Goal: Transaction & Acquisition: Purchase product/service

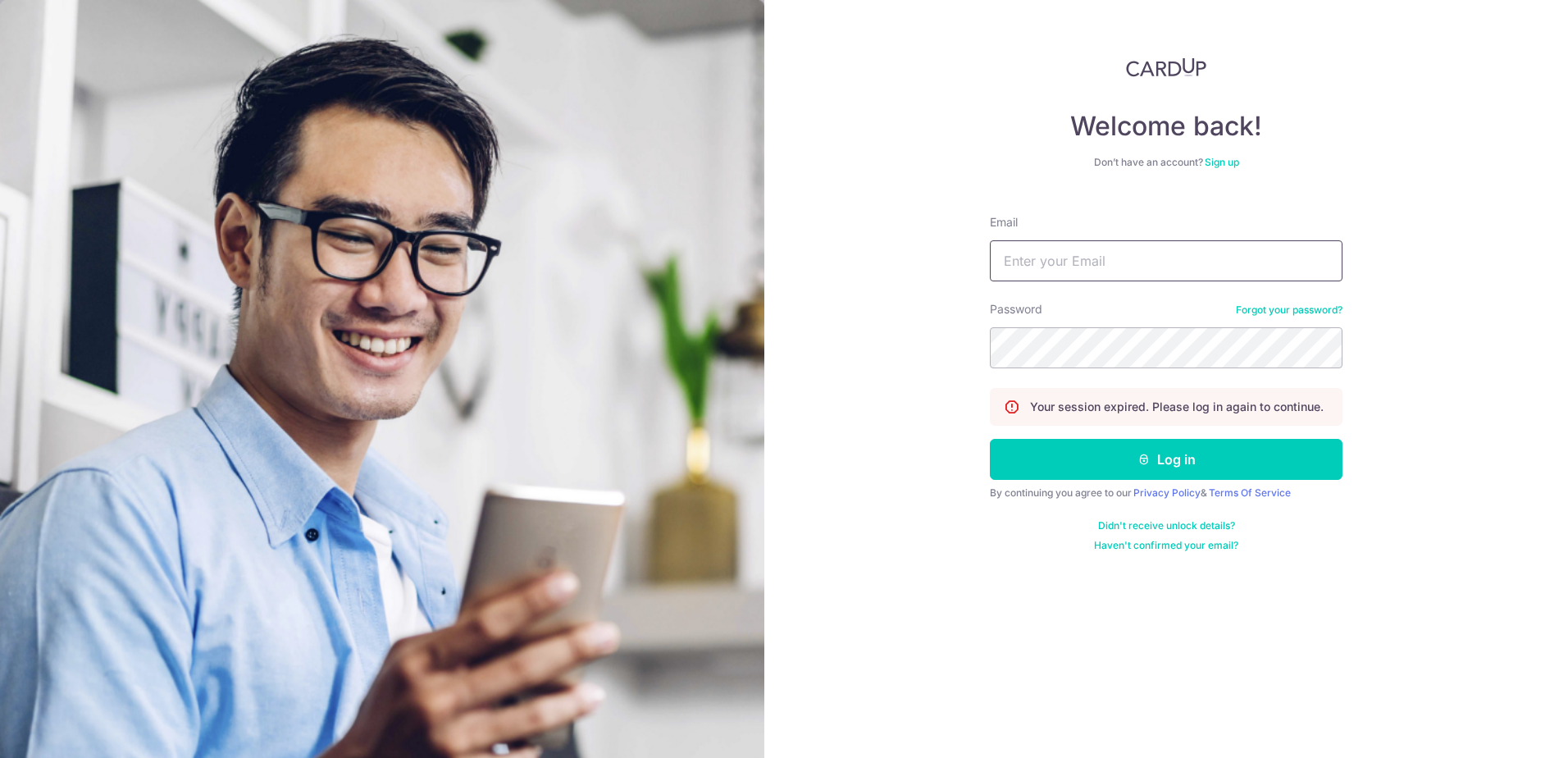
click at [1091, 252] on input "Email" at bounding box center [1167, 261] width 353 height 41
type input "xiaobowen1996@gmail.com"
click at [990, 439] on button "Log in" at bounding box center [1167, 460] width 353 height 41
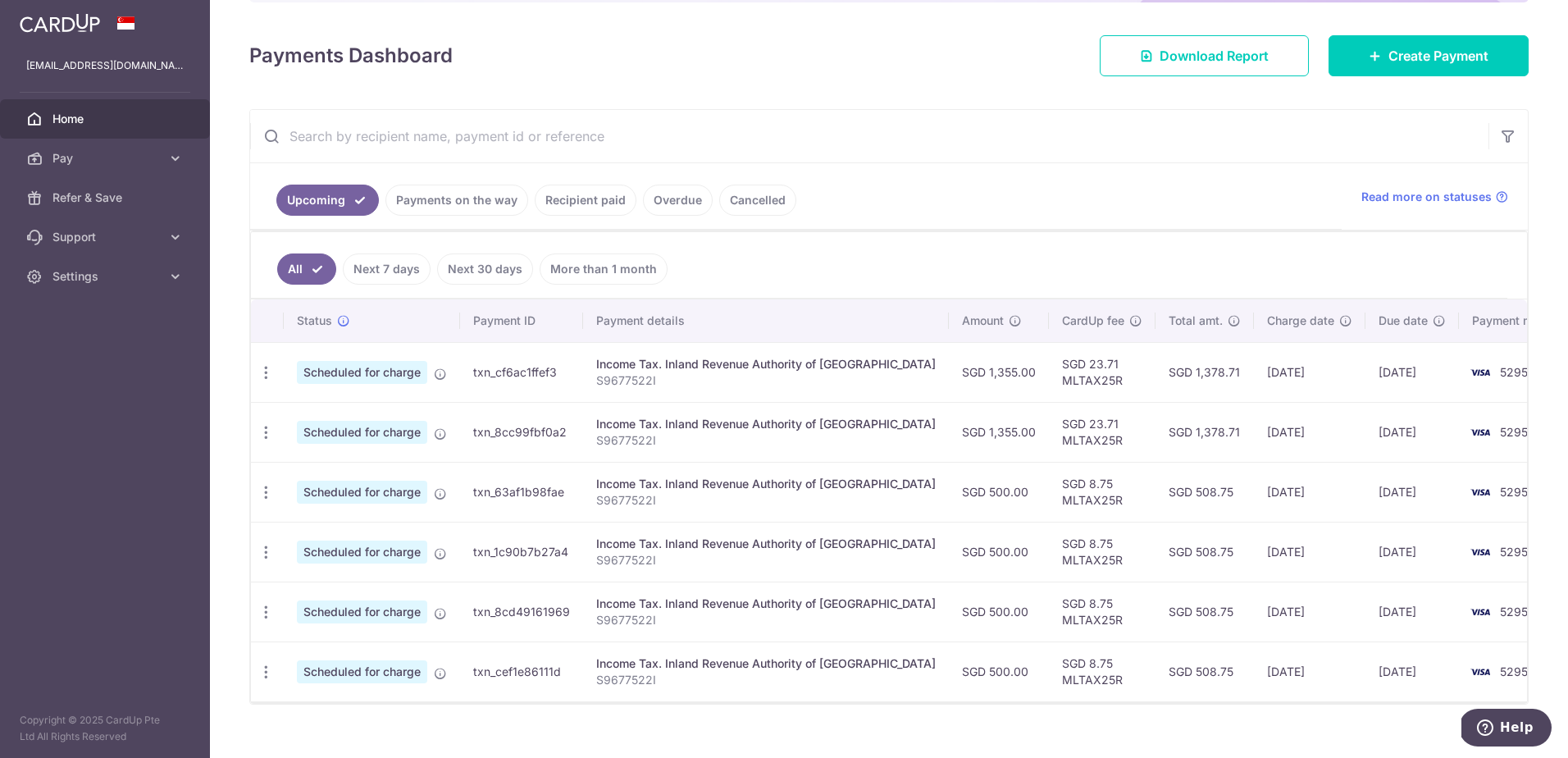
scroll to position [231, 0]
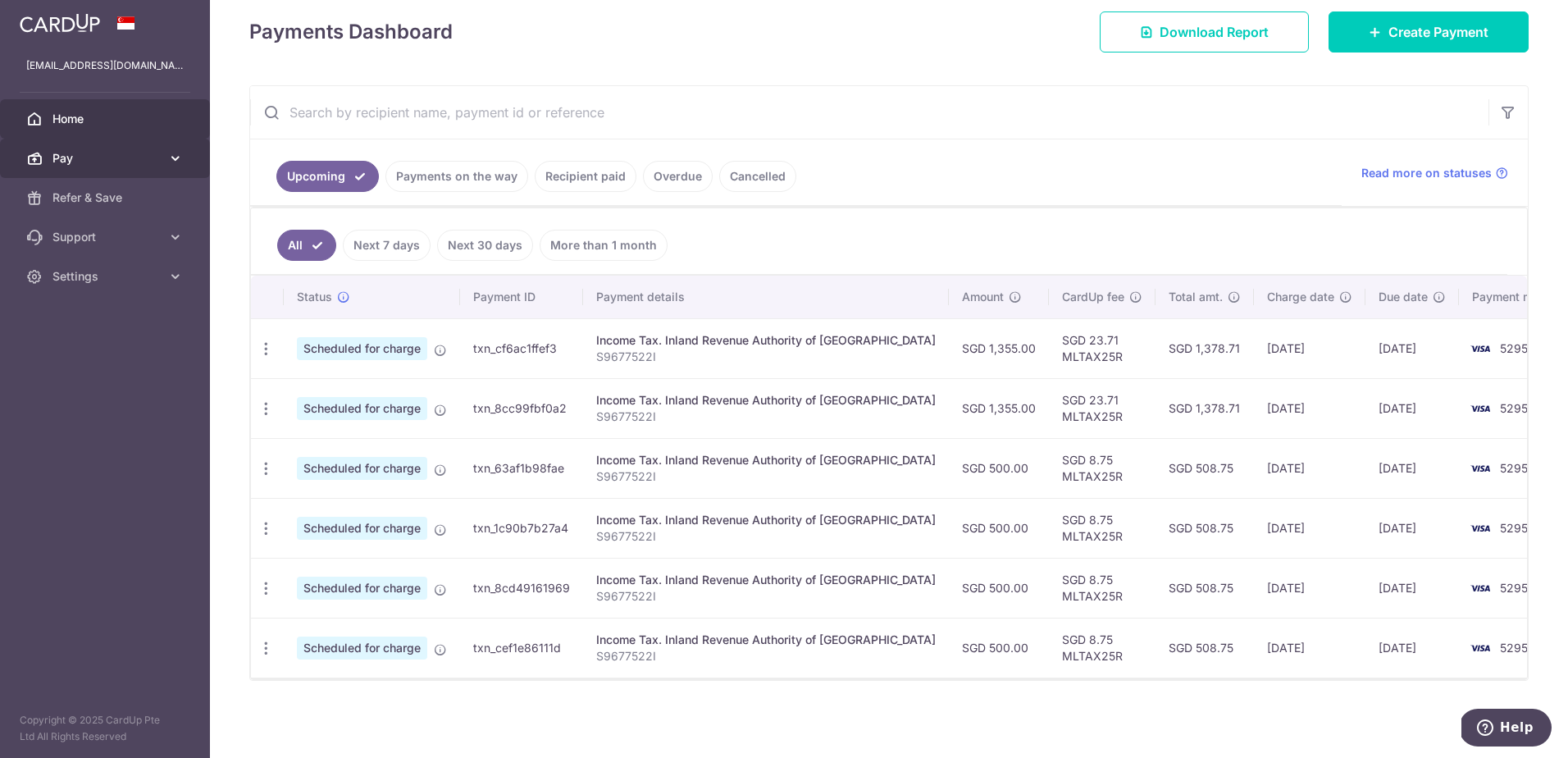
click at [77, 168] on link "Pay" at bounding box center [105, 159] width 210 height 39
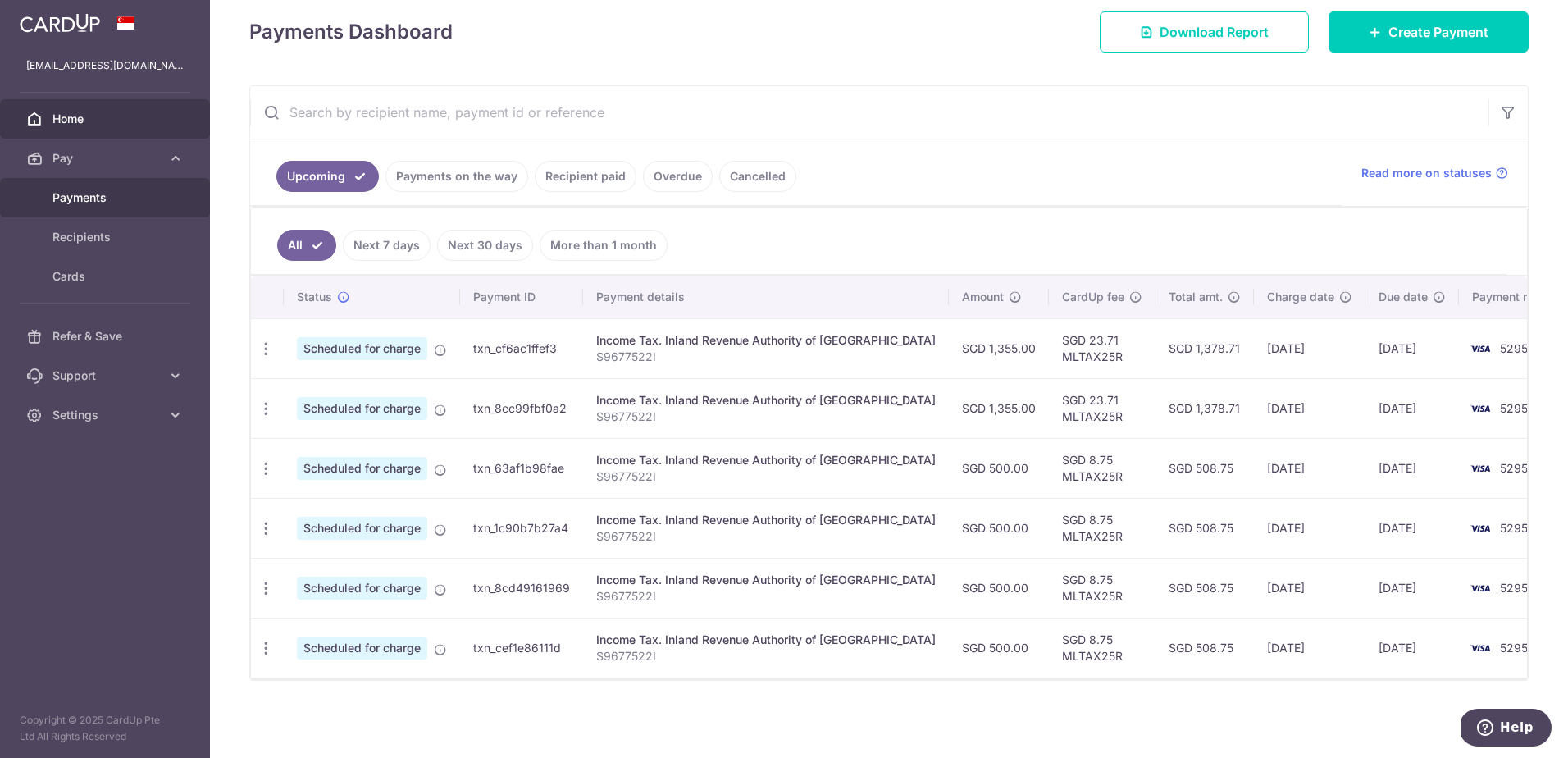
click at [141, 200] on span "Payments" at bounding box center [107, 198] width 108 height 16
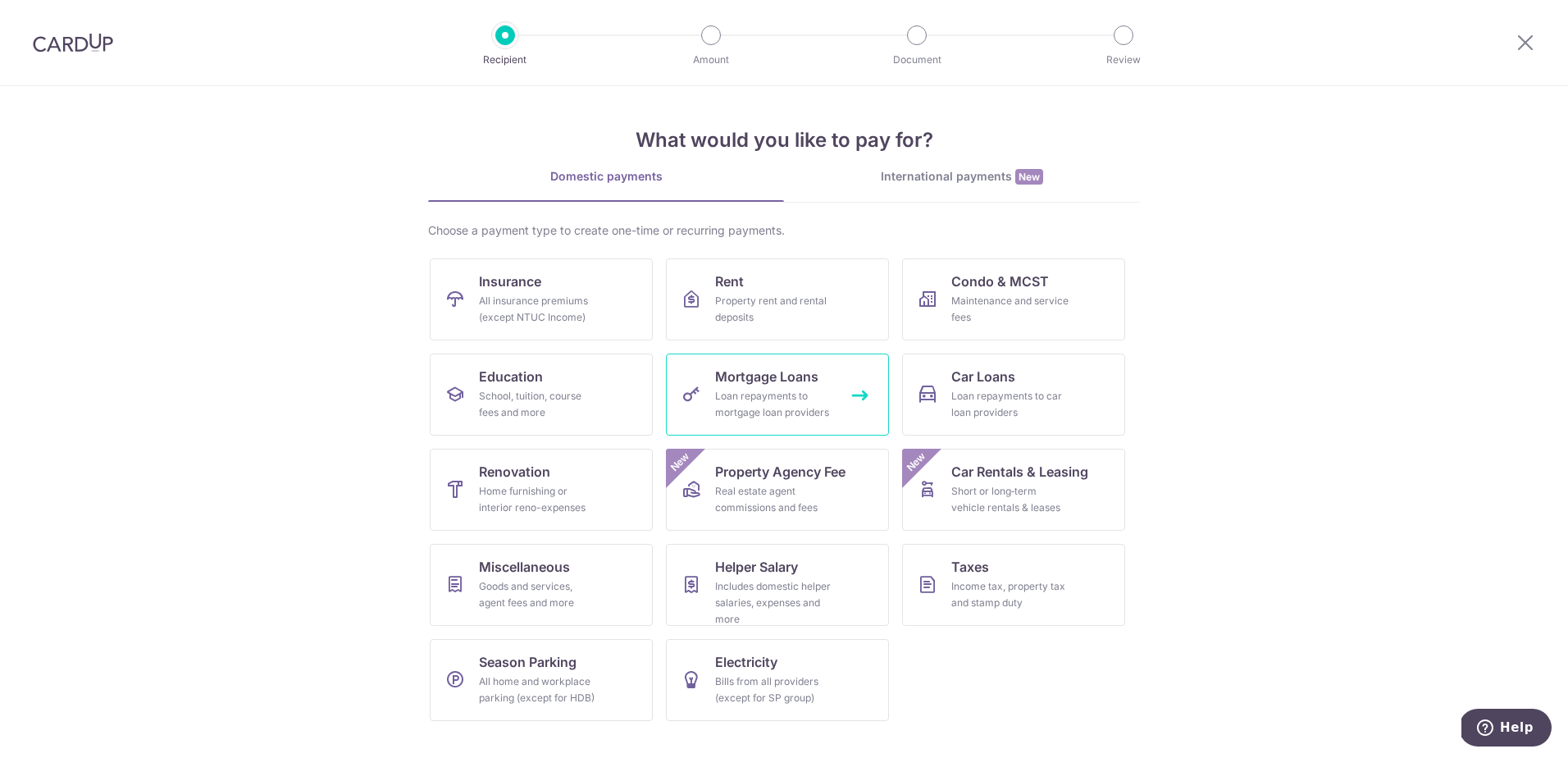
click at [821, 392] on div "Loan repayments to mortgage loan providers" at bounding box center [775, 404] width 118 height 33
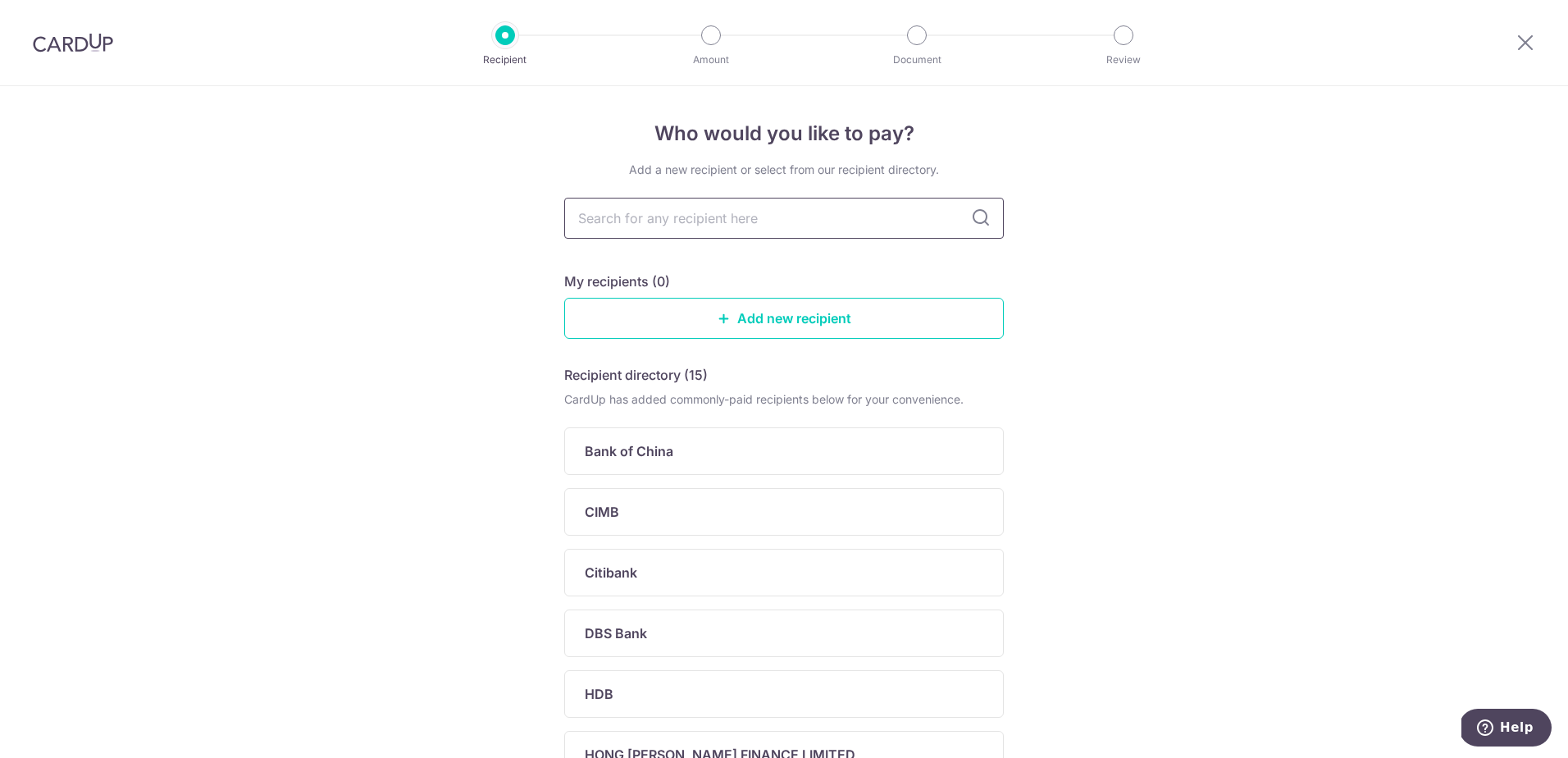
type input "d"
click at [814, 306] on link "Add new recipient" at bounding box center [784, 319] width 440 height 41
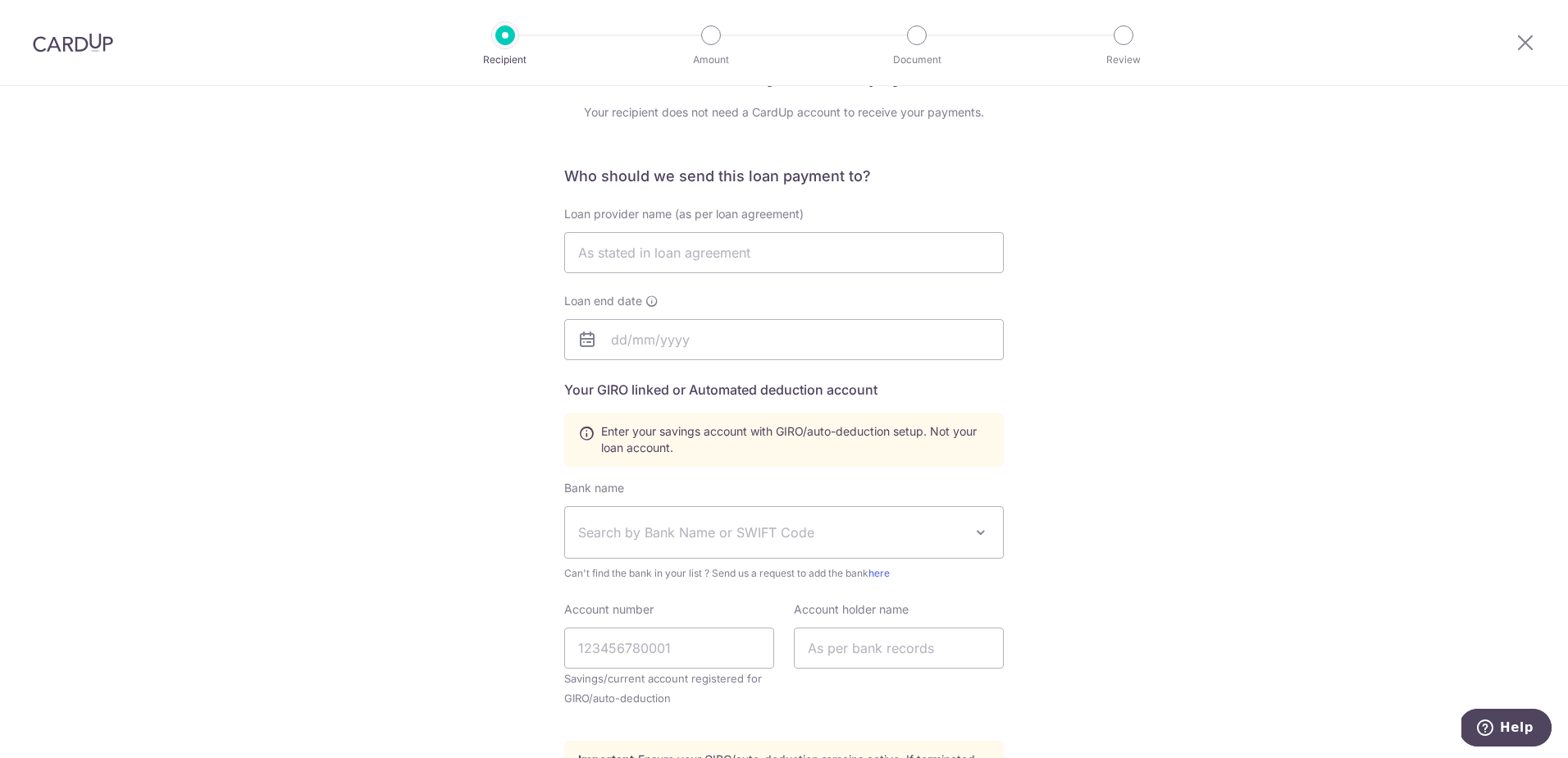
scroll to position [82, 0]
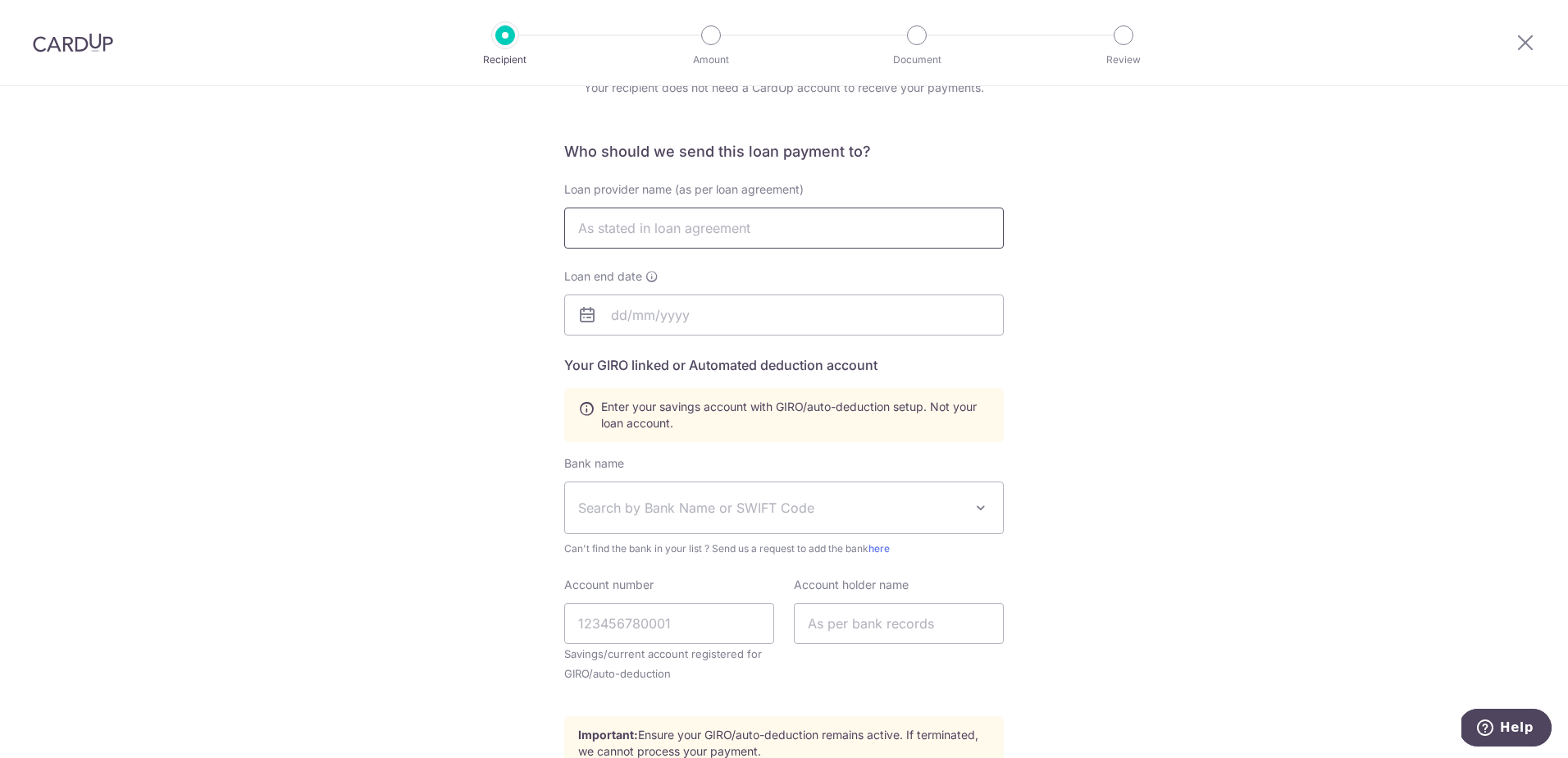
click at [704, 238] on input "text" at bounding box center [784, 228] width 440 height 41
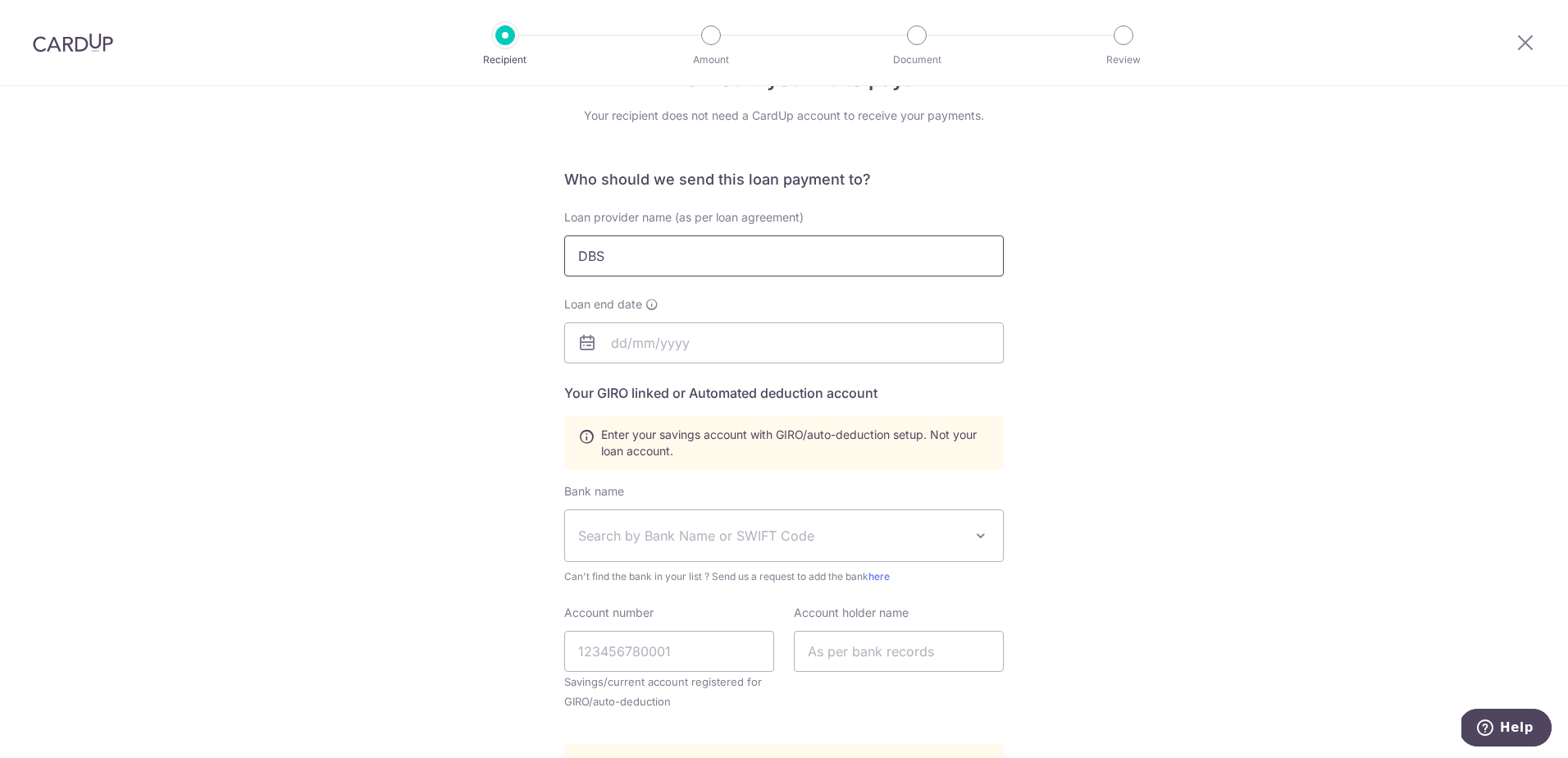
scroll to position [54, 0]
type input "DBS Bank Ltd"
click at [621, 353] on input "text" at bounding box center [784, 344] width 440 height 41
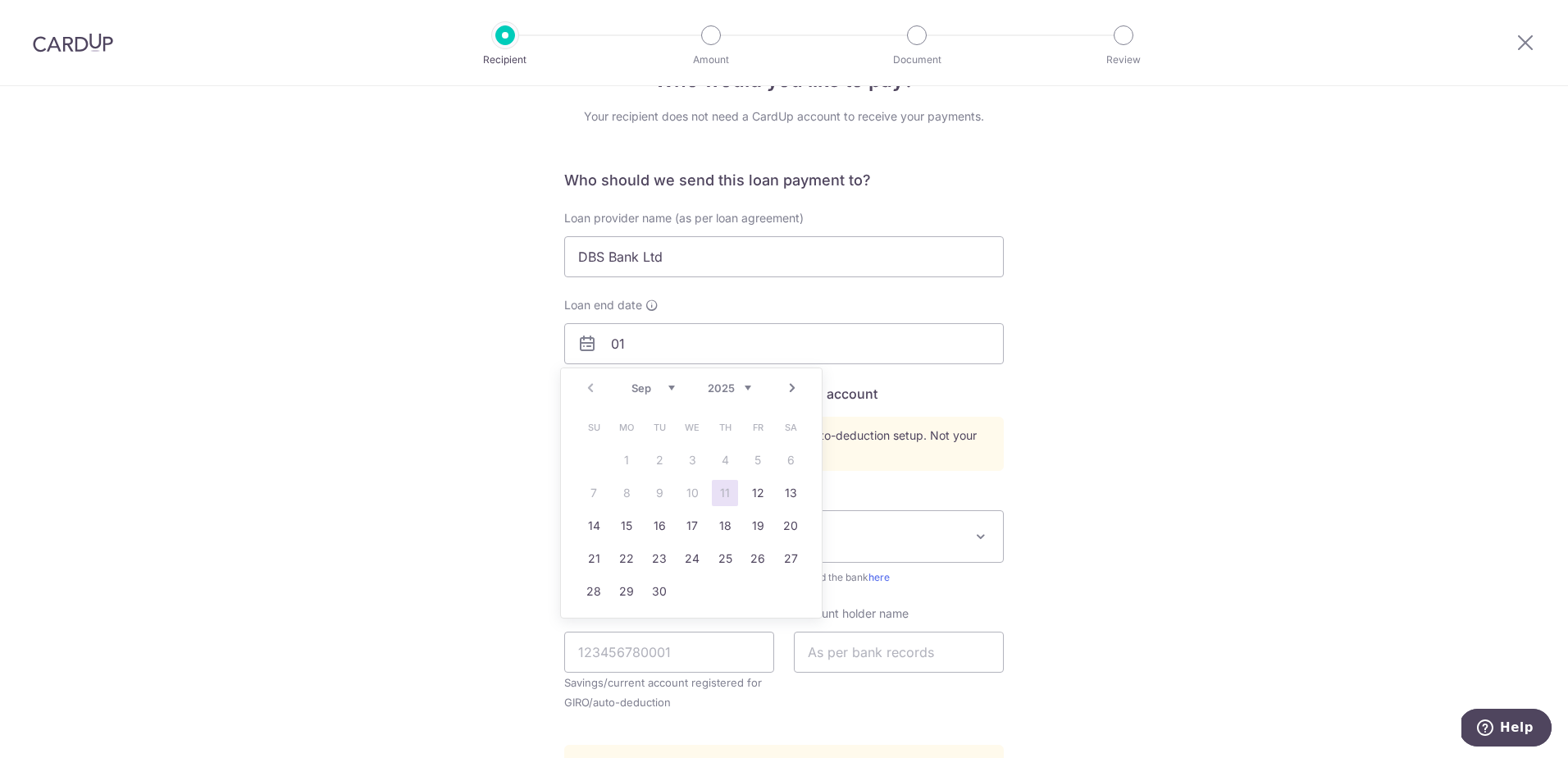
click at [732, 384] on select "2025 2026 2027 2028 2029 2030 2031 2032 2033 2034 2035" at bounding box center [729, 388] width 44 height 13
click at [730, 392] on select "2025 2026 2027 2028 2029 2030 2031 2032 2033 2034 2035" at bounding box center [729, 388] width 44 height 13
click at [735, 396] on div "Prev Next Sep Oct Nov Dec 2025 2026 2027 2028 2029 2030 2031 2032 2033 2034 2035" at bounding box center [691, 388] width 261 height 39
click at [742, 384] on select "2025 2026 2027 2028 2029 2030 2031 2032 2033 2034 2035" at bounding box center [729, 388] width 44 height 13
click at [592, 532] on link "10" at bounding box center [594, 525] width 26 height 26
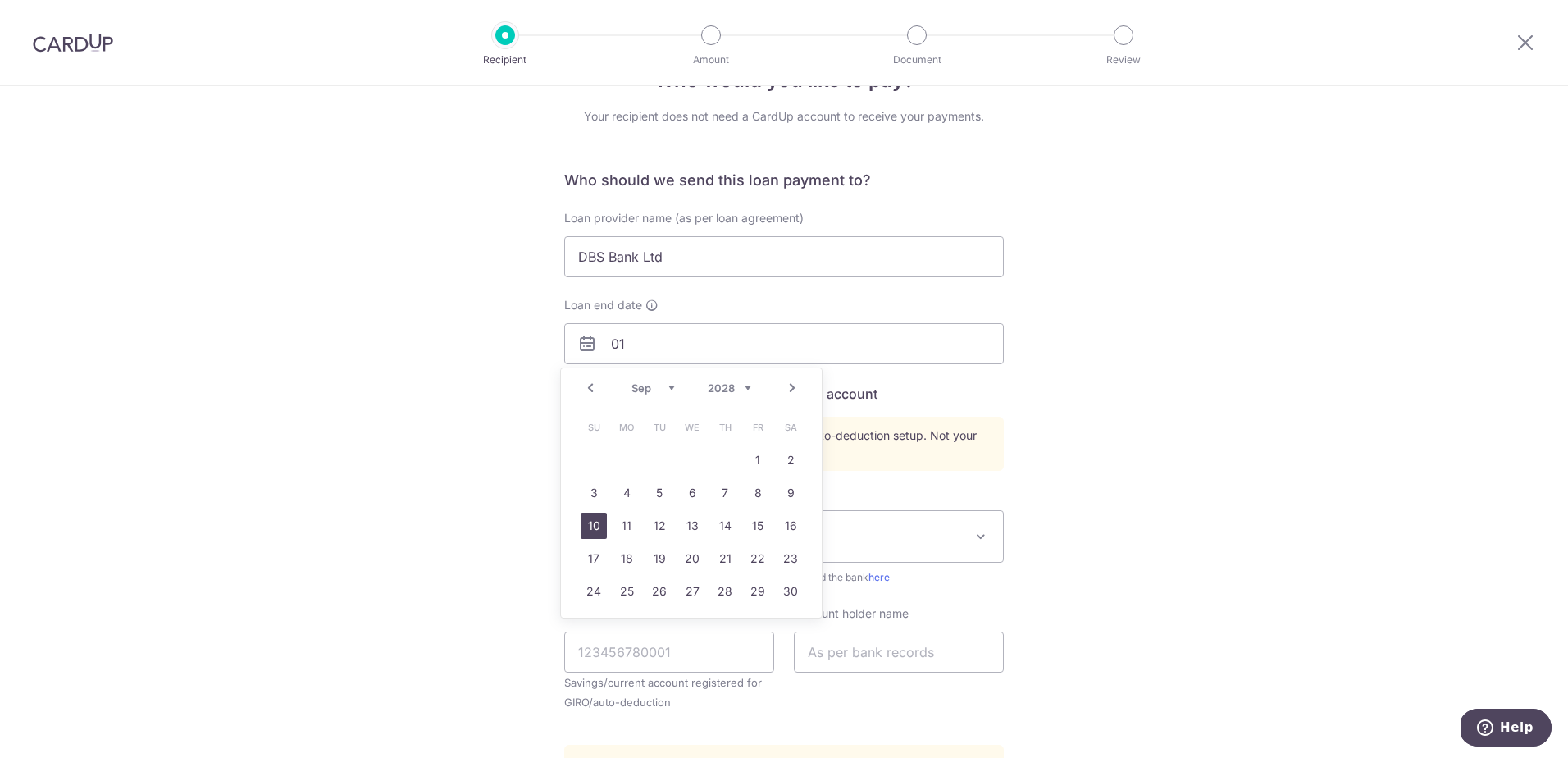
type input "[DATE]"
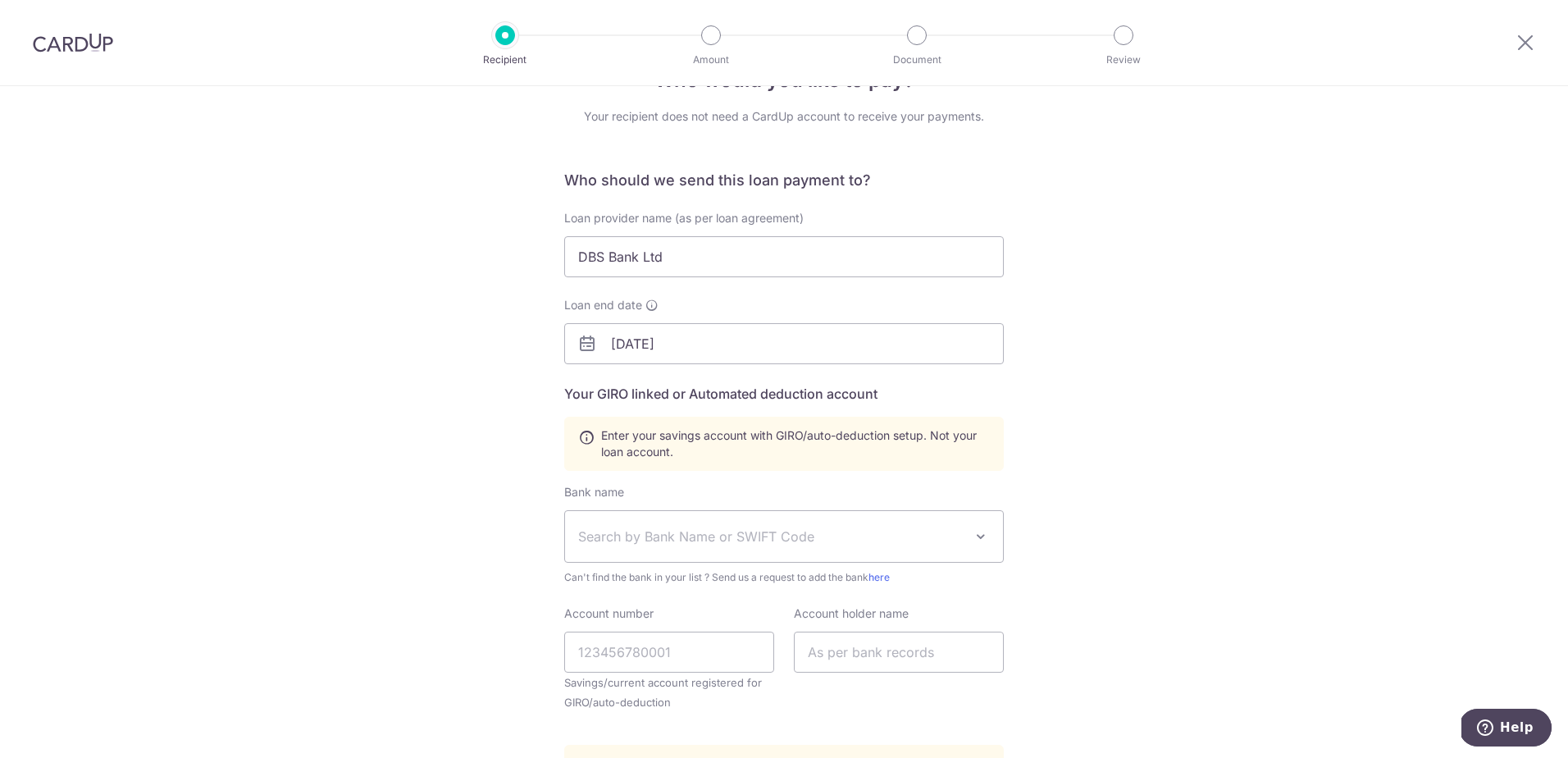
click at [486, 459] on div "Who would you like to pay? Your recipient does not need a CardUp account to rec…" at bounding box center [784, 519] width 1568 height 972
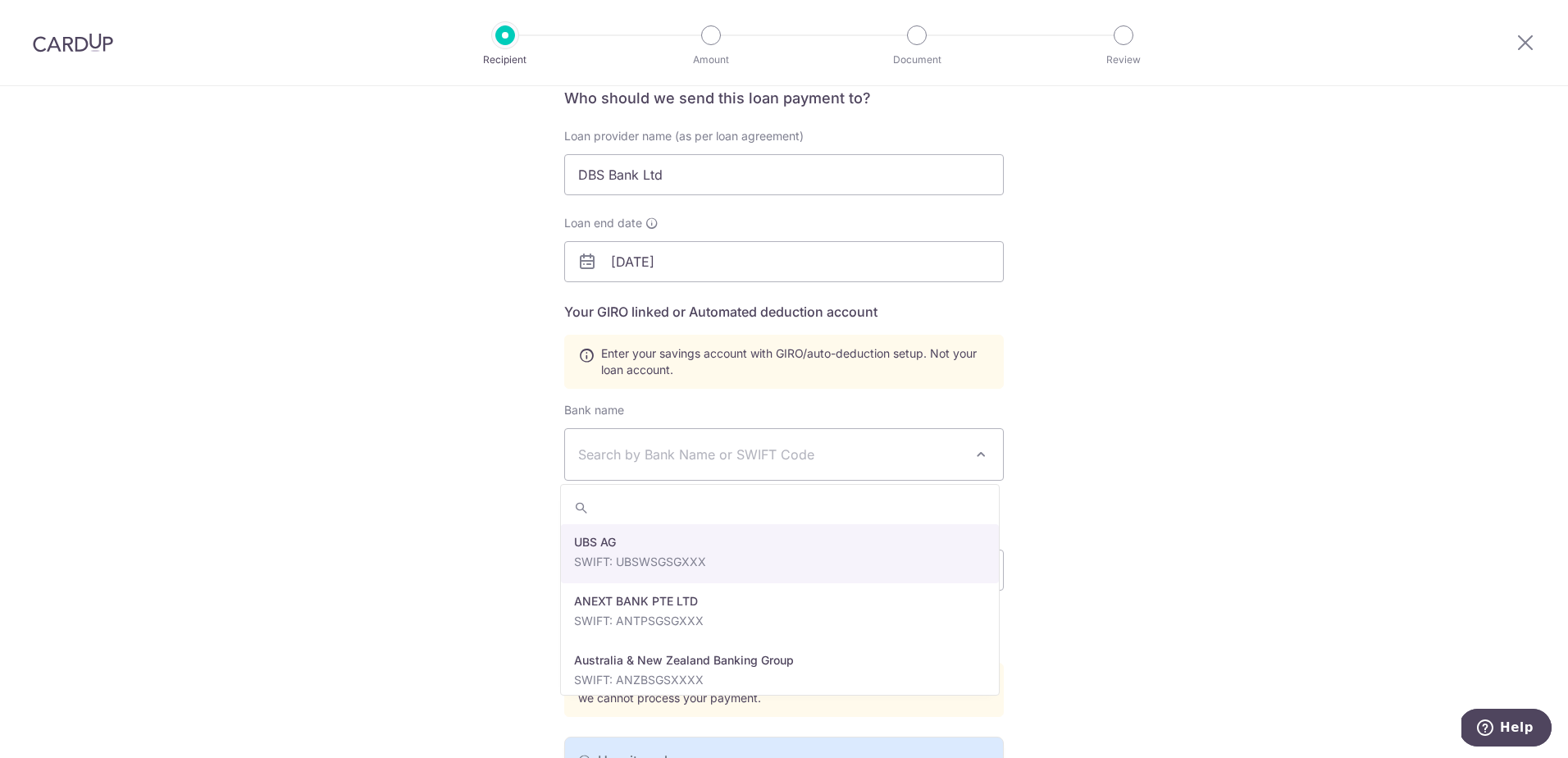
click at [658, 467] on span "Search by Bank Name or SWIFT Code" at bounding box center [784, 454] width 438 height 51
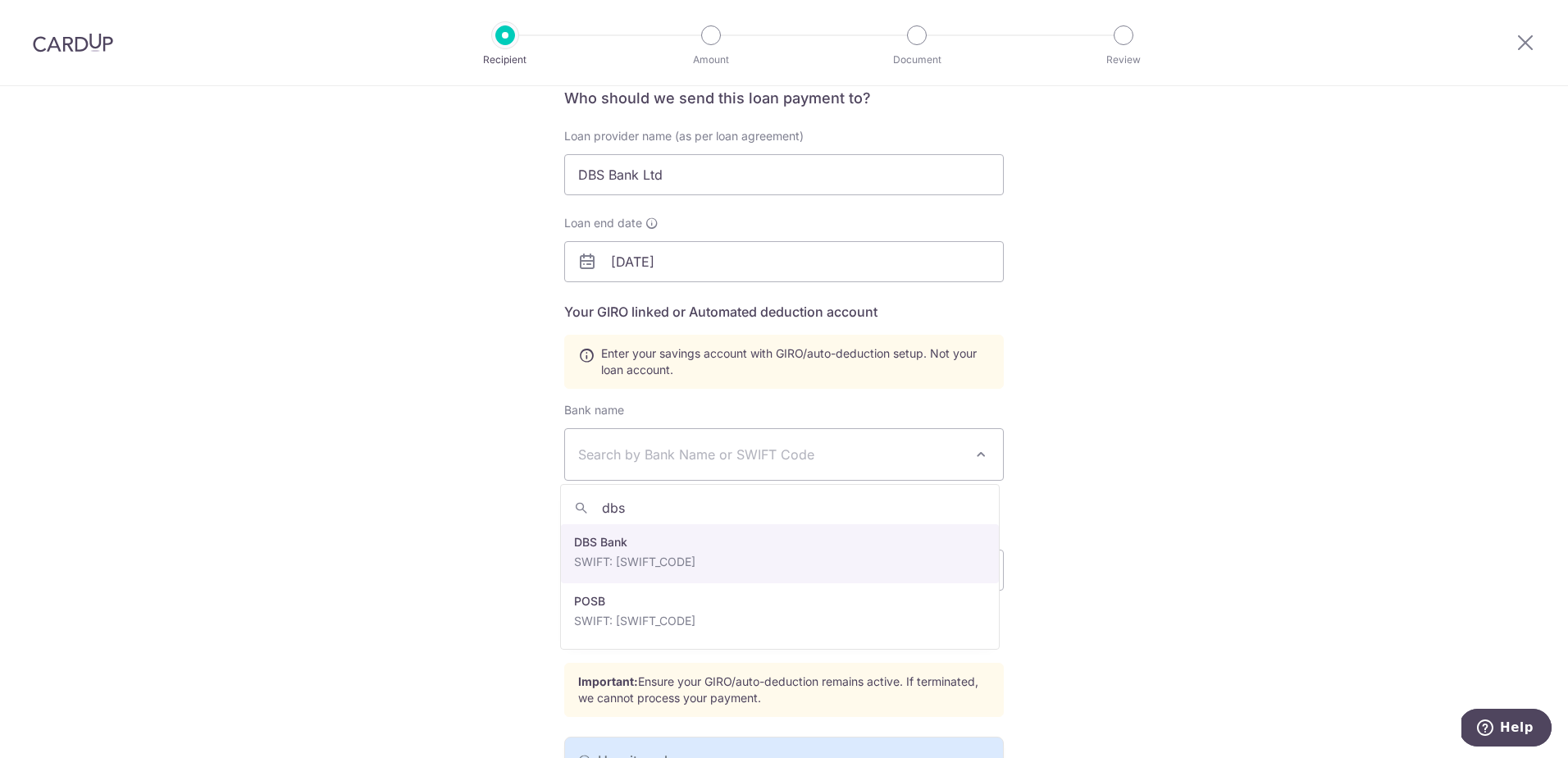
type input "dbs"
select select "6"
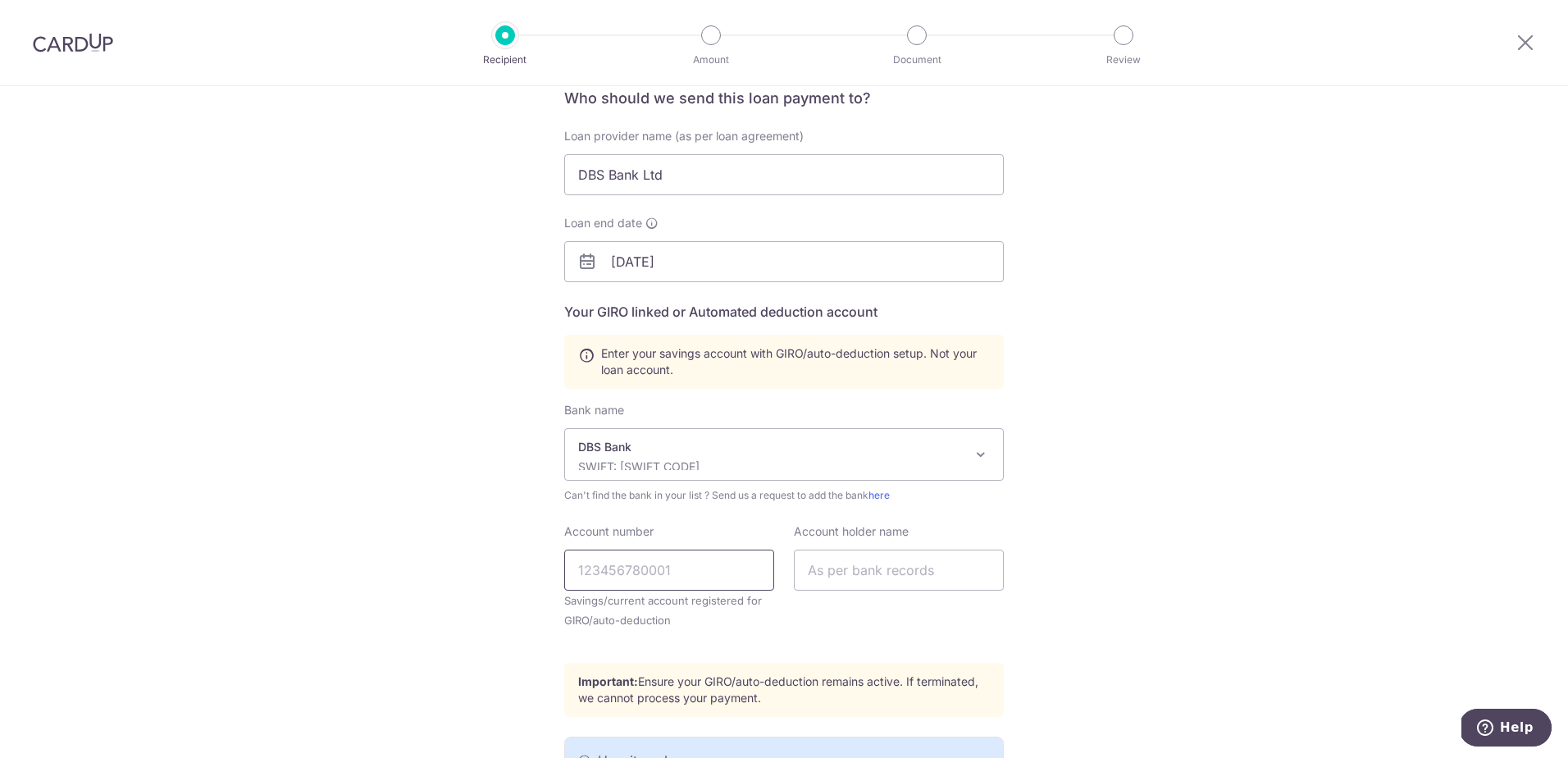
click at [636, 557] on input "Account number" at bounding box center [669, 571] width 210 height 41
type input "1205202756"
click at [921, 568] on input "text" at bounding box center [899, 571] width 210 height 41
type input "XIAO BOWEN"
click at [1103, 580] on div "Who would you like to pay? Your recipient does not need a CardUp account to rec…" at bounding box center [784, 436] width 1568 height 972
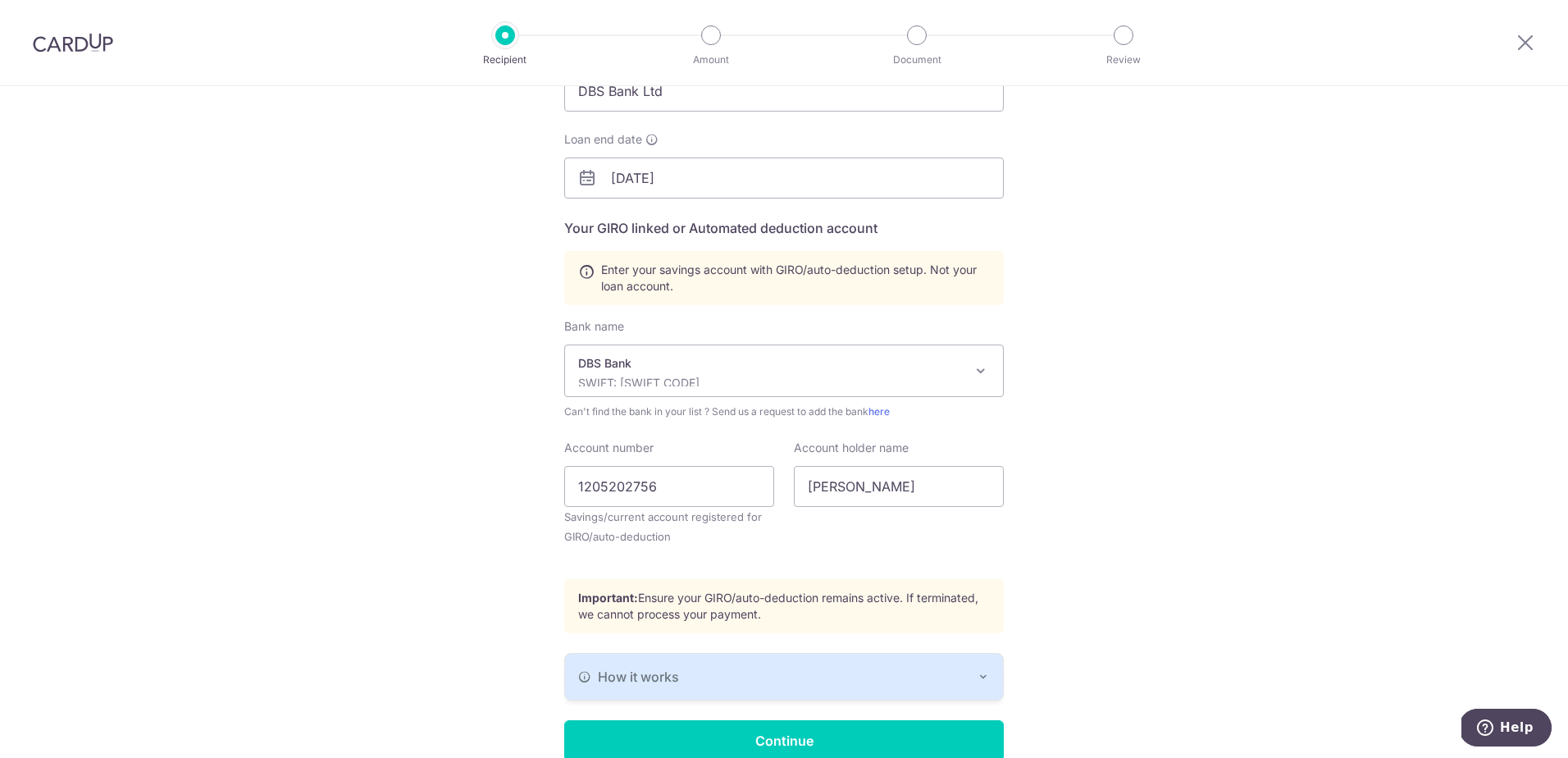
scroll to position [299, 0]
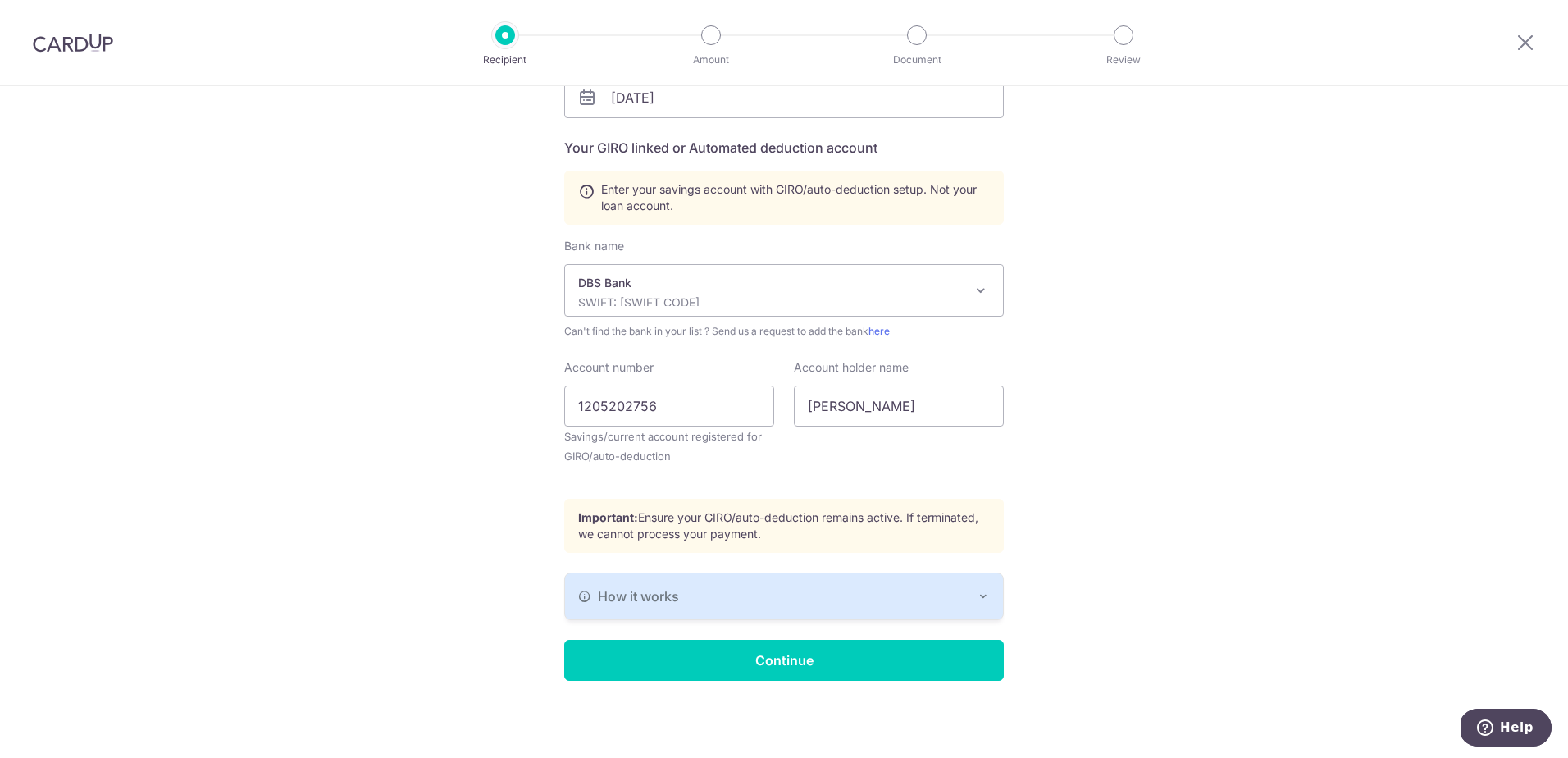
click at [950, 595] on div "How it works" at bounding box center [784, 597] width 412 height 20
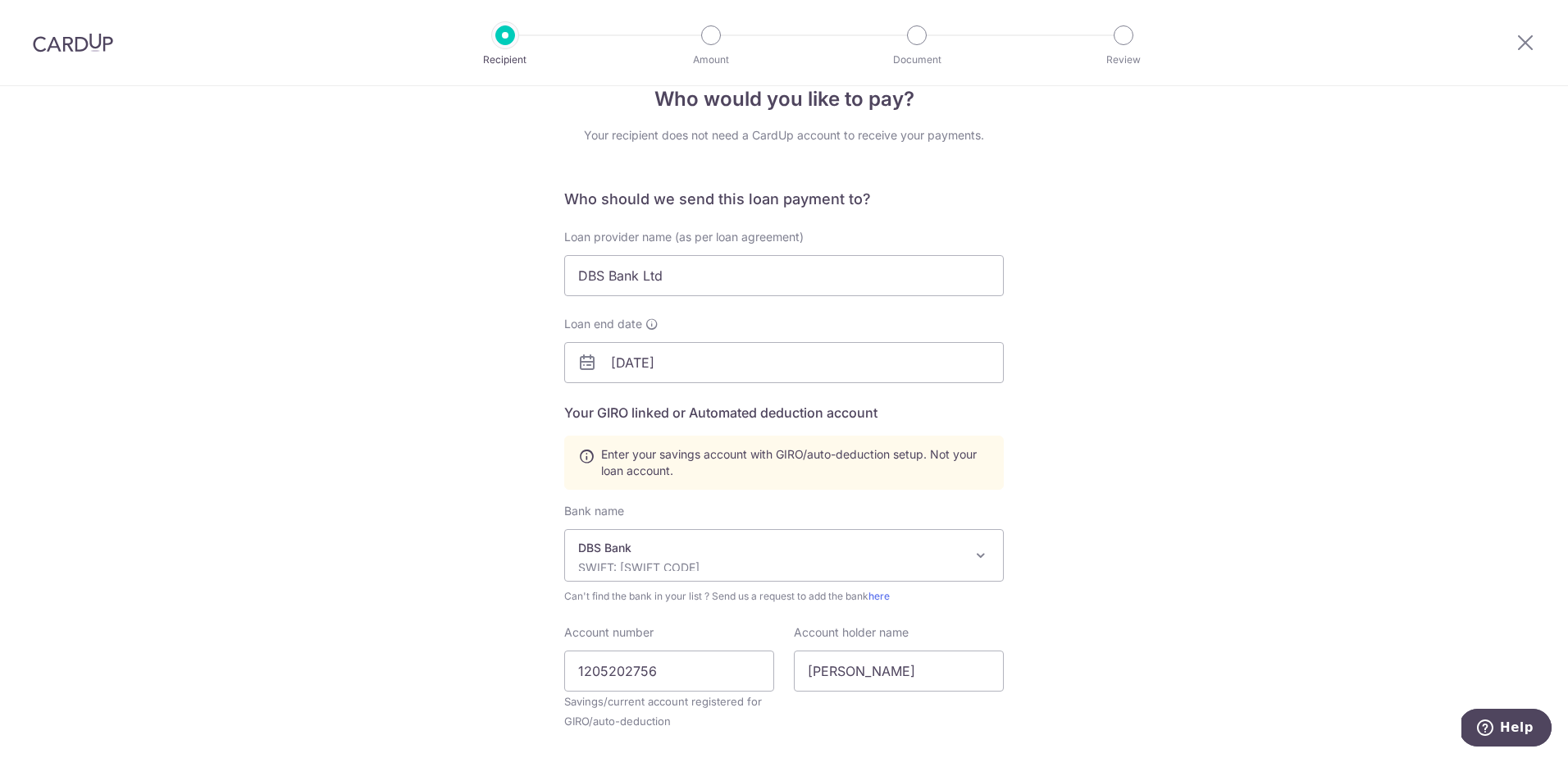
scroll to position [444, 0]
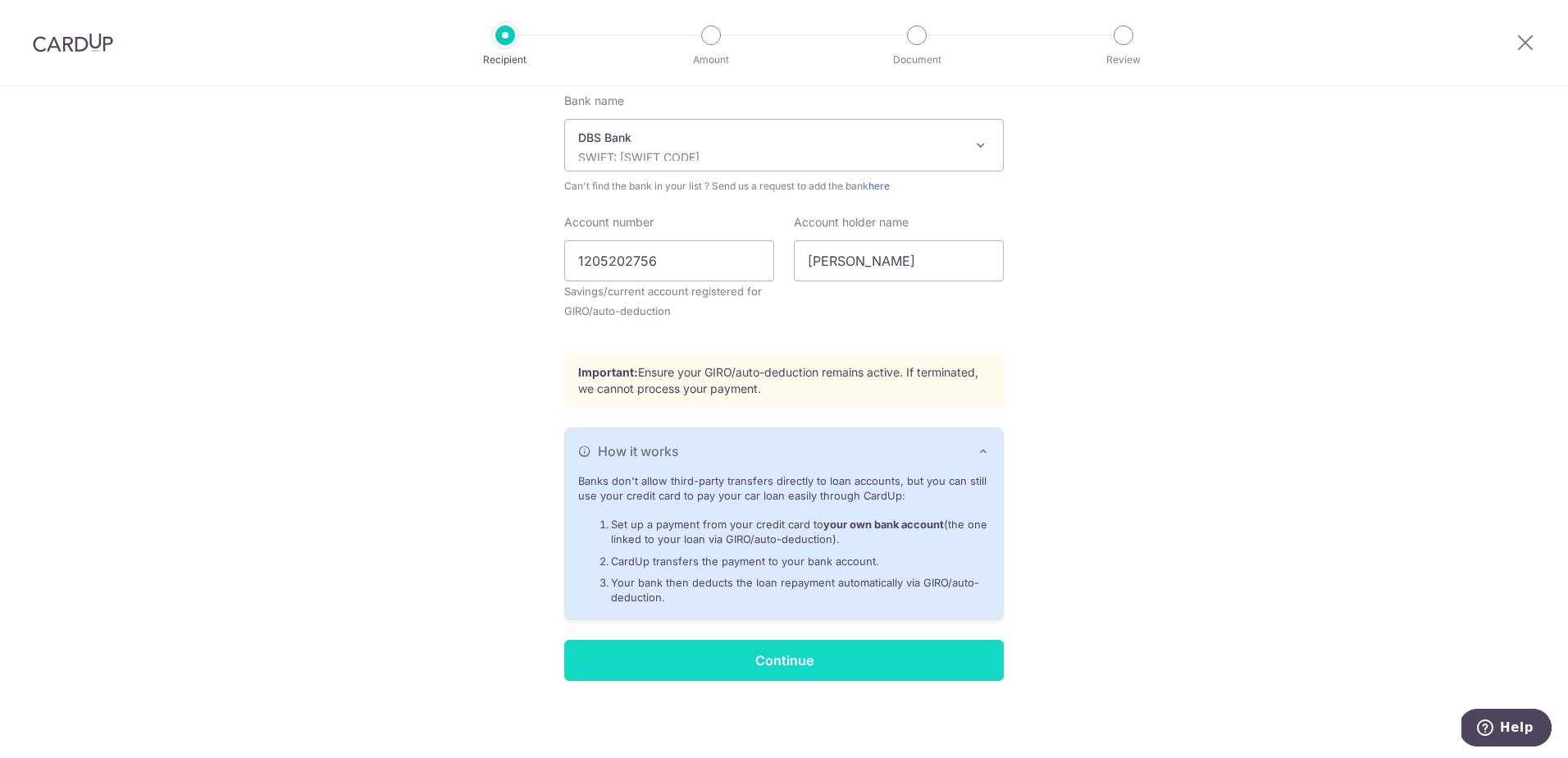
click at [844, 664] on input "Continue" at bounding box center [784, 660] width 440 height 41
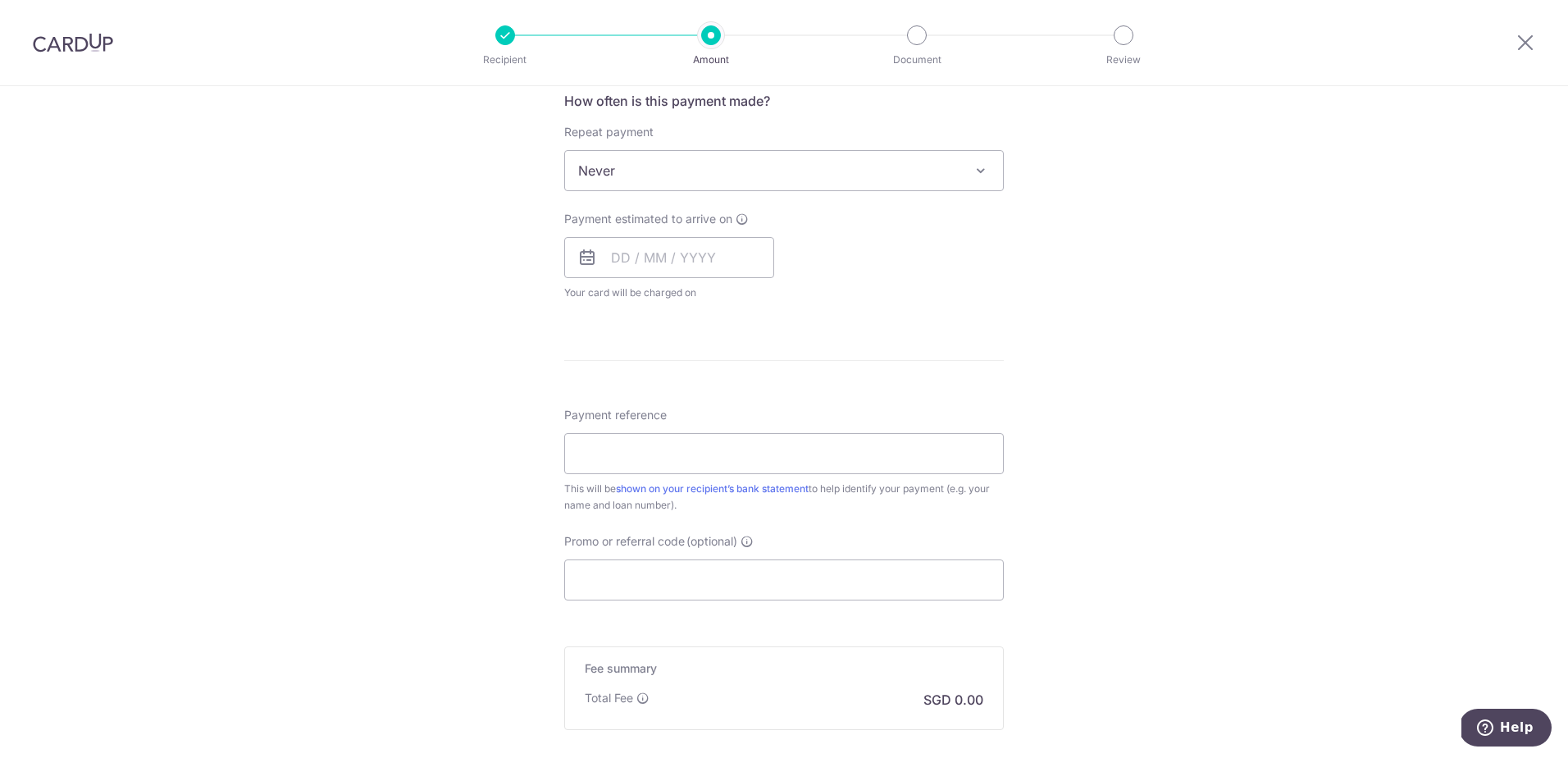
scroll to position [657, 0]
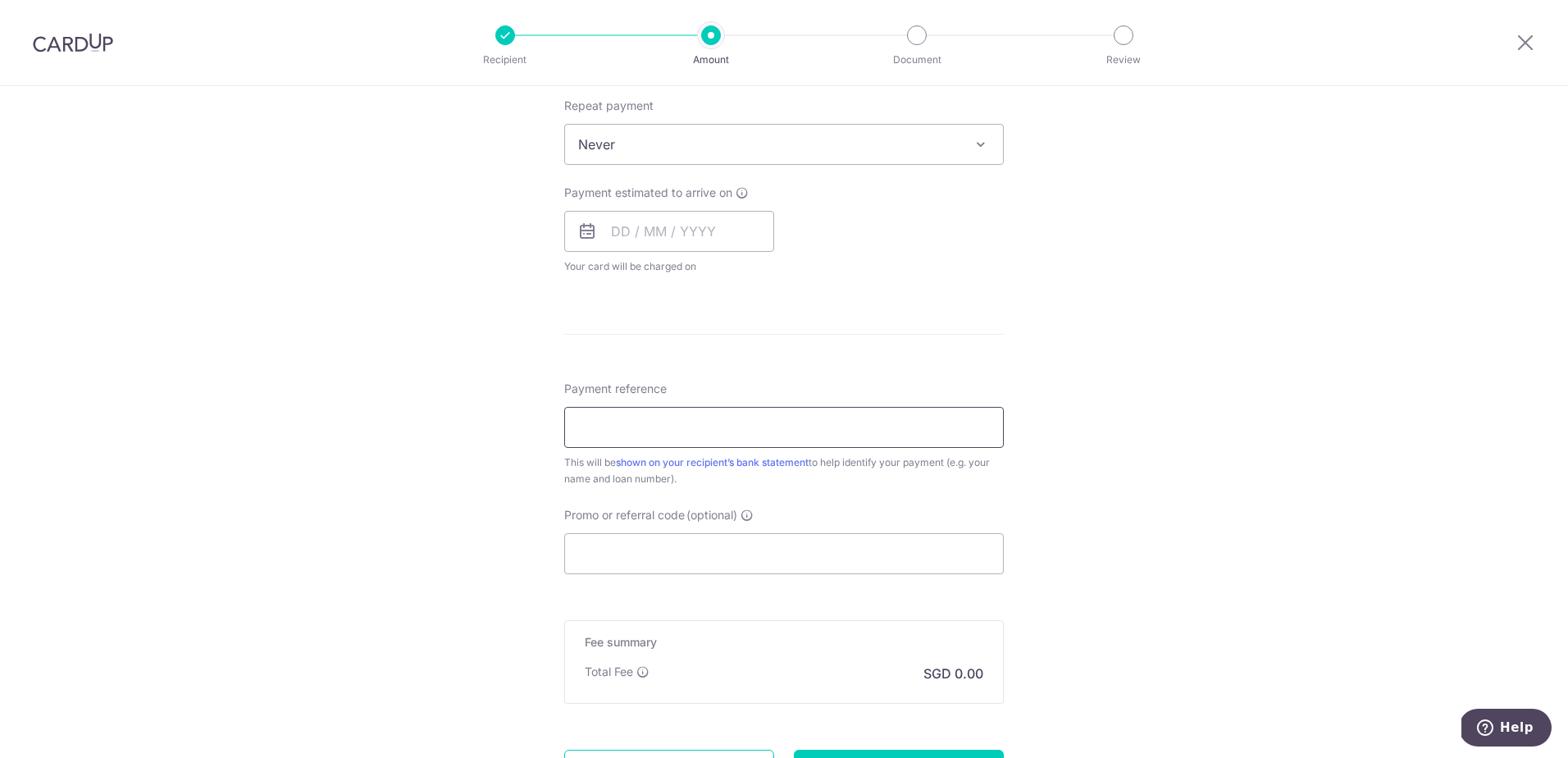
click at [879, 421] on input "Payment reference" at bounding box center [784, 427] width 440 height 41
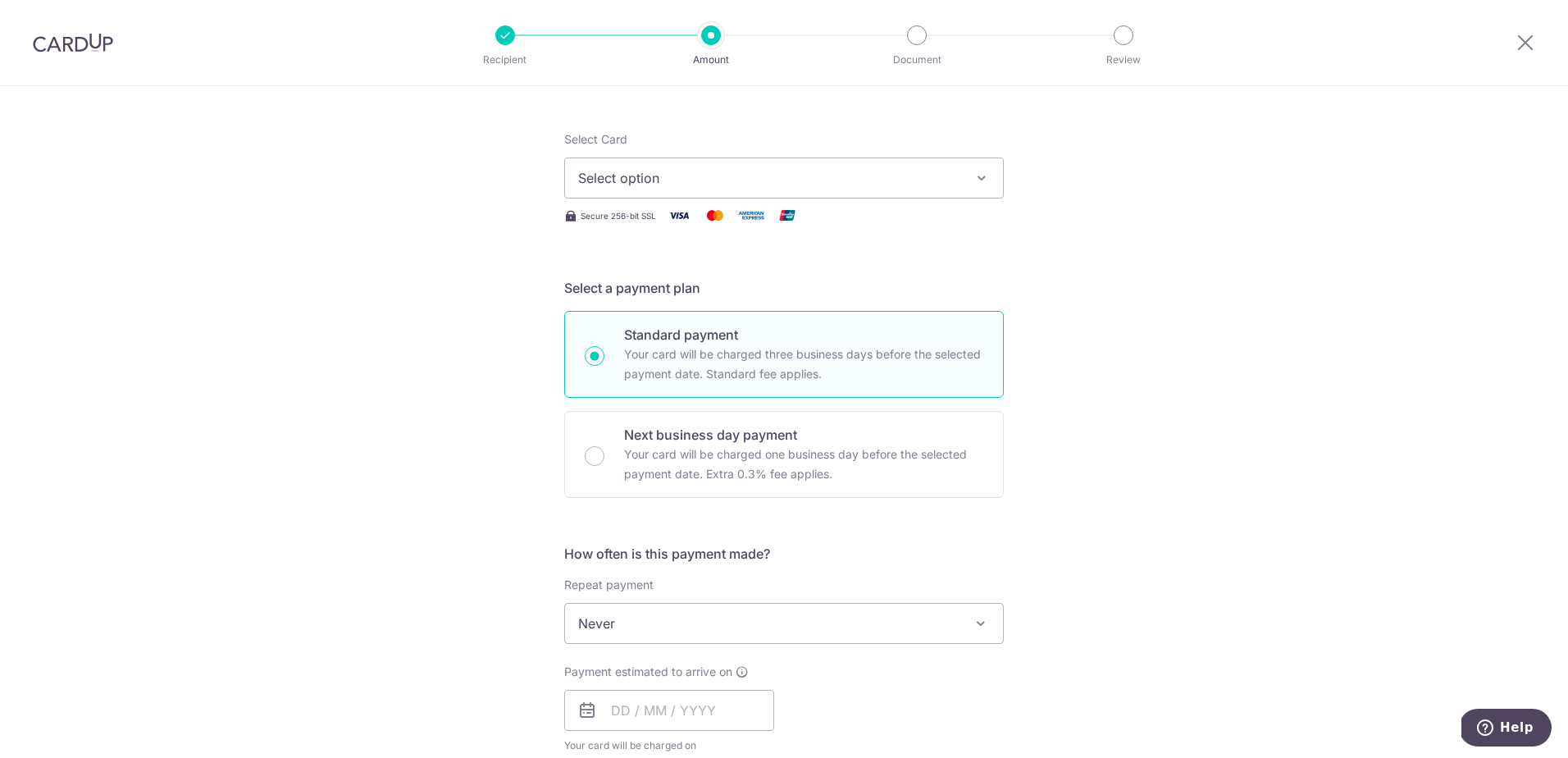
scroll to position [0, 0]
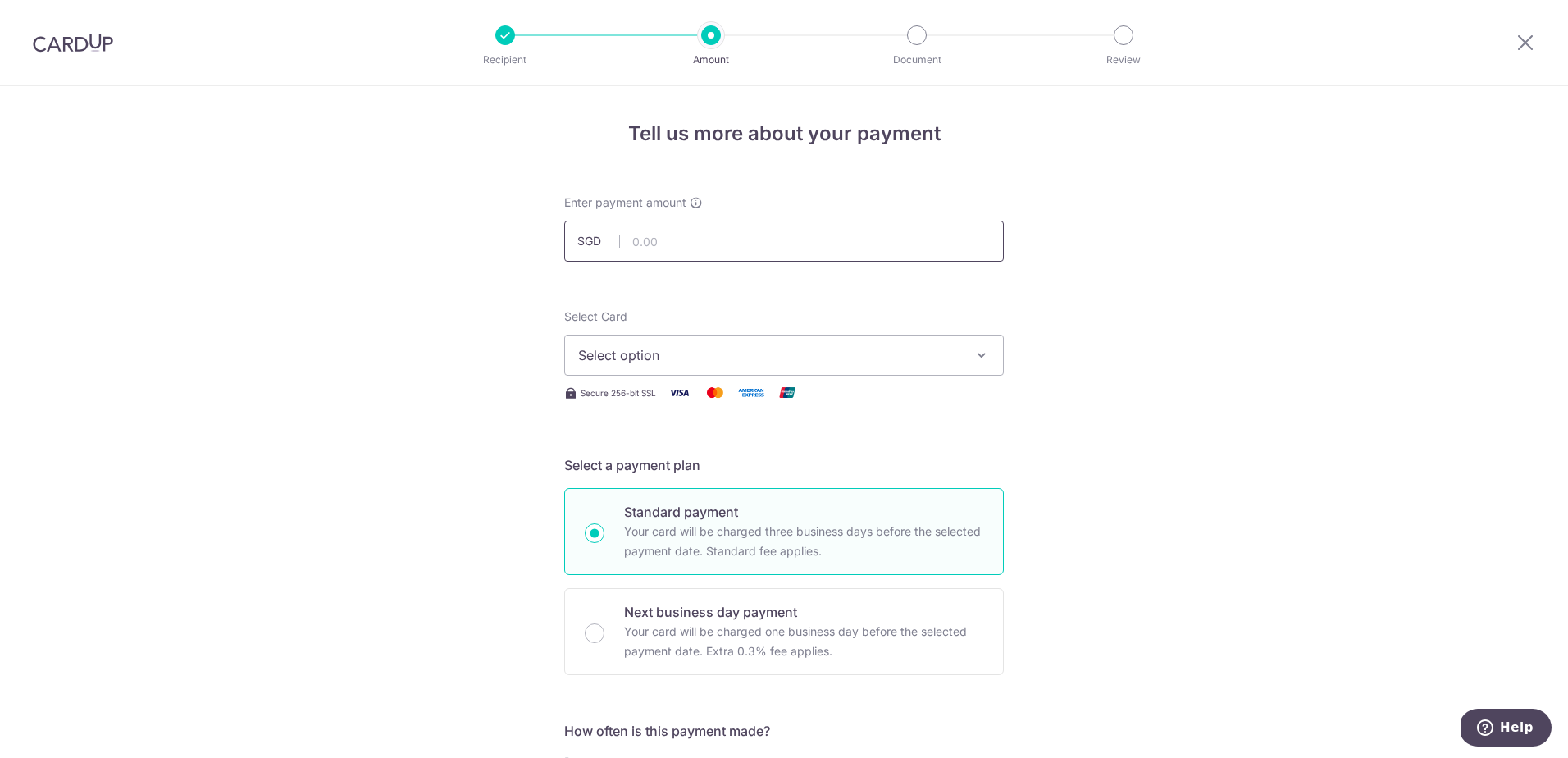
click at [660, 230] on input "text" at bounding box center [784, 241] width 440 height 41
click at [806, 356] on span "Select option" at bounding box center [769, 356] width 382 height 20
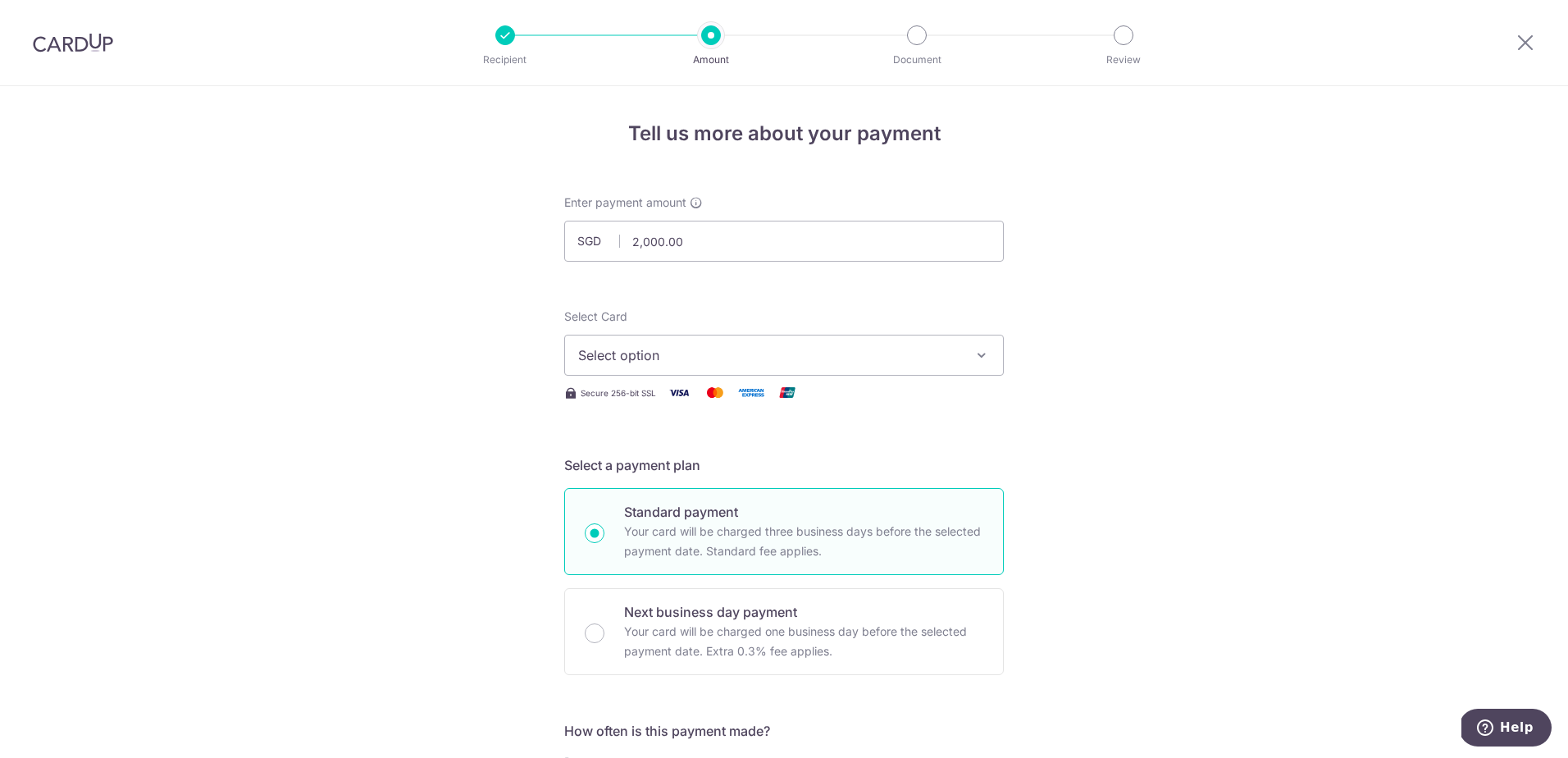
click at [975, 355] on icon "button" at bounding box center [981, 355] width 16 height 16
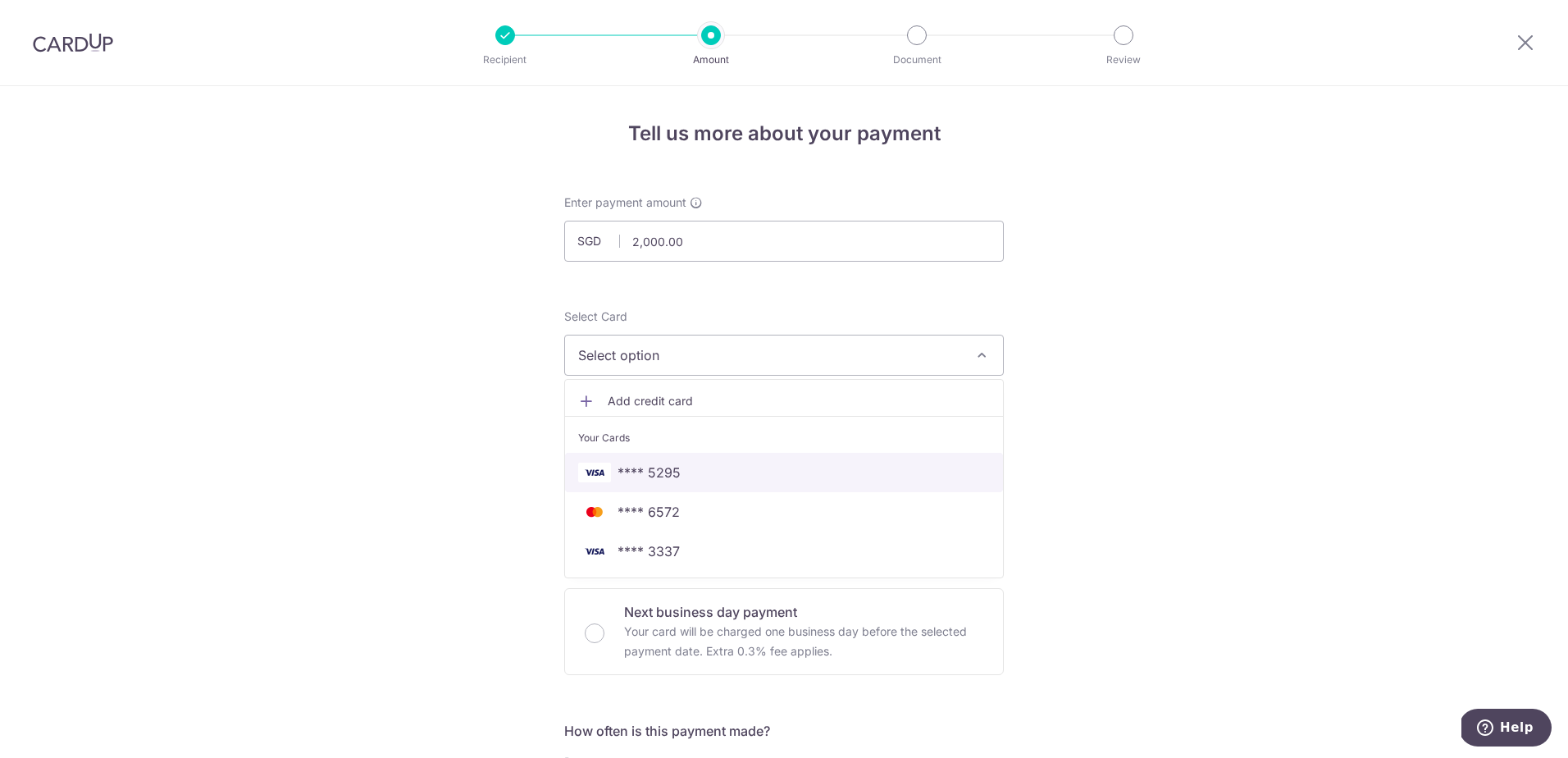
click at [776, 470] on span "**** 5295" at bounding box center [784, 473] width 412 height 20
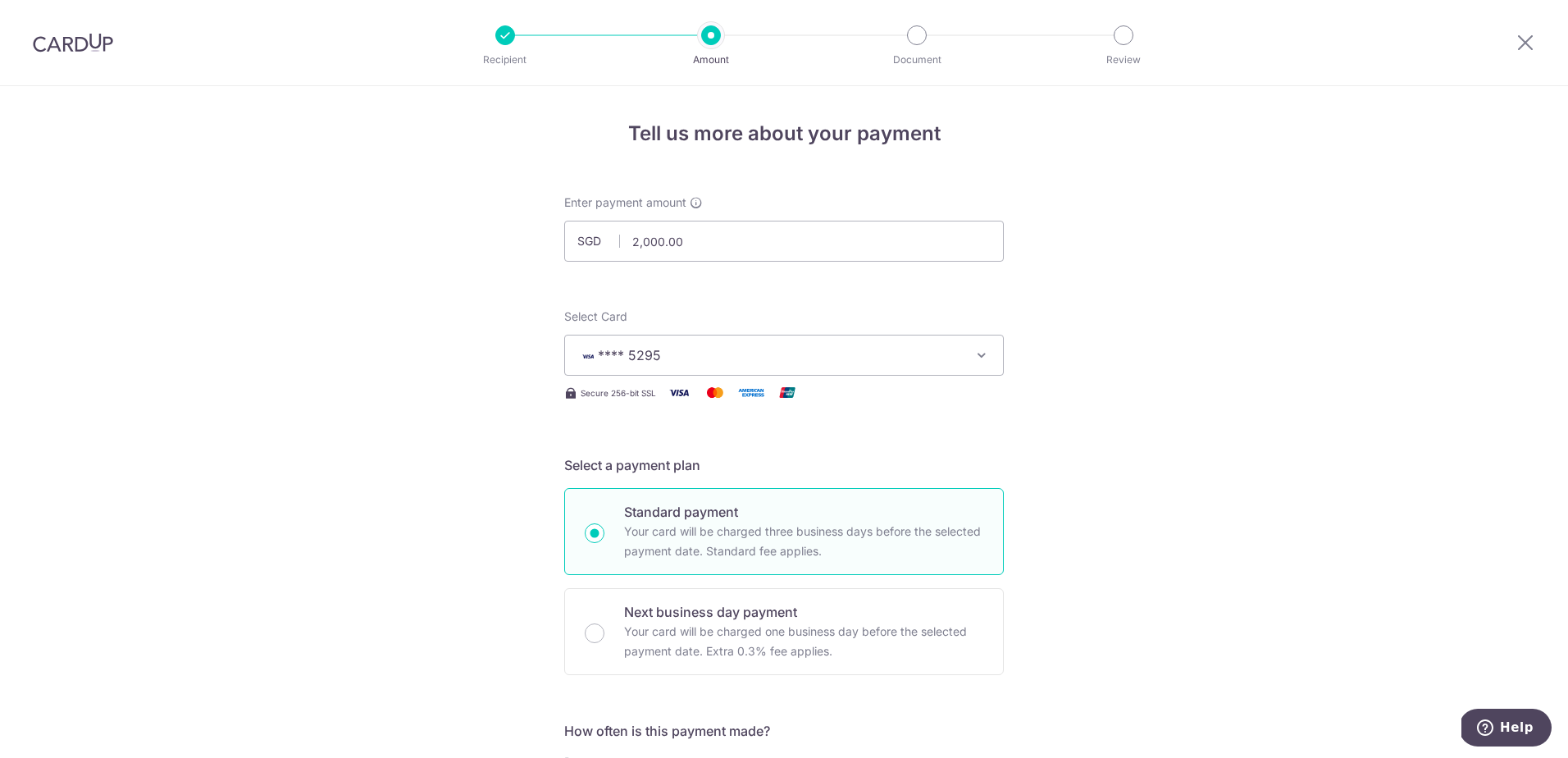
drag, startPoint x: 706, startPoint y: 236, endPoint x: 477, endPoint y: 254, distance: 229.7
type input "5,000.00"
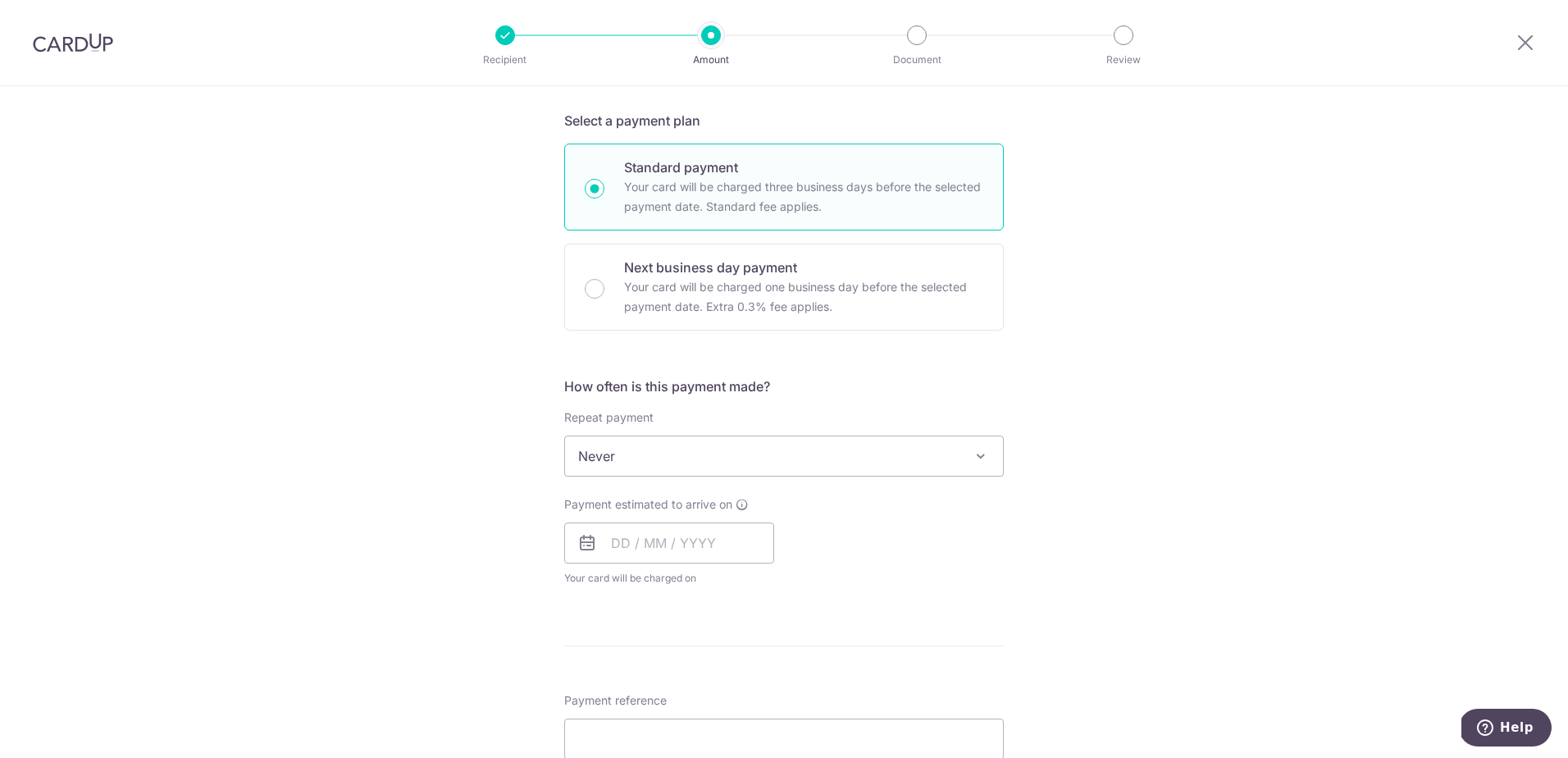
scroll to position [328, 0]
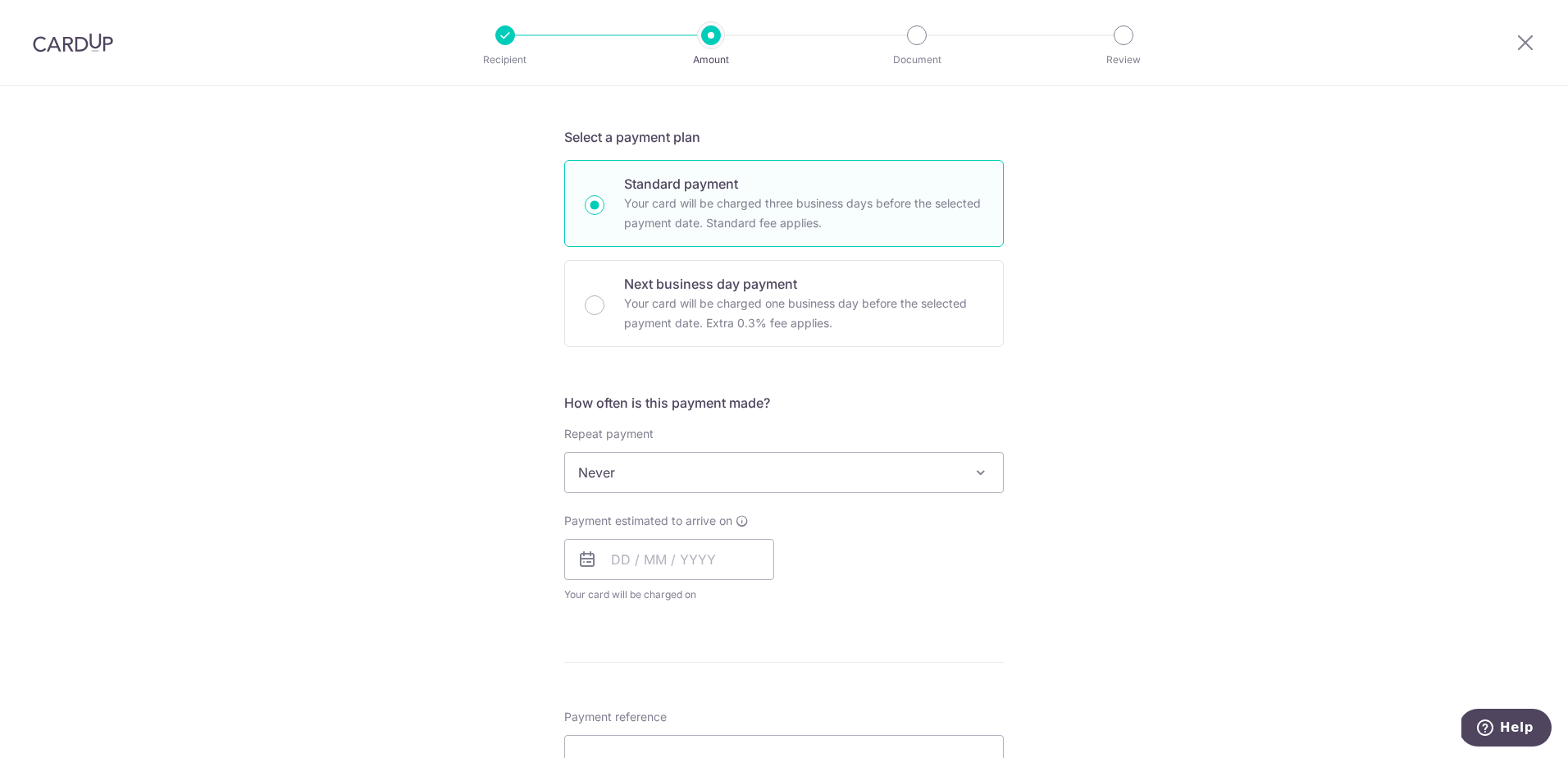
click at [730, 470] on span "Never" at bounding box center [784, 473] width 438 height 39
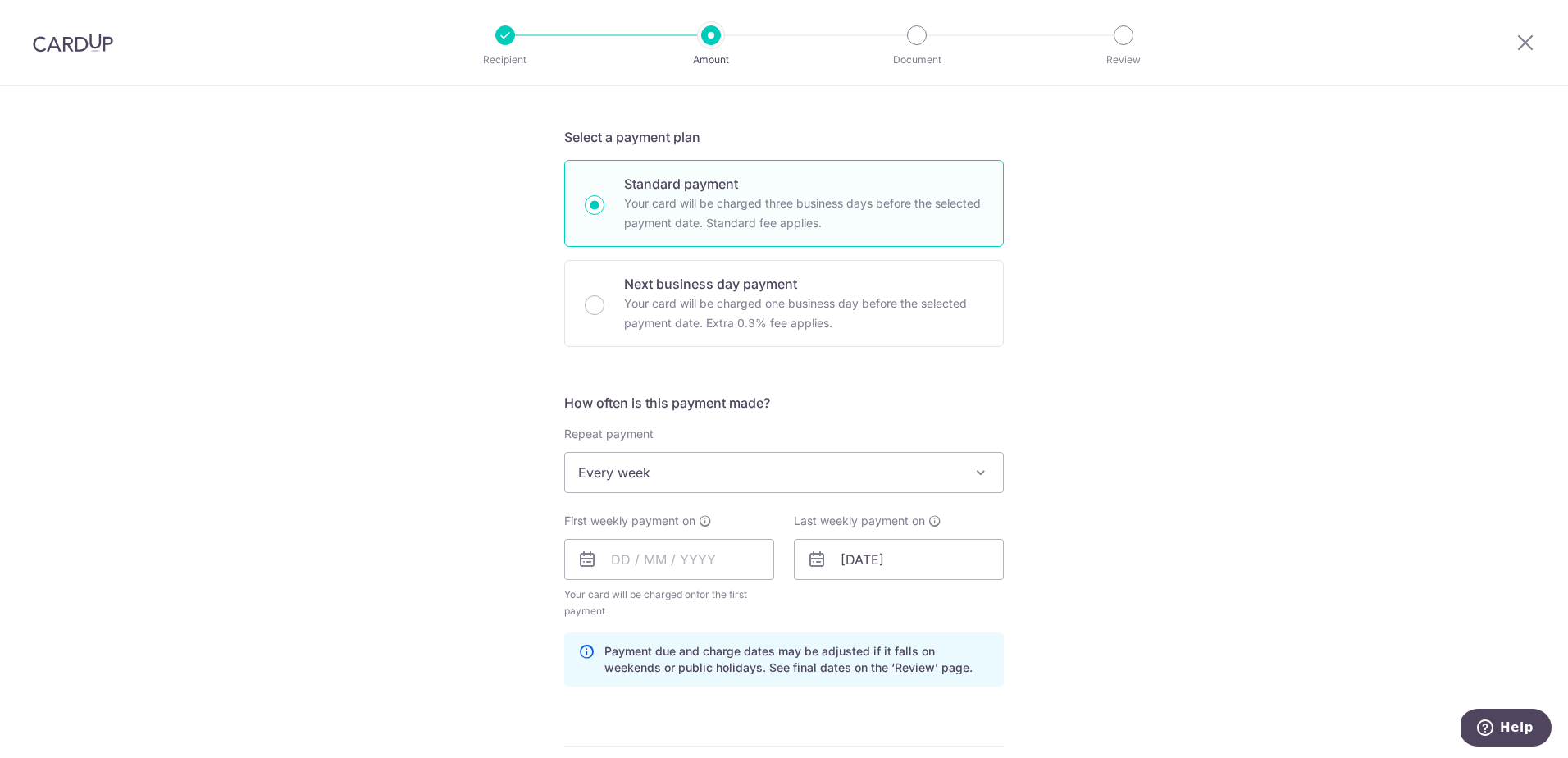
click at [698, 485] on span "Every week" at bounding box center [784, 473] width 438 height 39
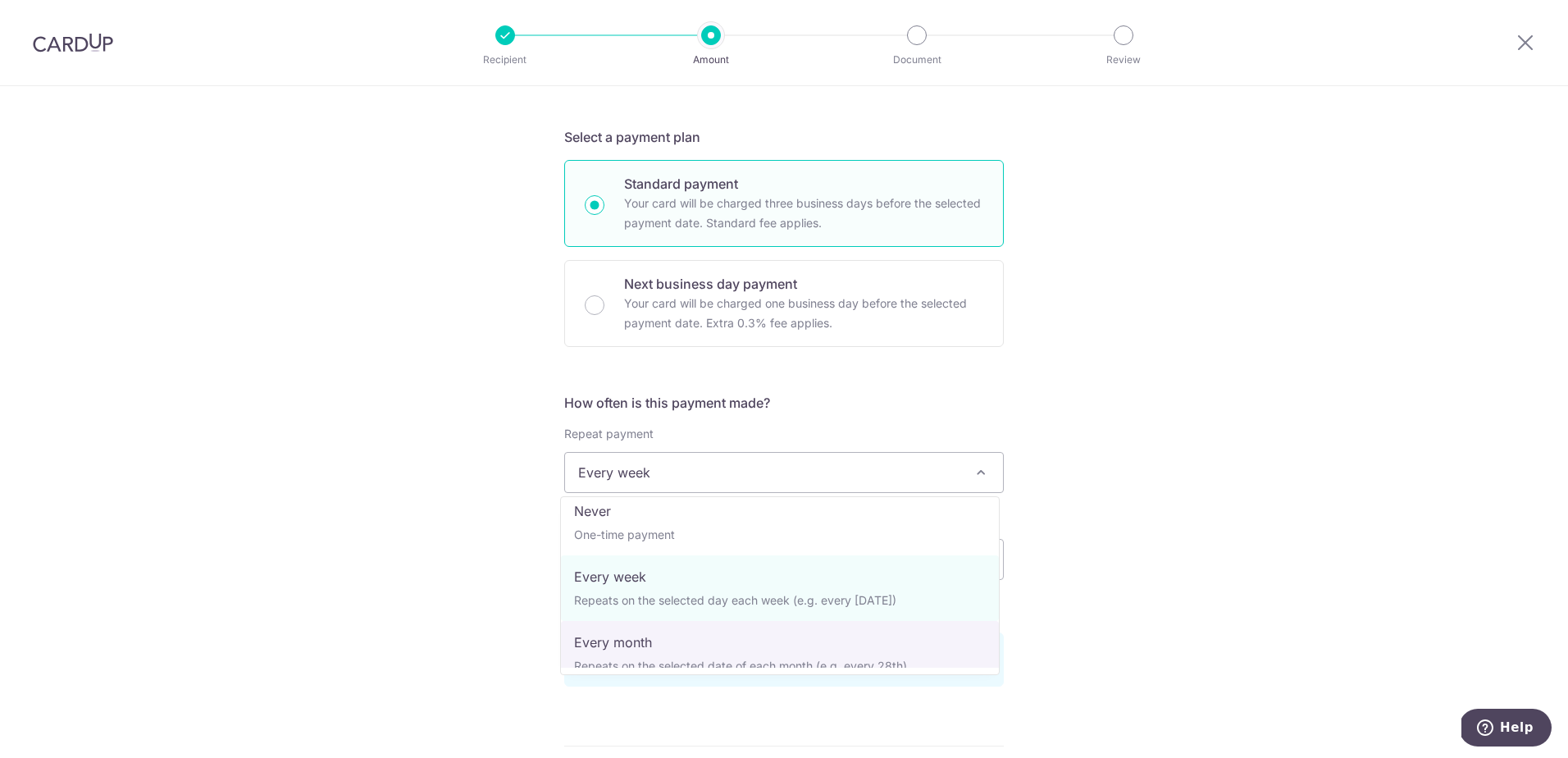
scroll to position [0, 0]
select select "3"
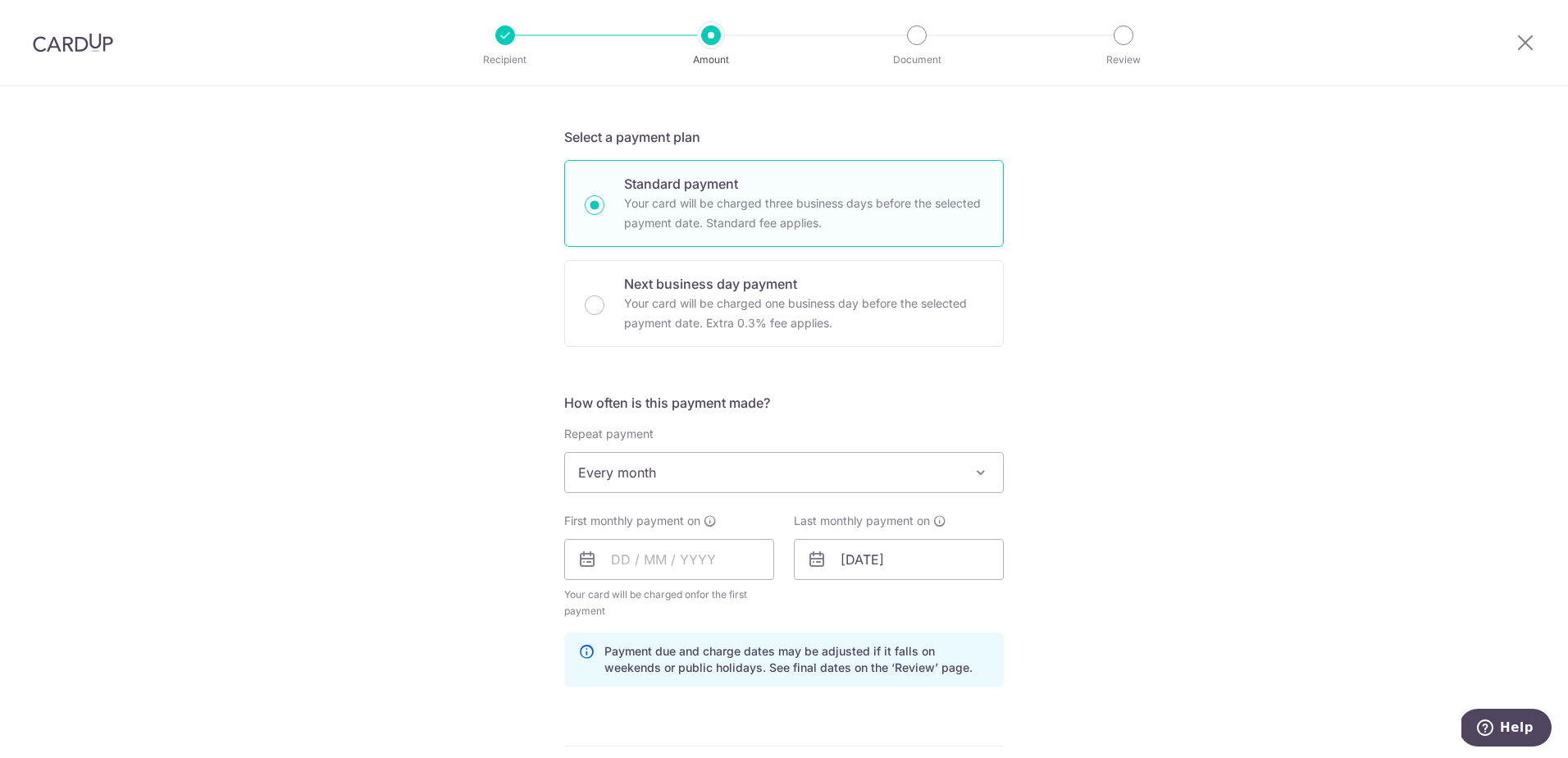
click at [501, 513] on div "Tell us more about your payment Enter payment amount SGD 5,000.00 5000.00 Recip…" at bounding box center [784, 542] width 1568 height 1568
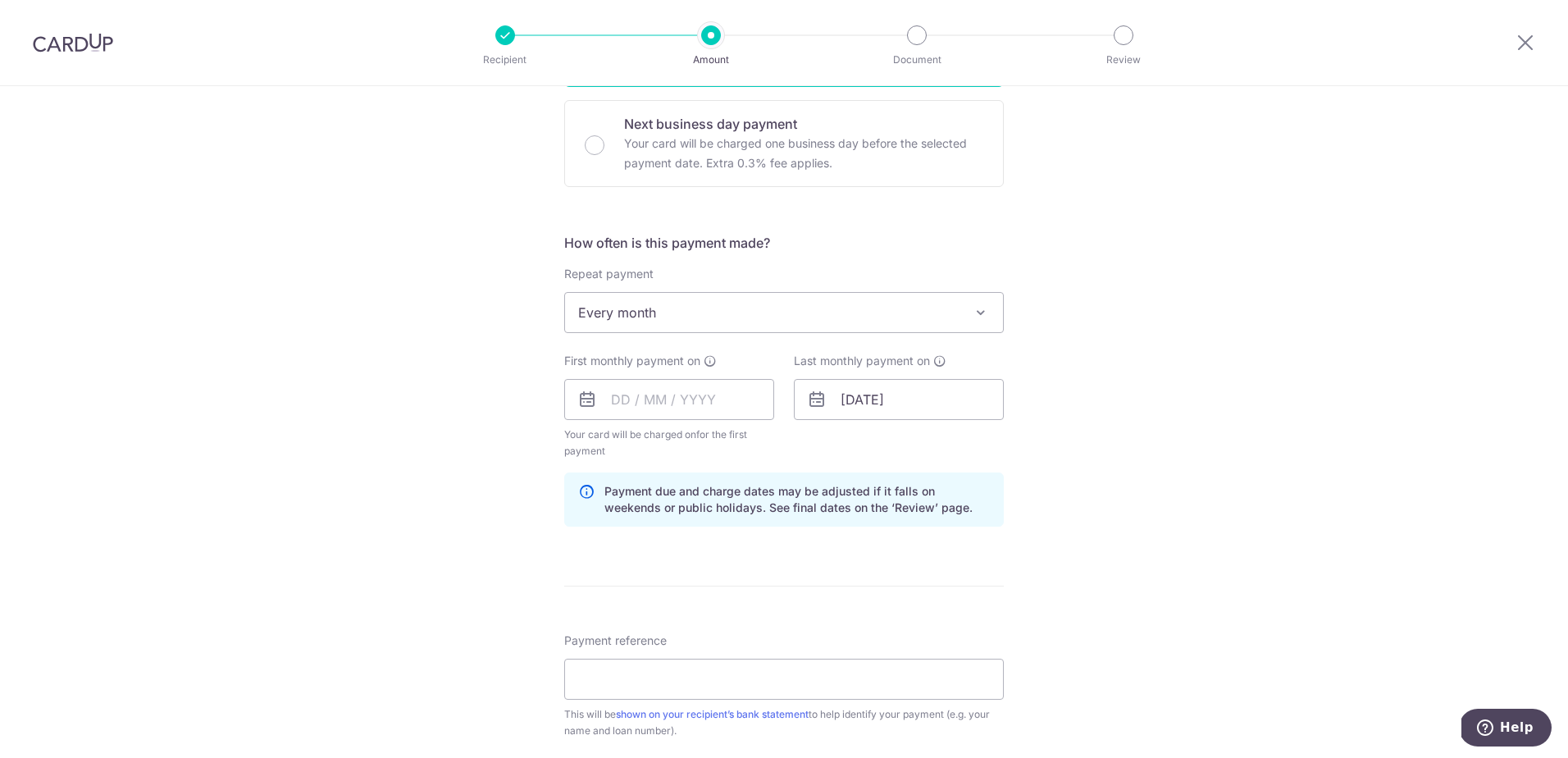
scroll to position [493, 0]
click at [618, 396] on input "text" at bounding box center [669, 396] width 210 height 41
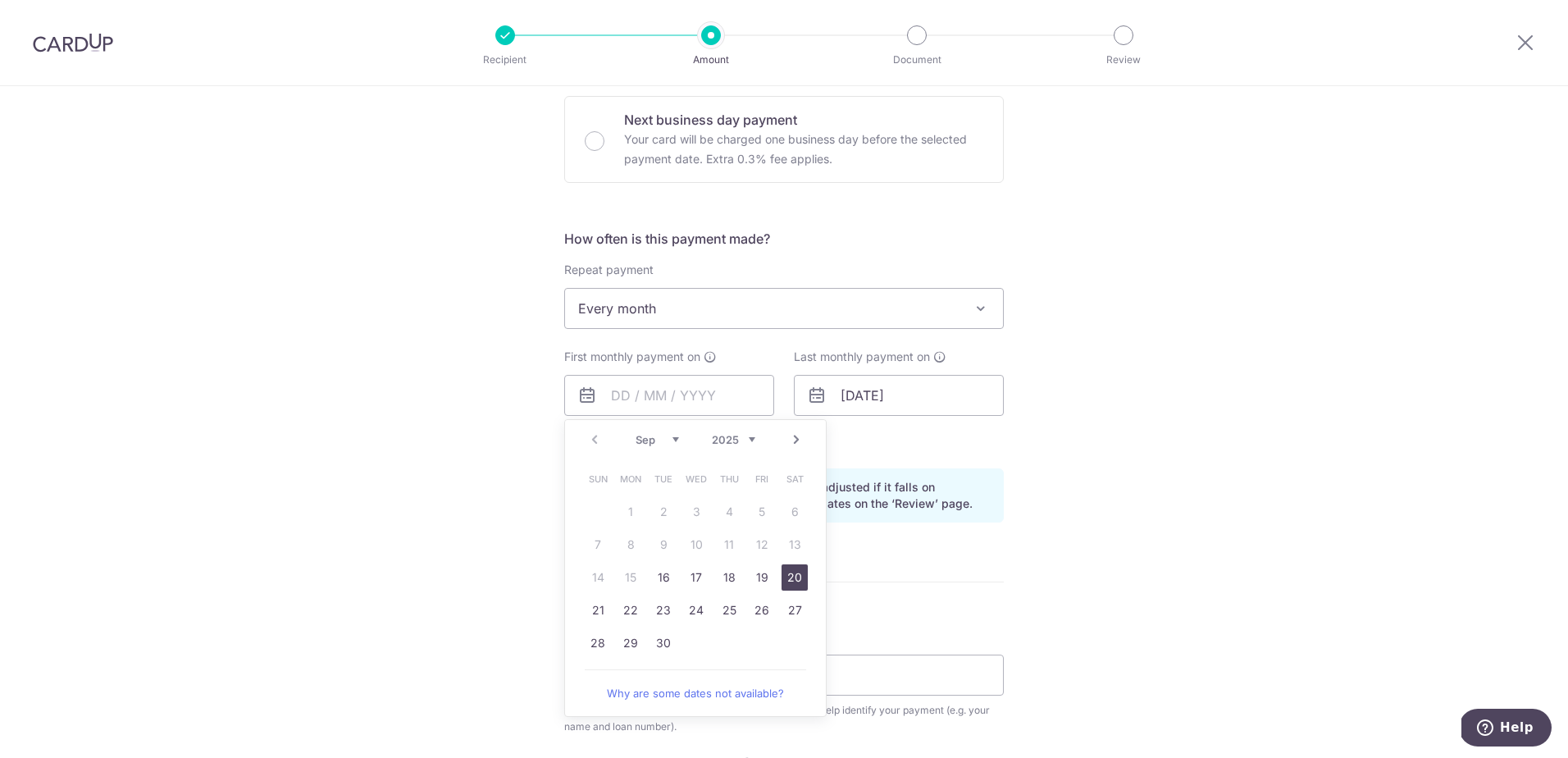
click at [791, 580] on link "20" at bounding box center [794, 577] width 26 height 26
type input "20/09/2025"
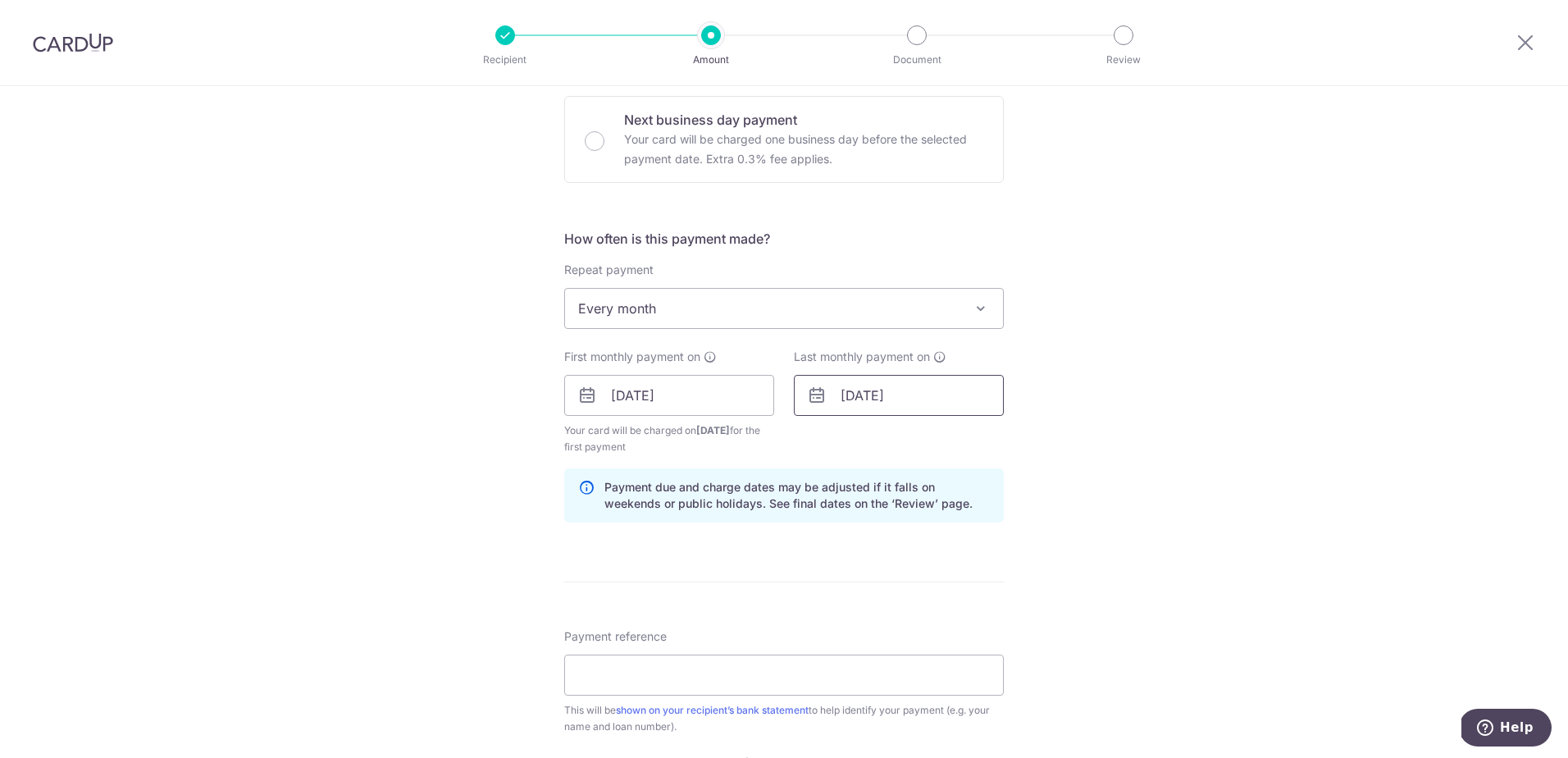
click at [829, 405] on input "10/09/2028" at bounding box center [899, 396] width 210 height 41
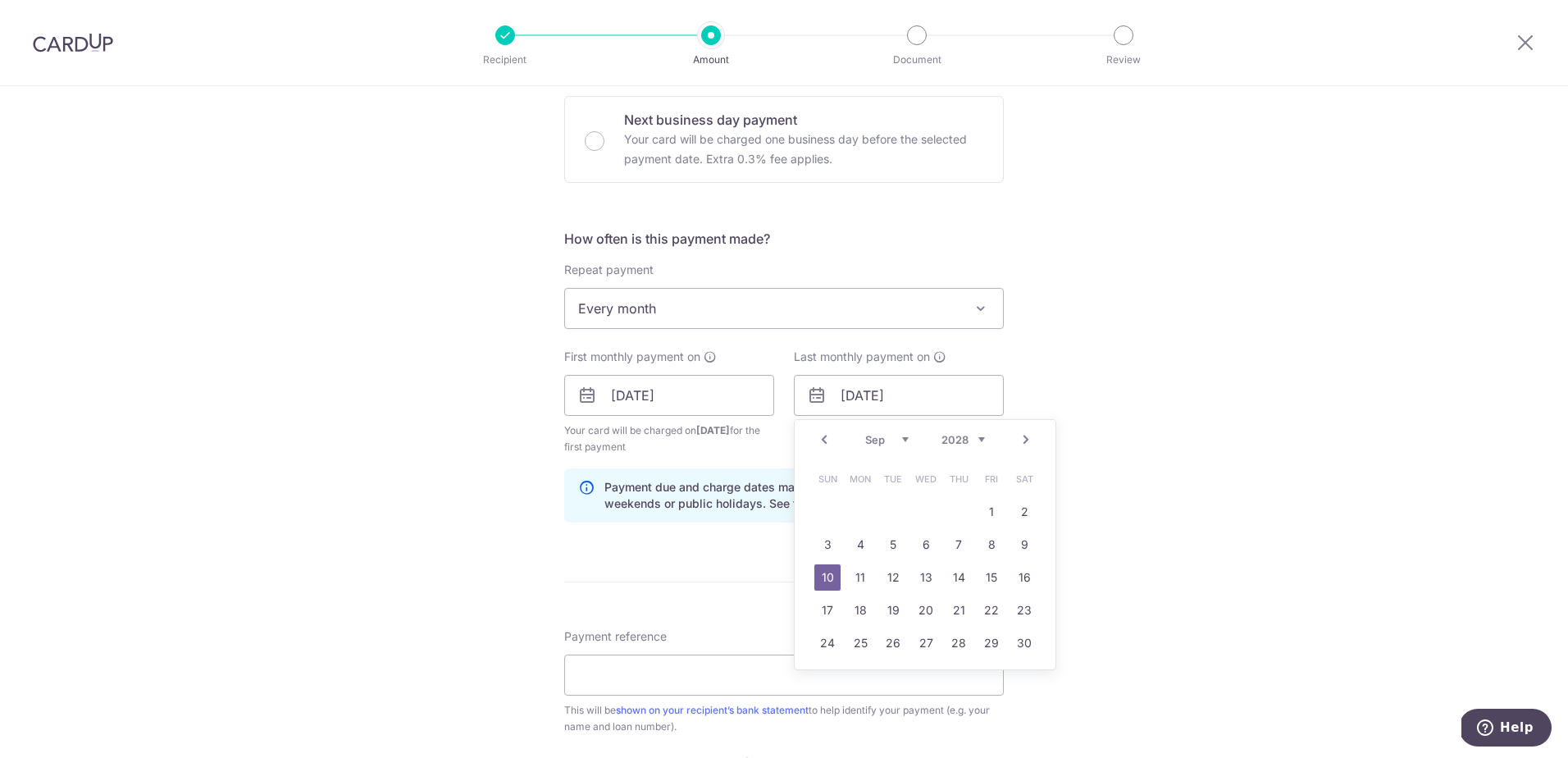
click at [962, 444] on select "2024 2025 2026 2027 2028 2029 2030 2031 2032 2033 2034 2035" at bounding box center [964, 440] width 44 height 13
click at [899, 439] on select "Jan Feb Mar Apr May Jun Jul Aug Sep Oct Nov Dec" at bounding box center [887, 440] width 44 height 13
click at [833, 610] on link "20" at bounding box center [827, 610] width 26 height 26
type input "20/09/2026"
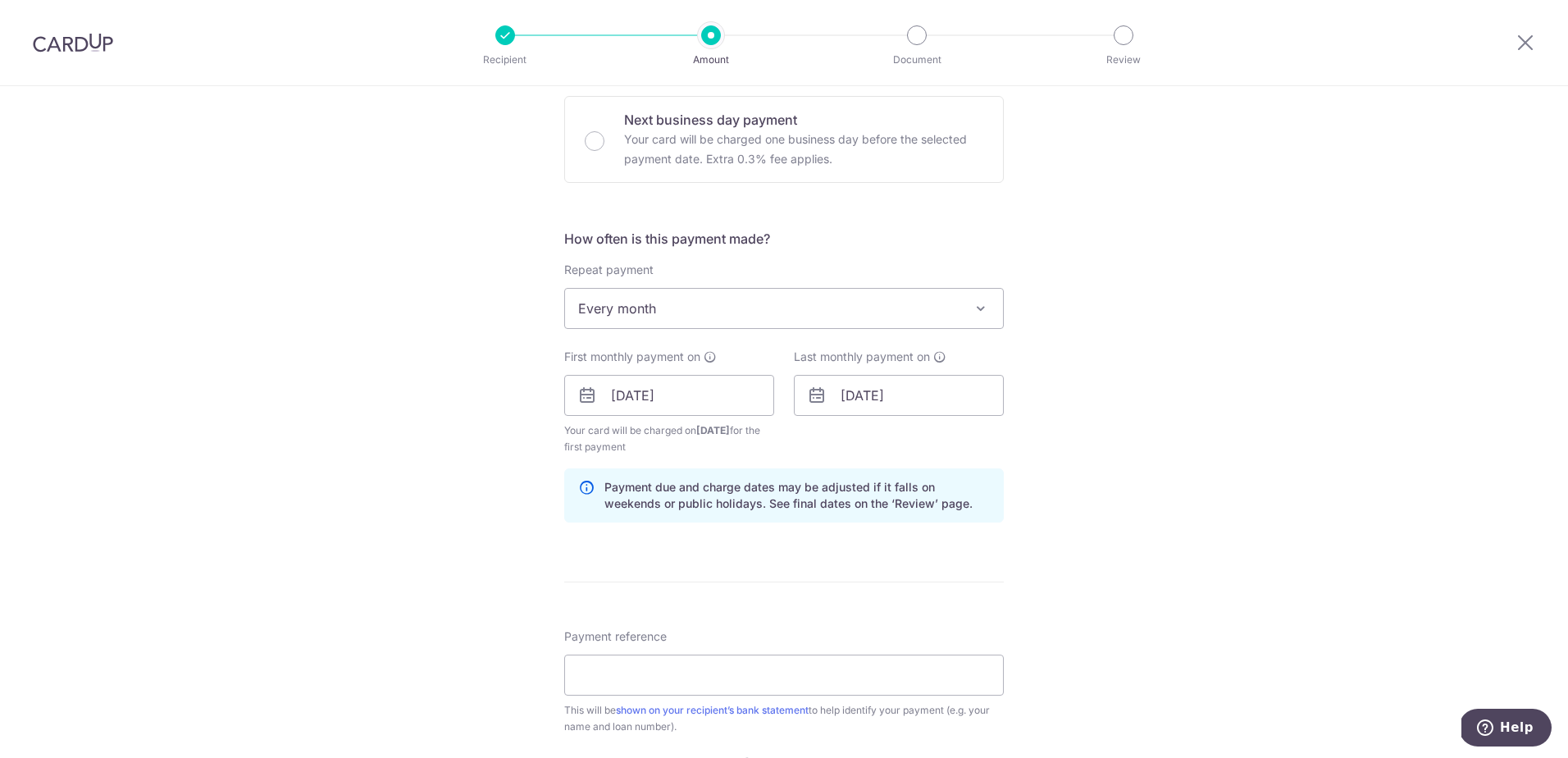
click at [688, 578] on form "Enter payment amount SGD 5,000.00 5000.00 Recipient added successfully! Select …" at bounding box center [784, 392] width 440 height 1382
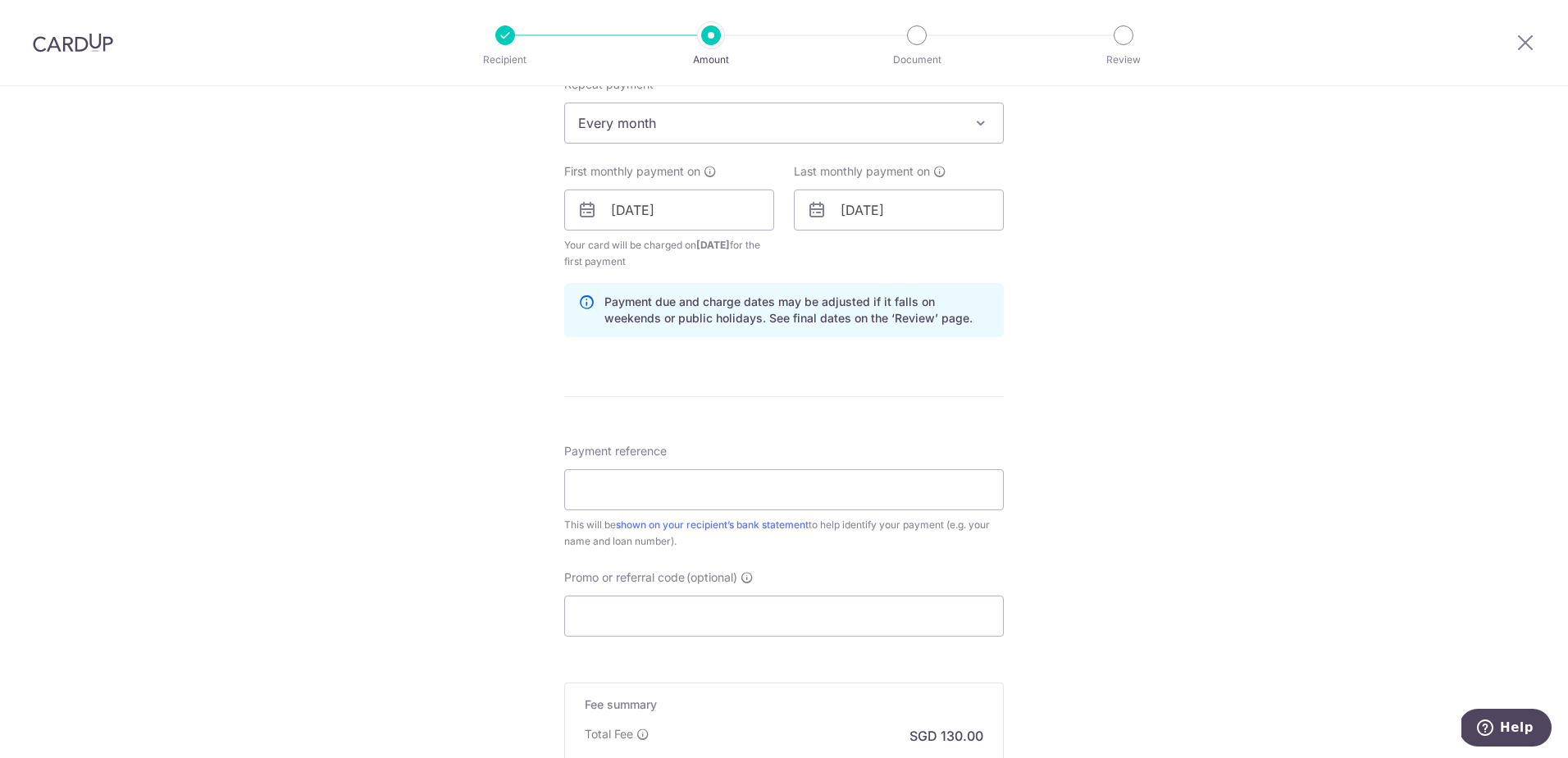
scroll to position [650, 0]
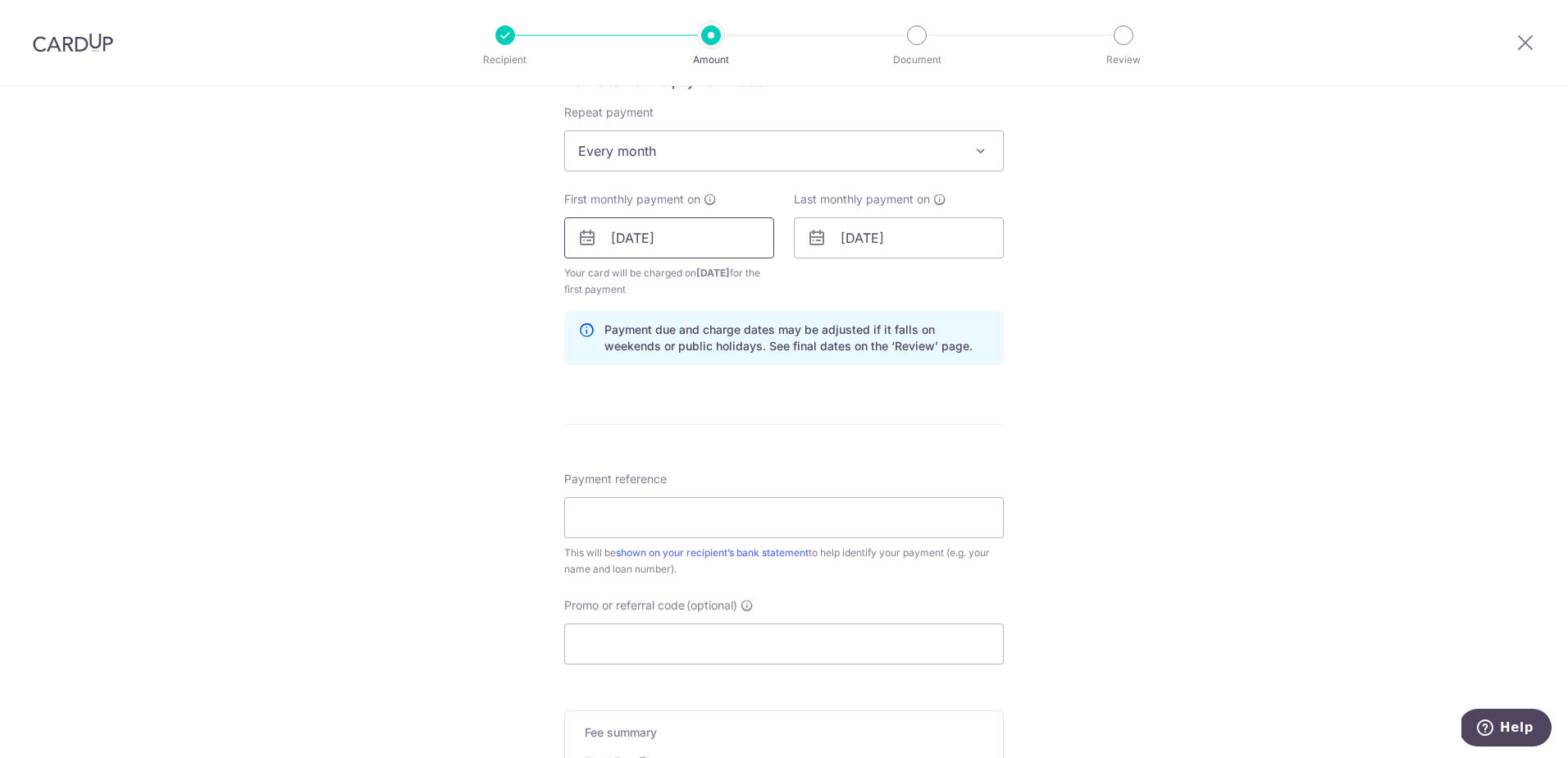
click at [707, 245] on input "20/09/2025" at bounding box center [669, 238] width 210 height 41
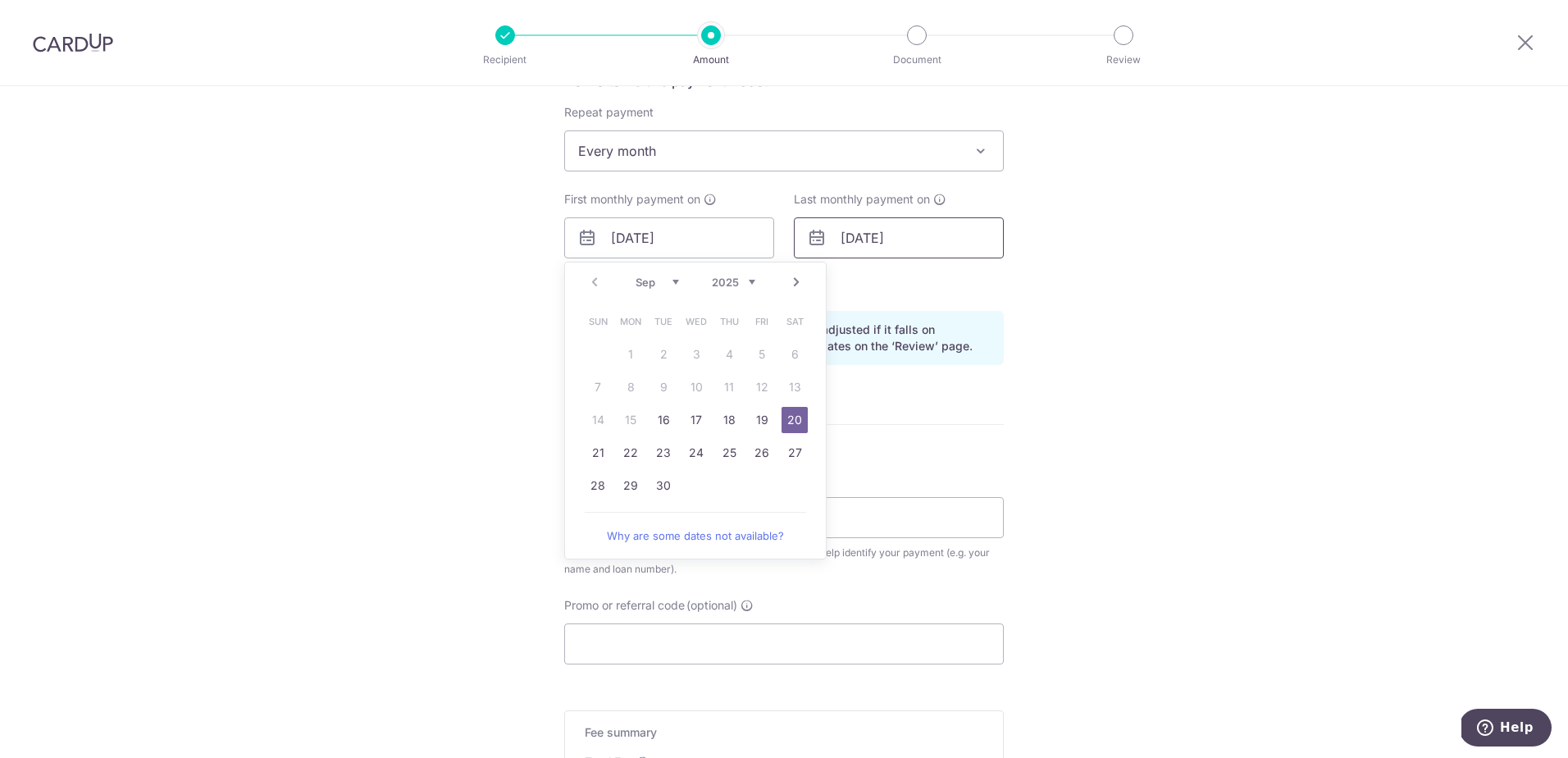
click at [922, 251] on input "20/09/2026" at bounding box center [899, 238] width 210 height 41
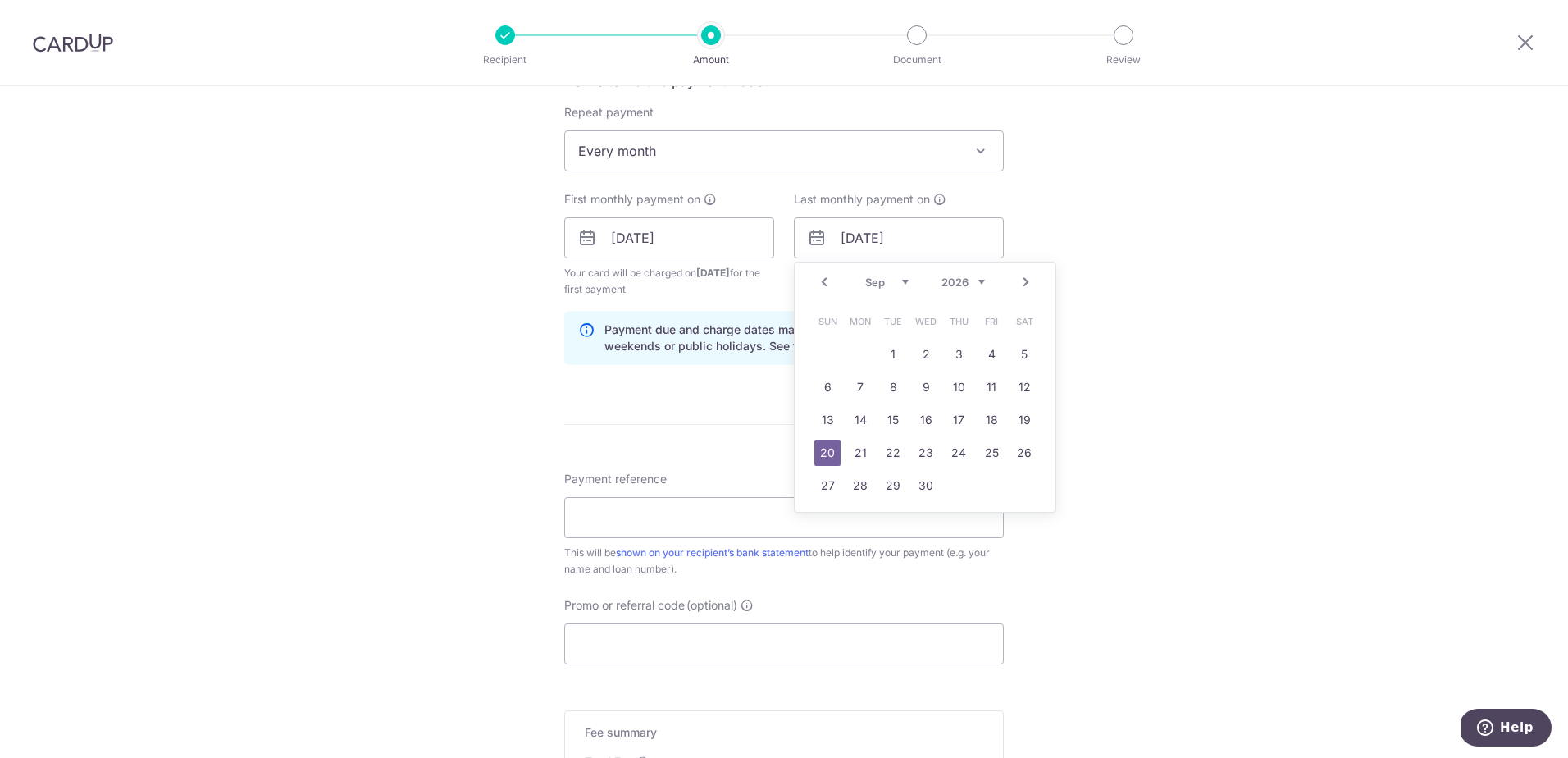
click at [1153, 237] on div "Tell us more about your payment Enter payment amount SGD 5,000.00 5000.00 Recip…" at bounding box center [784, 220] width 1568 height 1568
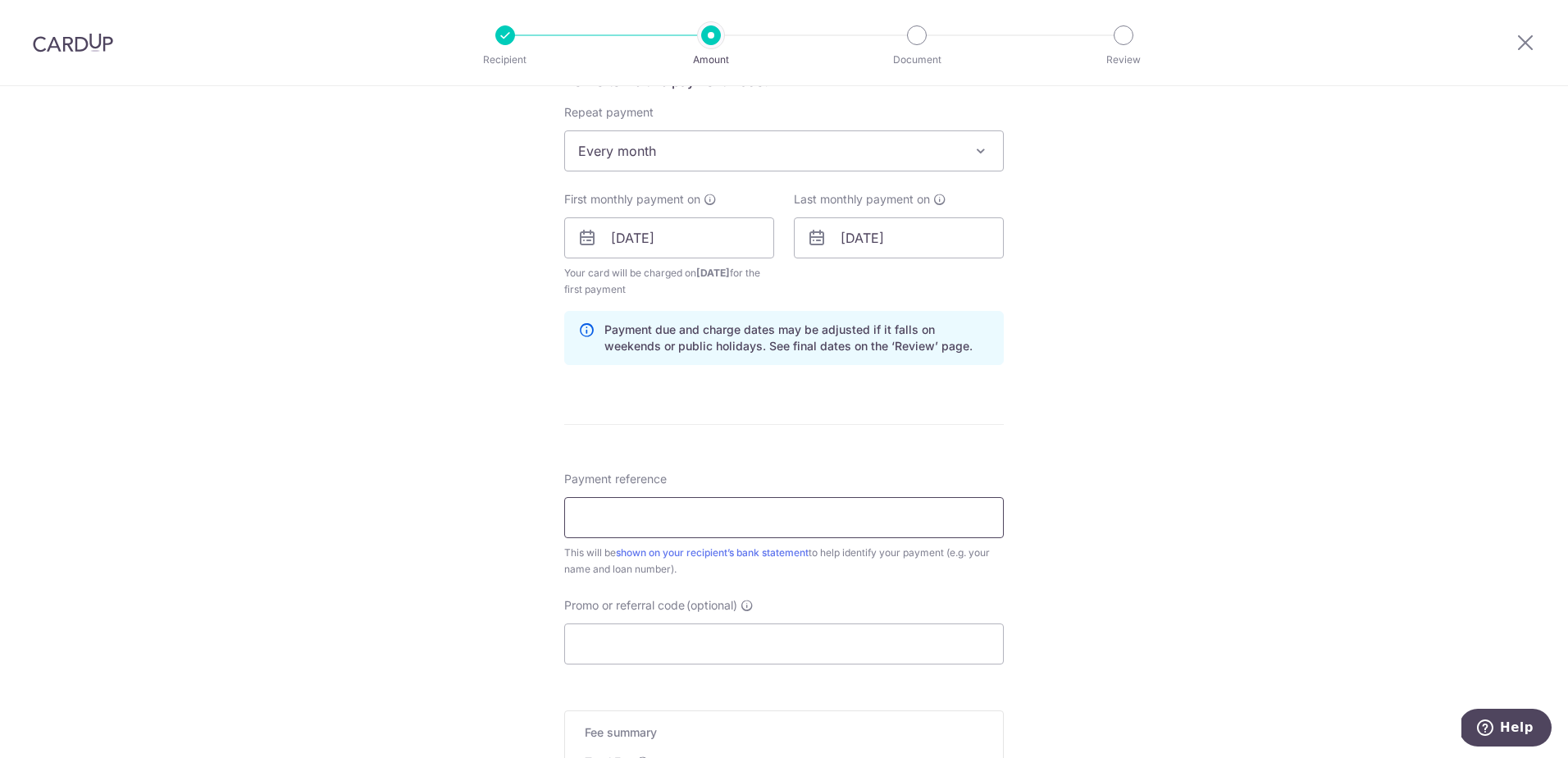
click at [722, 519] on input "Payment reference" at bounding box center [784, 518] width 440 height 41
type input "x"
type input "XIAO BOWEN, TRANSFER"
click at [772, 476] on div "Payment reference XIAO BOWEN, TRANSFER 20/35 This will be shown on your recipie…" at bounding box center [784, 524] width 440 height 107
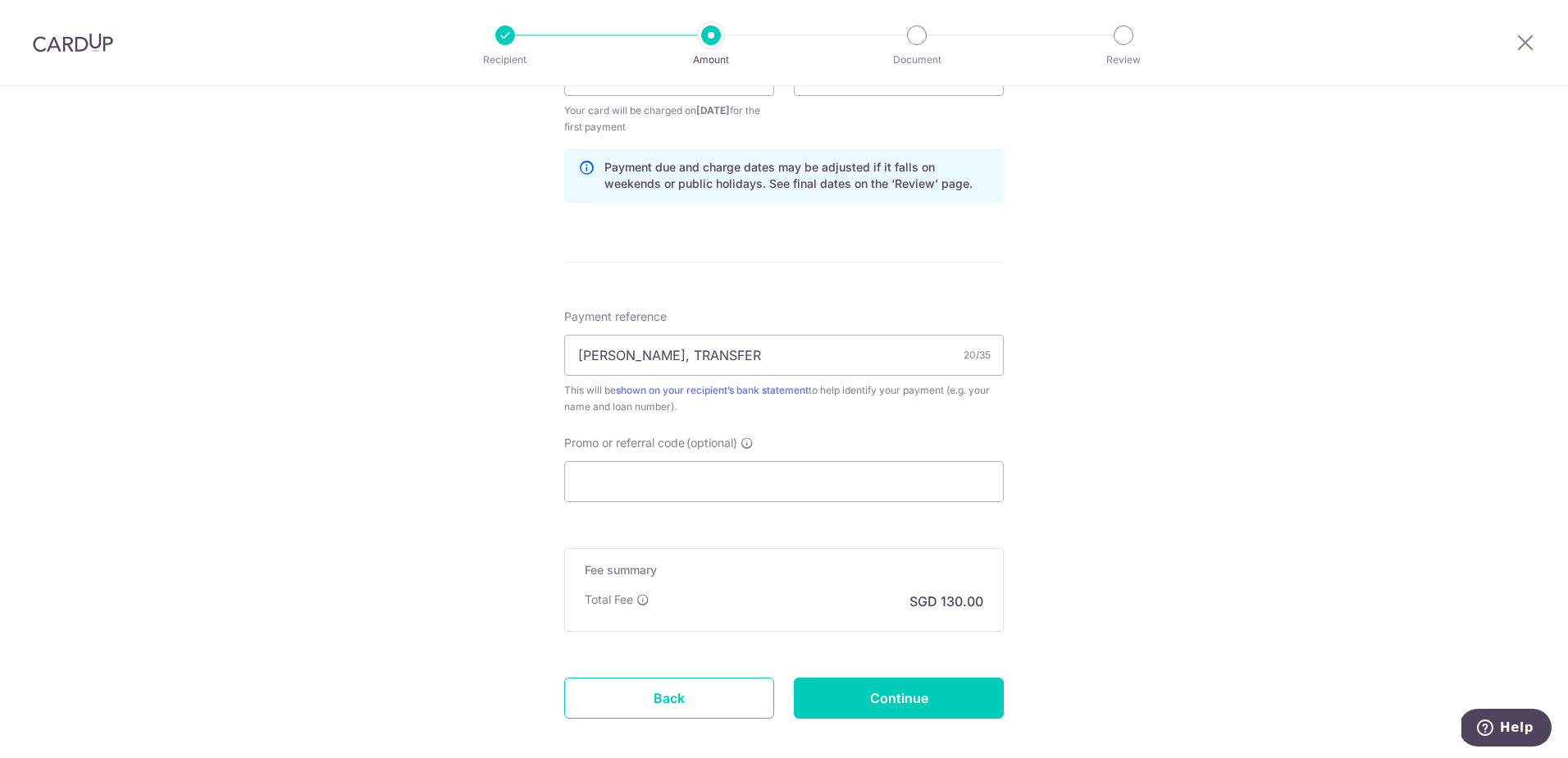
scroll to position [814, 0]
click at [726, 483] on input "Promo or referral code (optional) Enter either a promo code or a referral code …" at bounding box center [784, 480] width 440 height 41
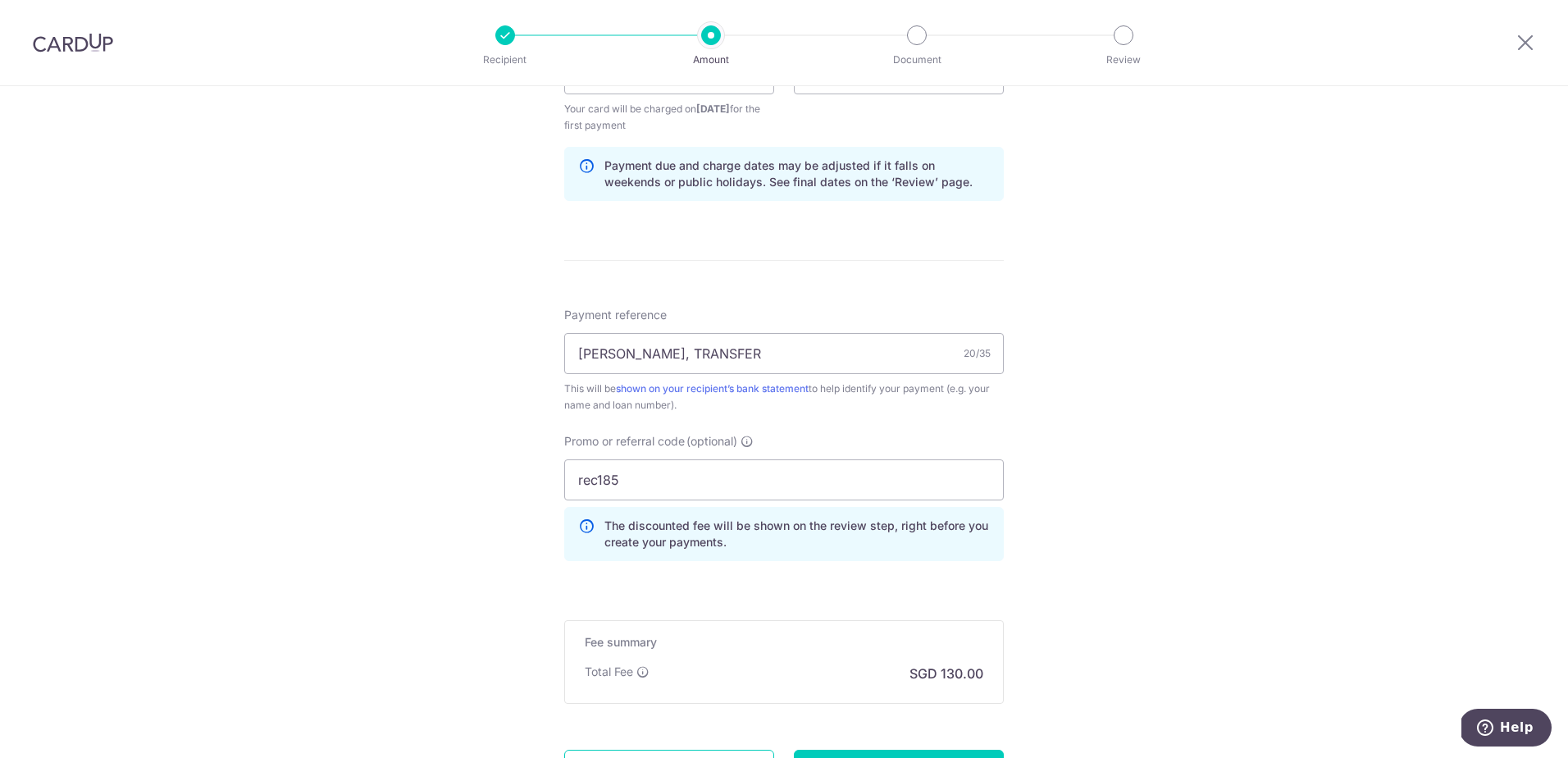
click at [674, 589] on form "Enter payment amount SGD 5,000.00 5000.00 Recipient added successfully! Select …" at bounding box center [784, 108] width 440 height 1457
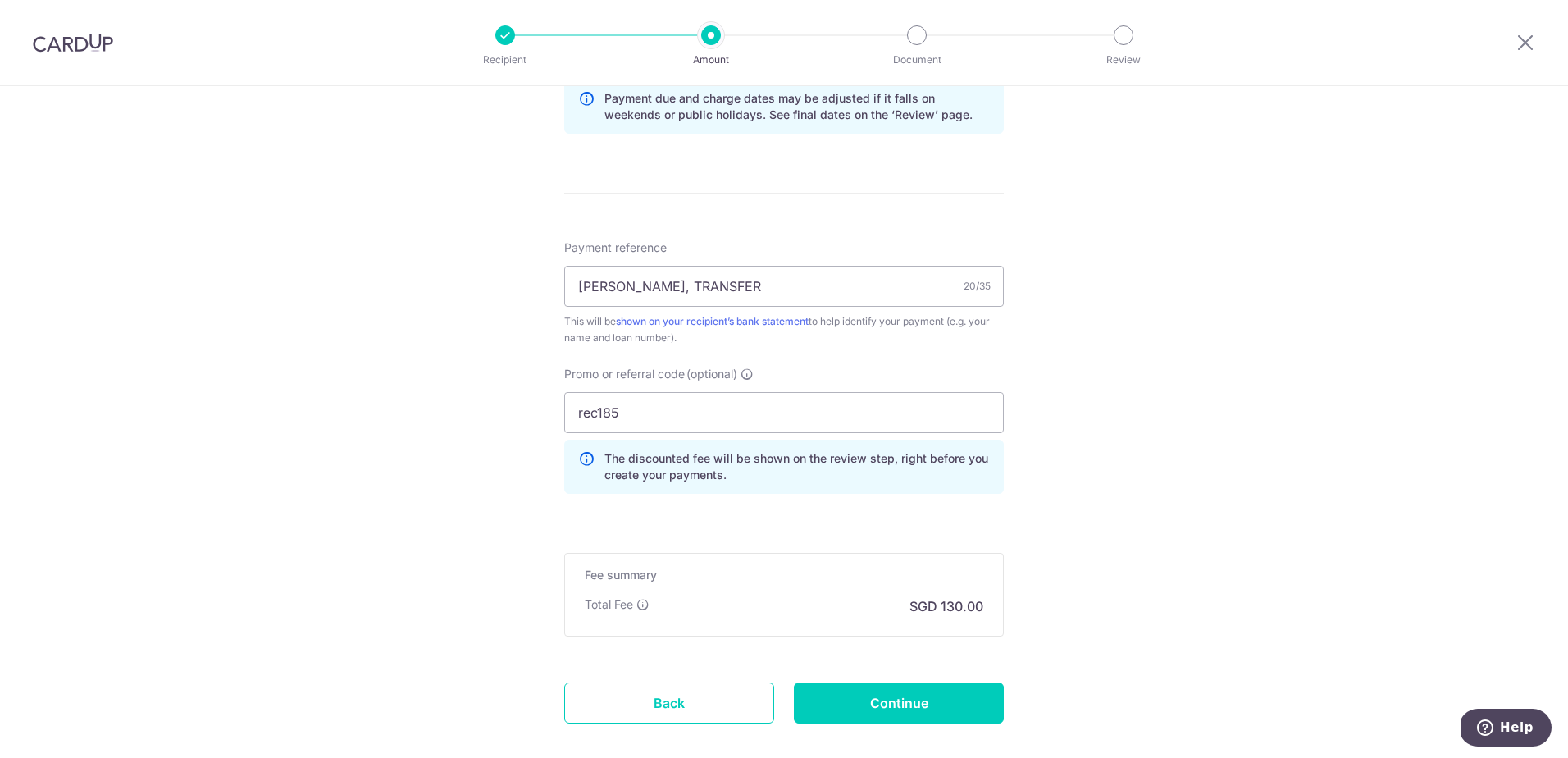
scroll to position [970, 0]
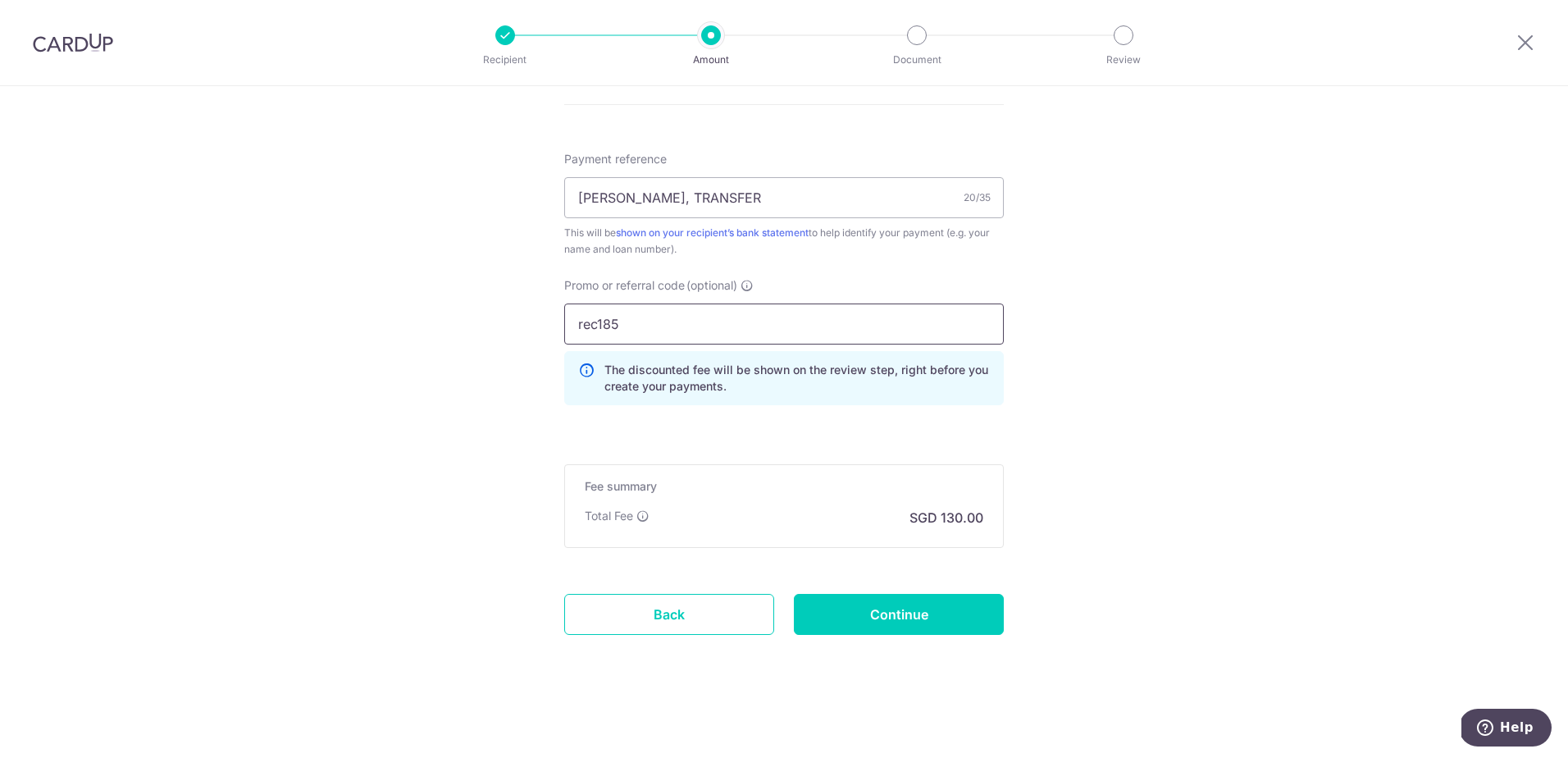
drag, startPoint x: 621, startPoint y: 322, endPoint x: 424, endPoint y: 328, distance: 197.1
type input "REC185"
click at [915, 625] on input "Continue" at bounding box center [899, 615] width 210 height 41
type input "Create Schedule"
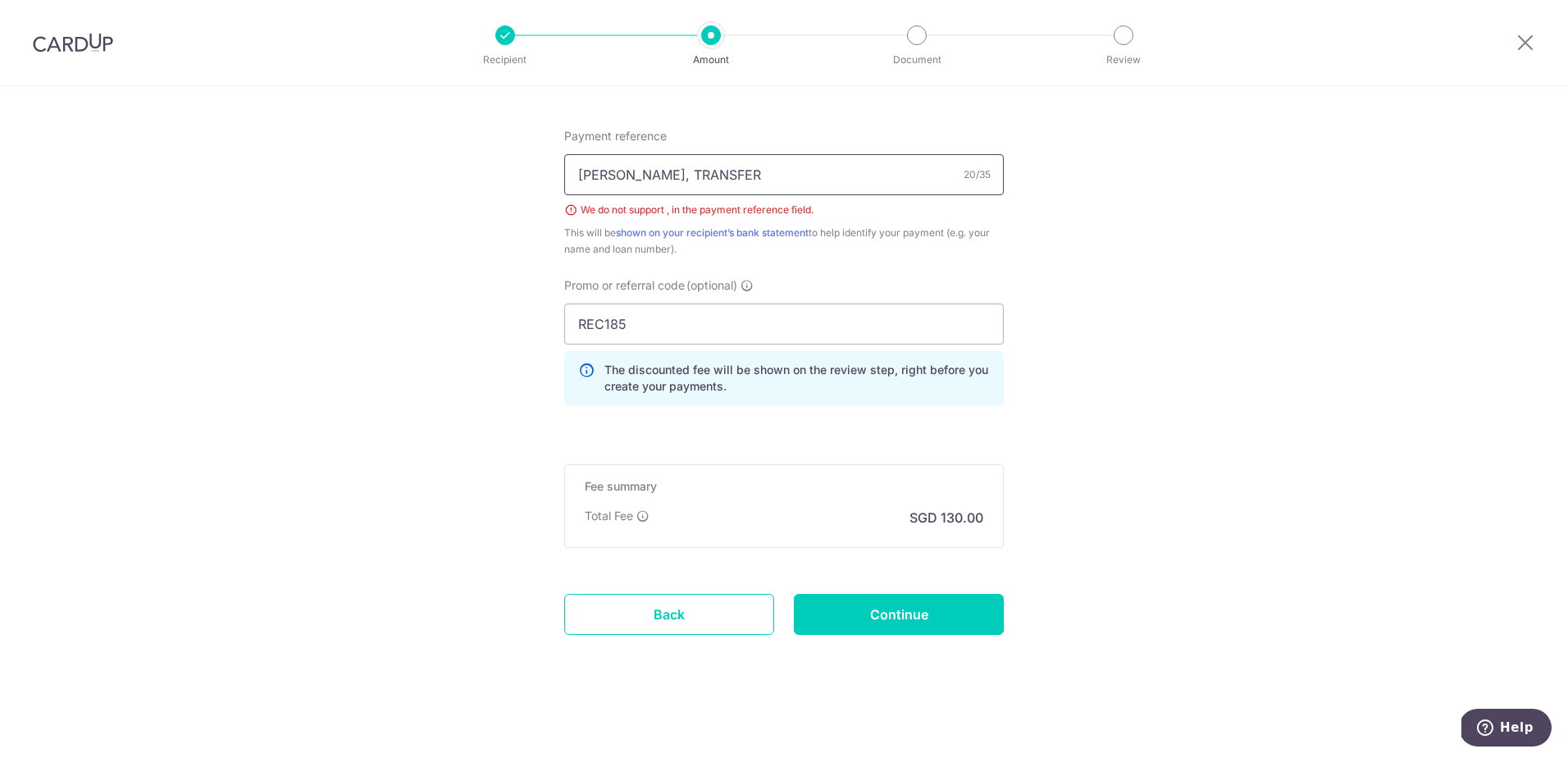
click at [669, 171] on input "XIAO BOWEN, TRANSFER" at bounding box center [784, 175] width 440 height 41
type input "XIAO BOWEN TRANSFER"
click at [918, 298] on div "Promo or referral code (optional) REC185 The discounted fee will be shown on th…" at bounding box center [784, 341] width 440 height 128
click at [946, 618] on input "Continue" at bounding box center [899, 615] width 210 height 41
type input "Create Schedule"
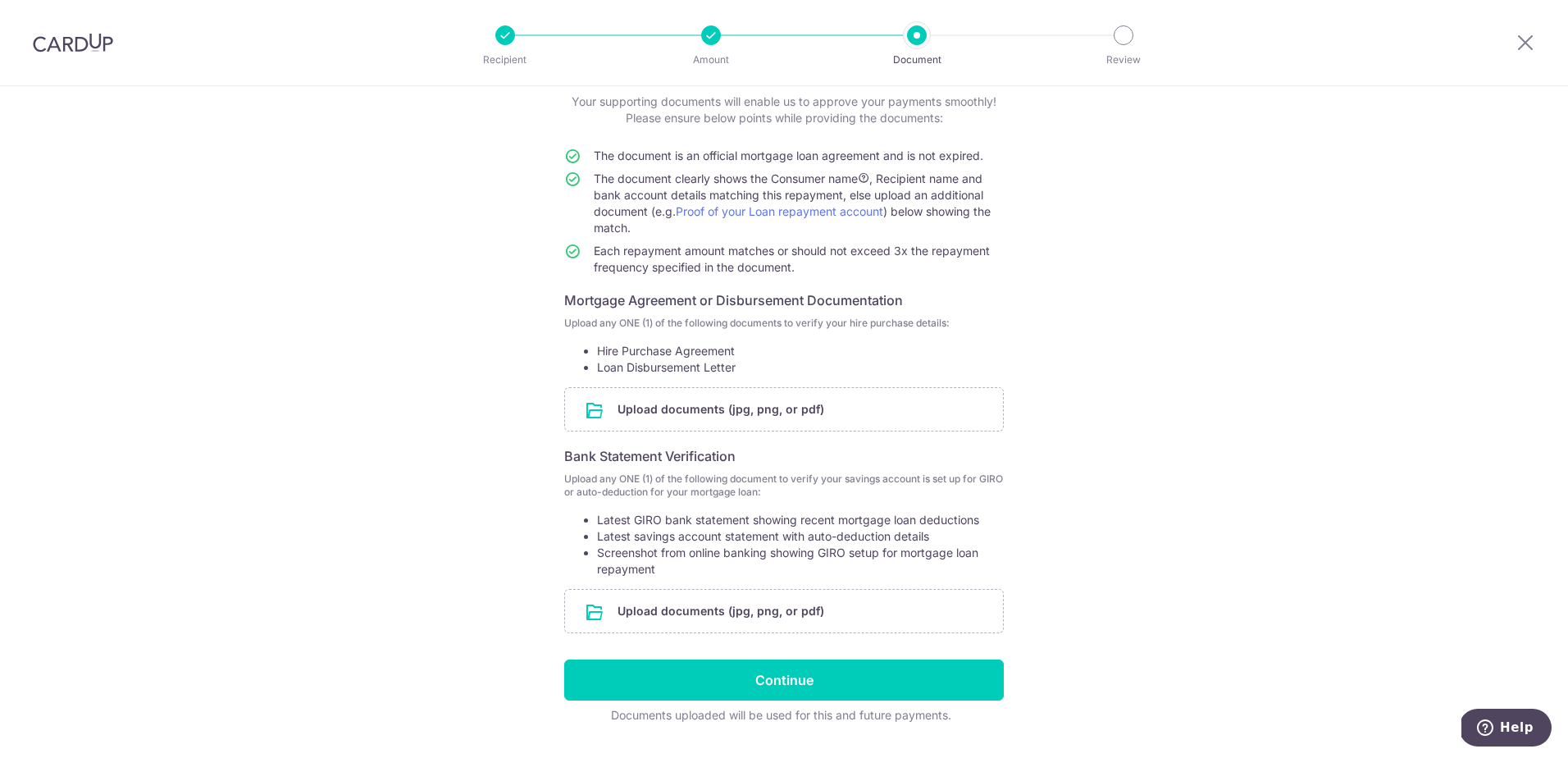
scroll to position [62, 0]
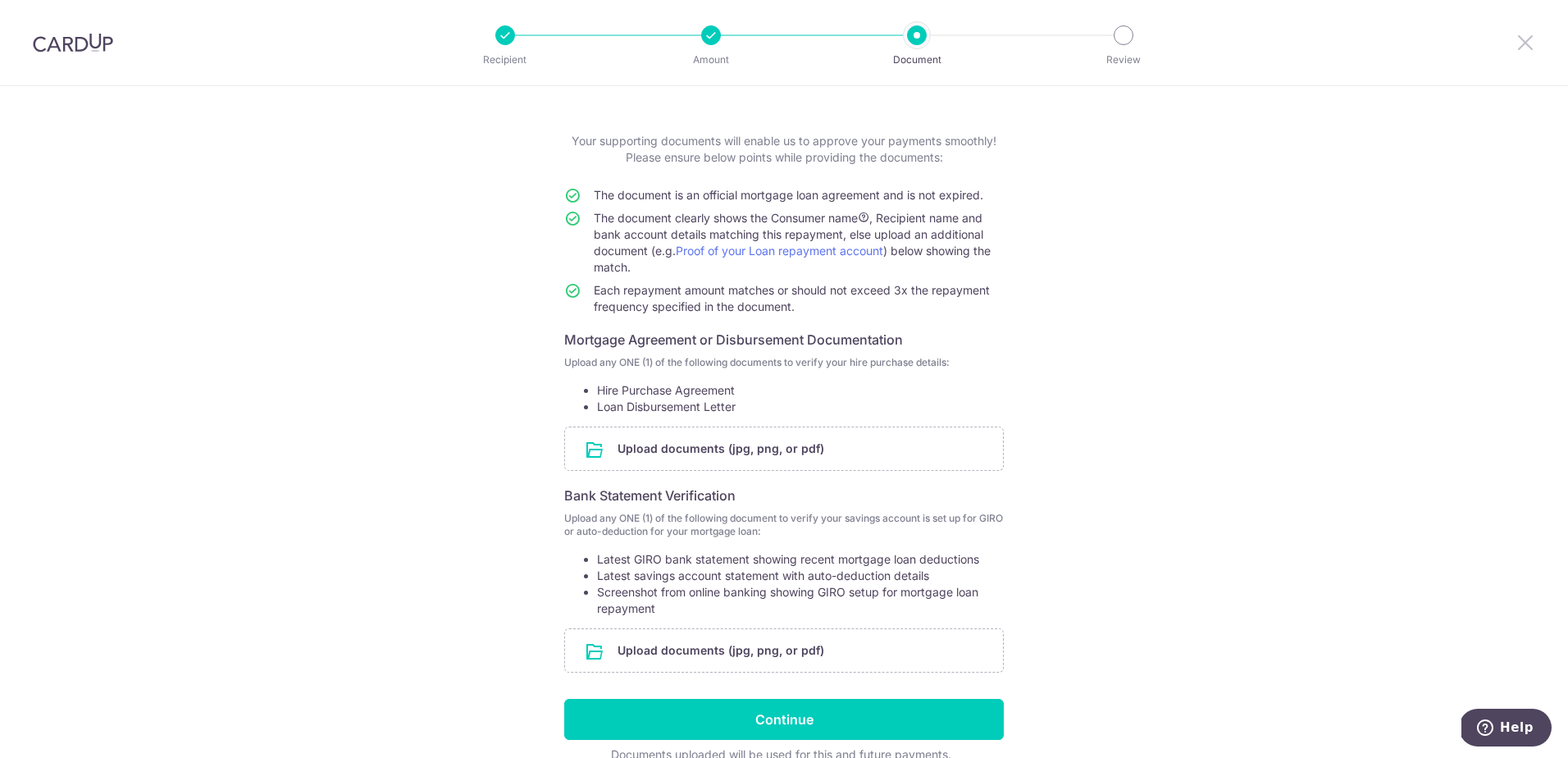
drag, startPoint x: 1520, startPoint y: 45, endPoint x: 873, endPoint y: 65, distance: 647.3
click at [1520, 45] on icon at bounding box center [1526, 42] width 20 height 21
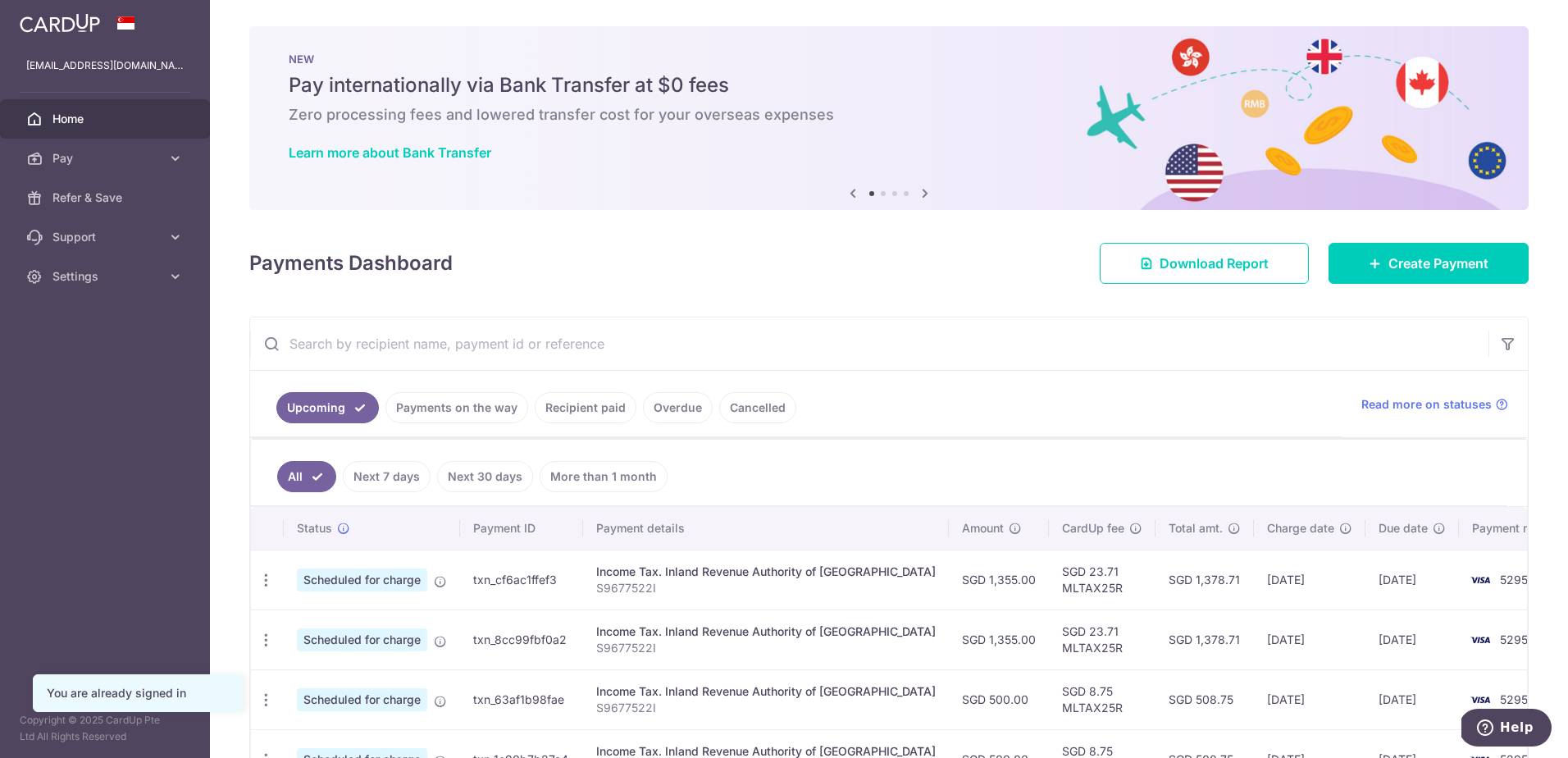
scroll to position [82, 0]
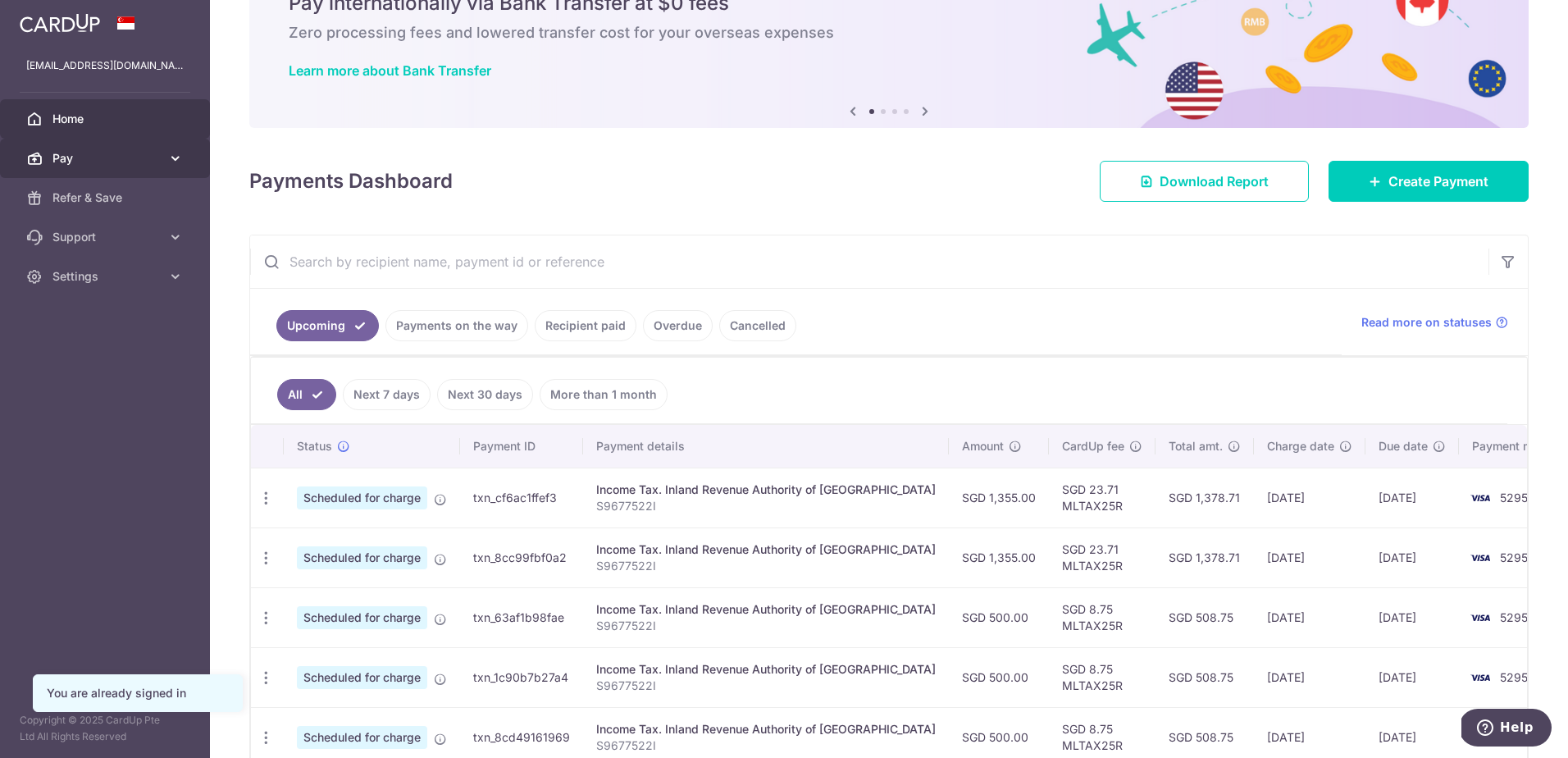
click at [115, 161] on span "Pay" at bounding box center [107, 159] width 108 height 16
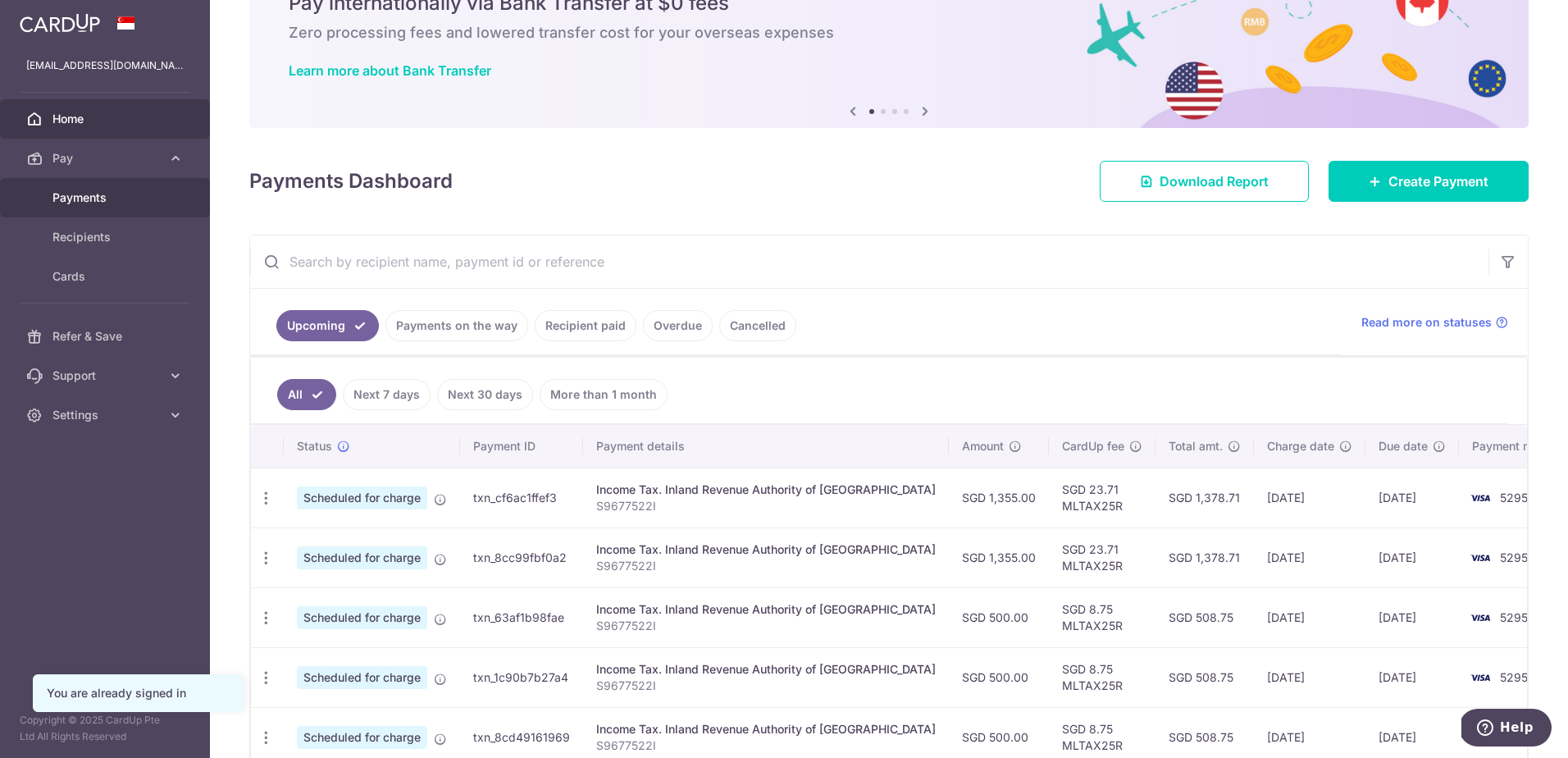
click at [116, 206] on link "Payments" at bounding box center [105, 198] width 210 height 39
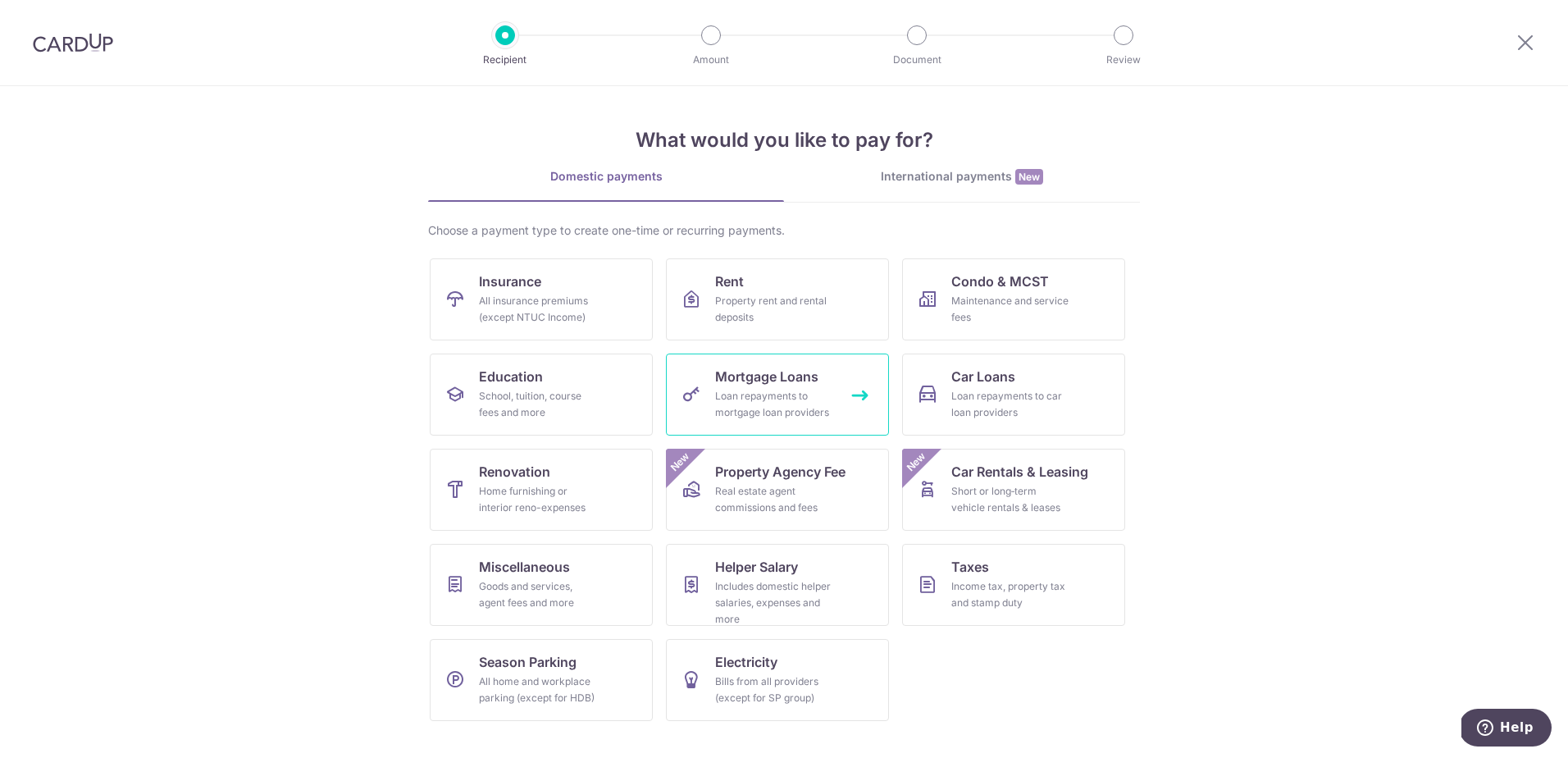
click at [788, 402] on div "Loan repayments to mortgage loan providers" at bounding box center [775, 404] width 118 height 33
click at [986, 187] on link "International payments New" at bounding box center [963, 185] width 356 height 34
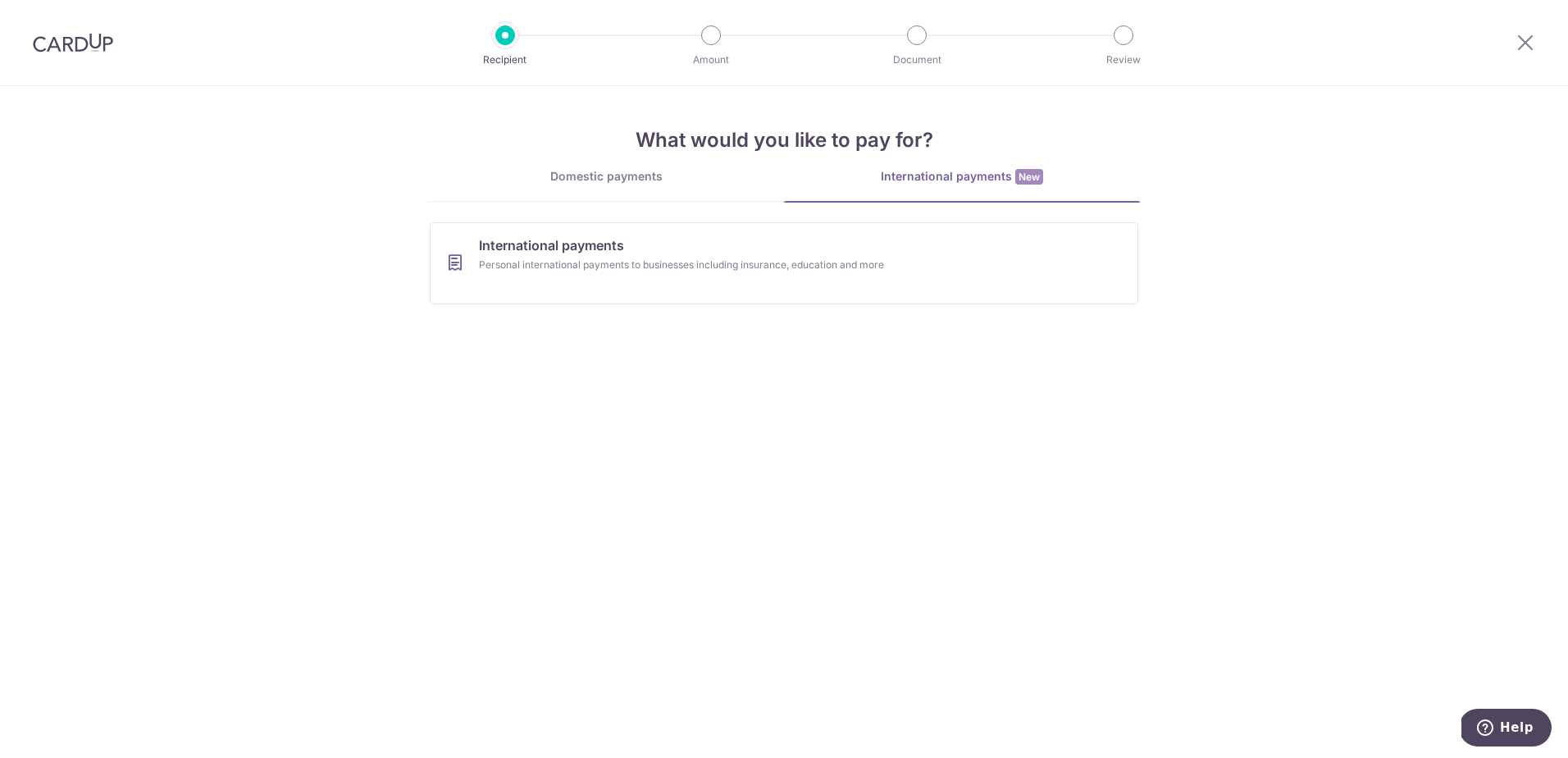
click at [630, 188] on link "Domestic payments" at bounding box center [606, 185] width 356 height 33
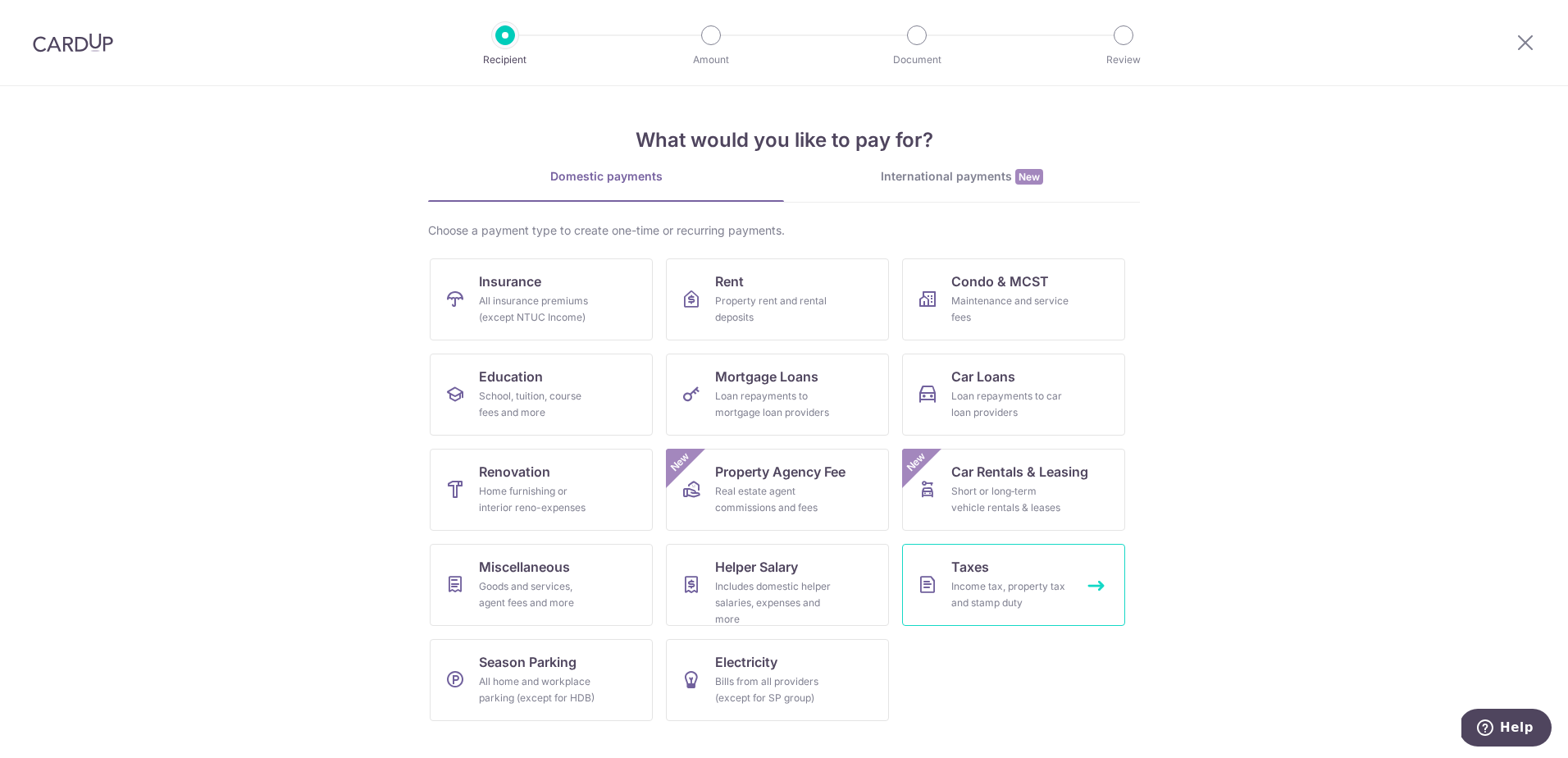
click at [1059, 599] on div "Income tax, property tax and stamp duty" at bounding box center [1011, 595] width 118 height 33
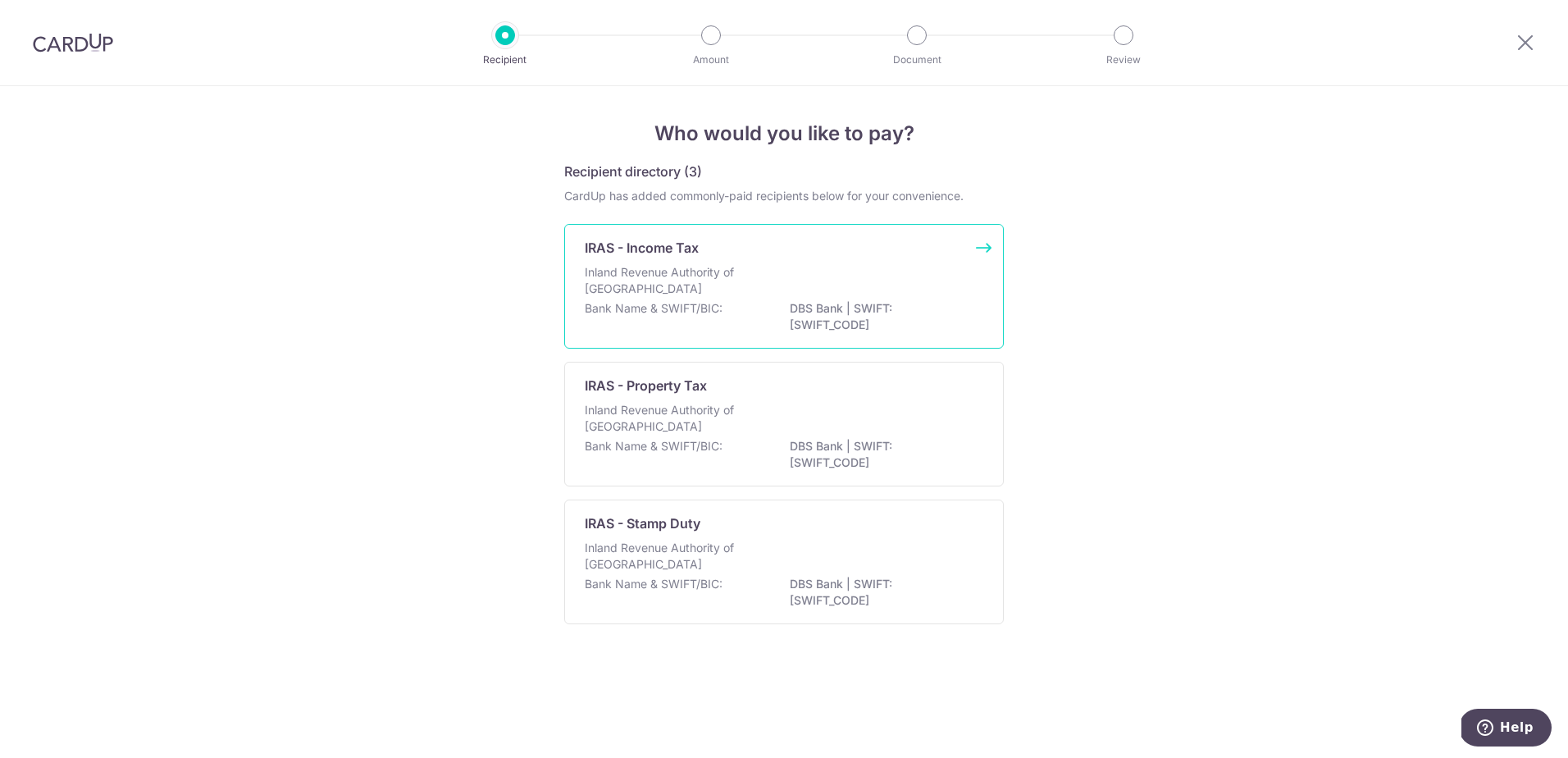
click at [859, 314] on p "DBS Bank | SWIFT: [SWIFT_CODE]" at bounding box center [881, 316] width 184 height 33
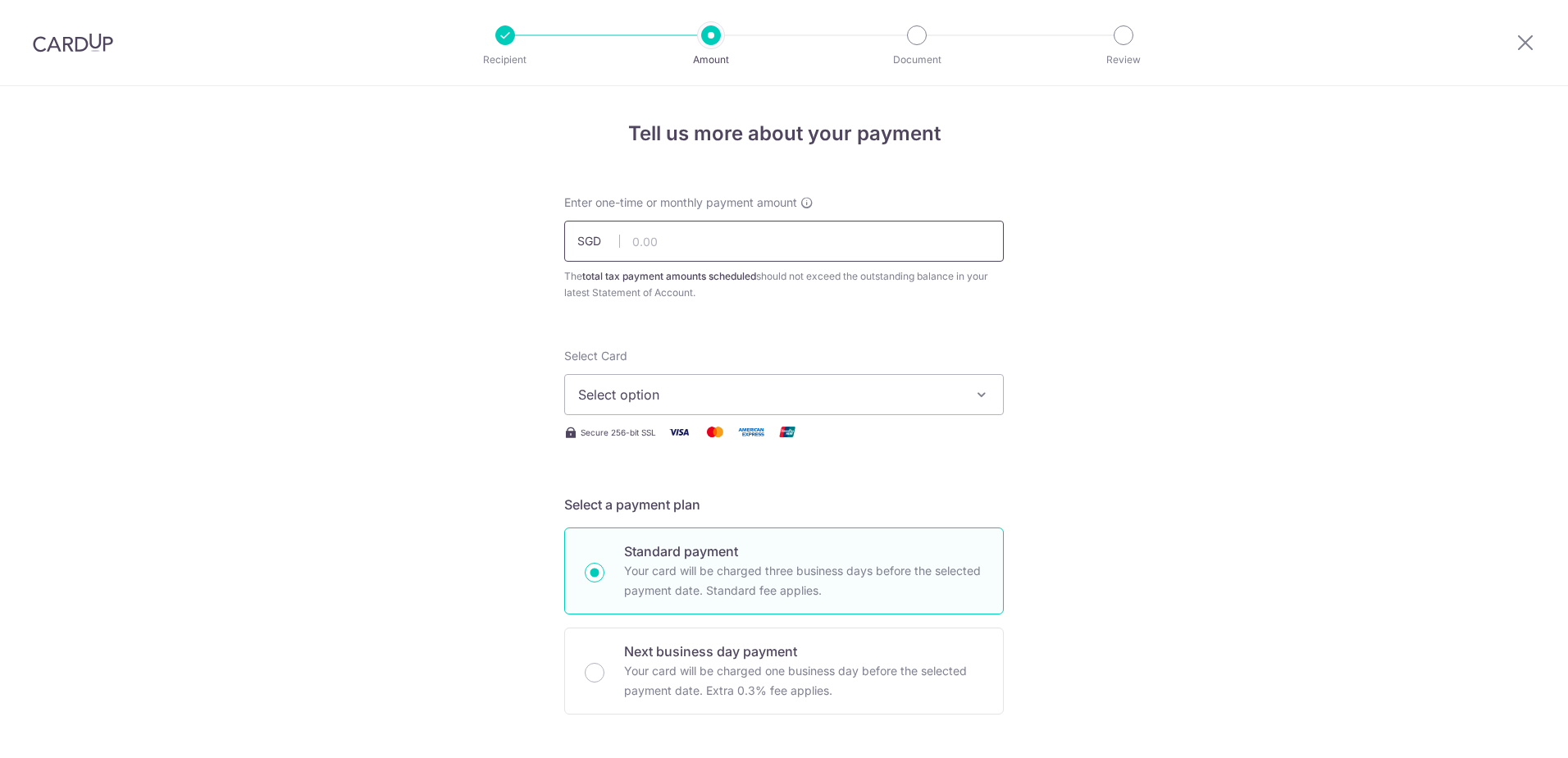
click at [707, 245] on input "text" at bounding box center [784, 241] width 440 height 41
type input "5,000.00"
click at [747, 297] on div "The total tax payment amounts scheduled should not exceed the outstanding balan…" at bounding box center [784, 285] width 440 height 33
click at [751, 367] on div "Select Card Select option Add credit card Your Cards **** 5295 **** 6572 **** 3…" at bounding box center [784, 381] width 440 height 67
click at [751, 378] on button "Select option" at bounding box center [784, 395] width 440 height 41
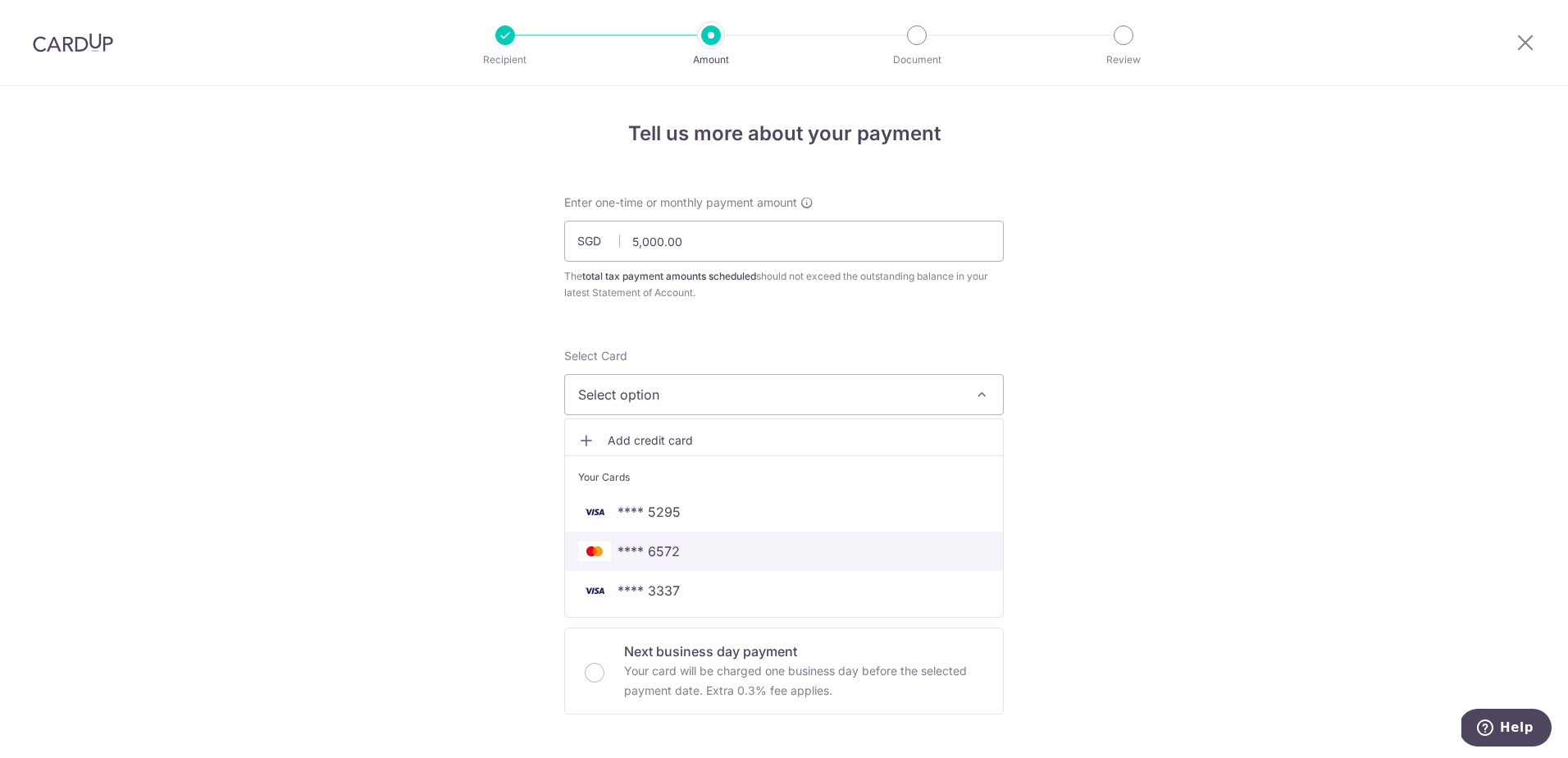
click at [707, 532] on link "**** 6572" at bounding box center [784, 552] width 438 height 39
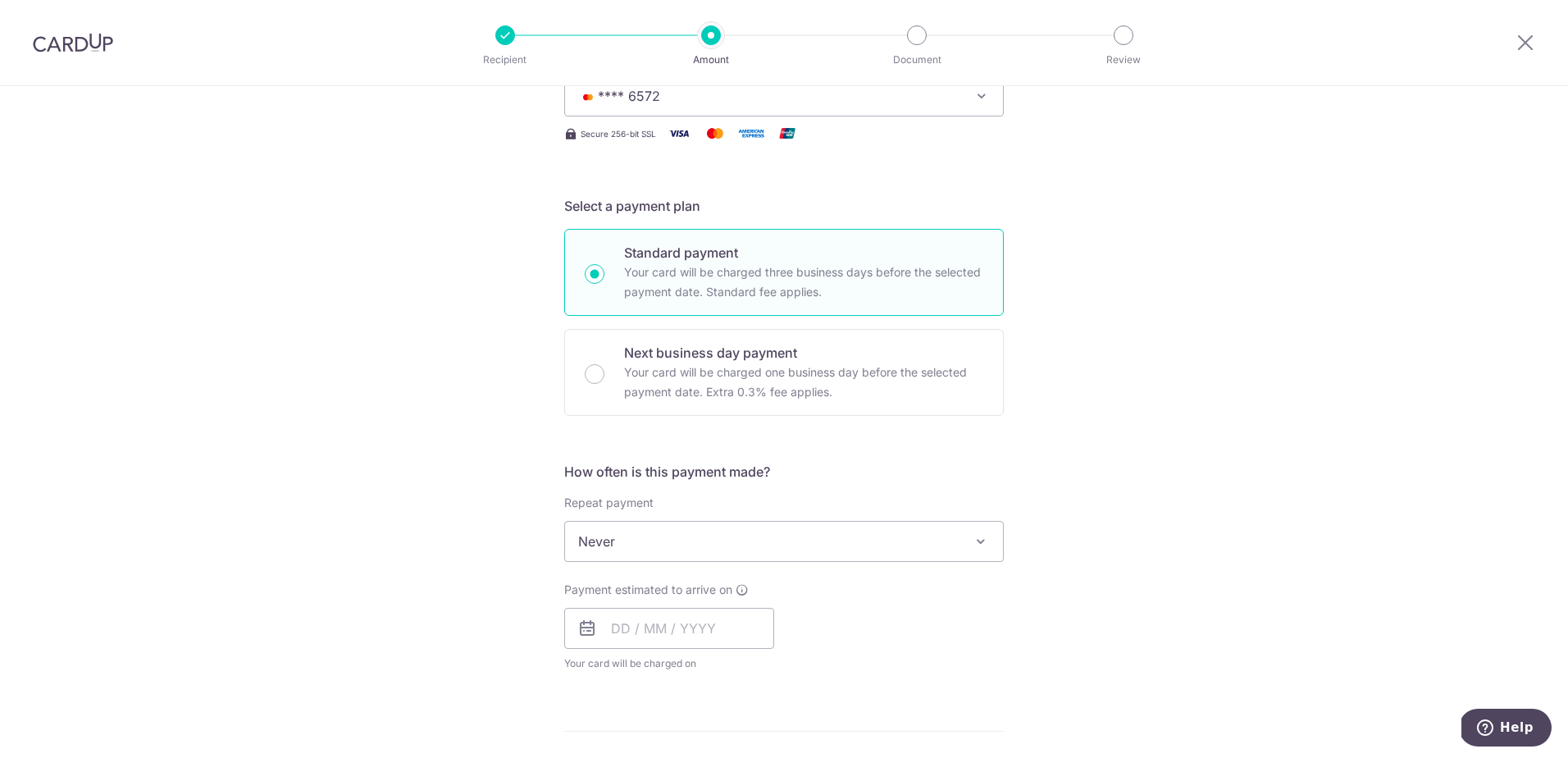
scroll to position [328, 0]
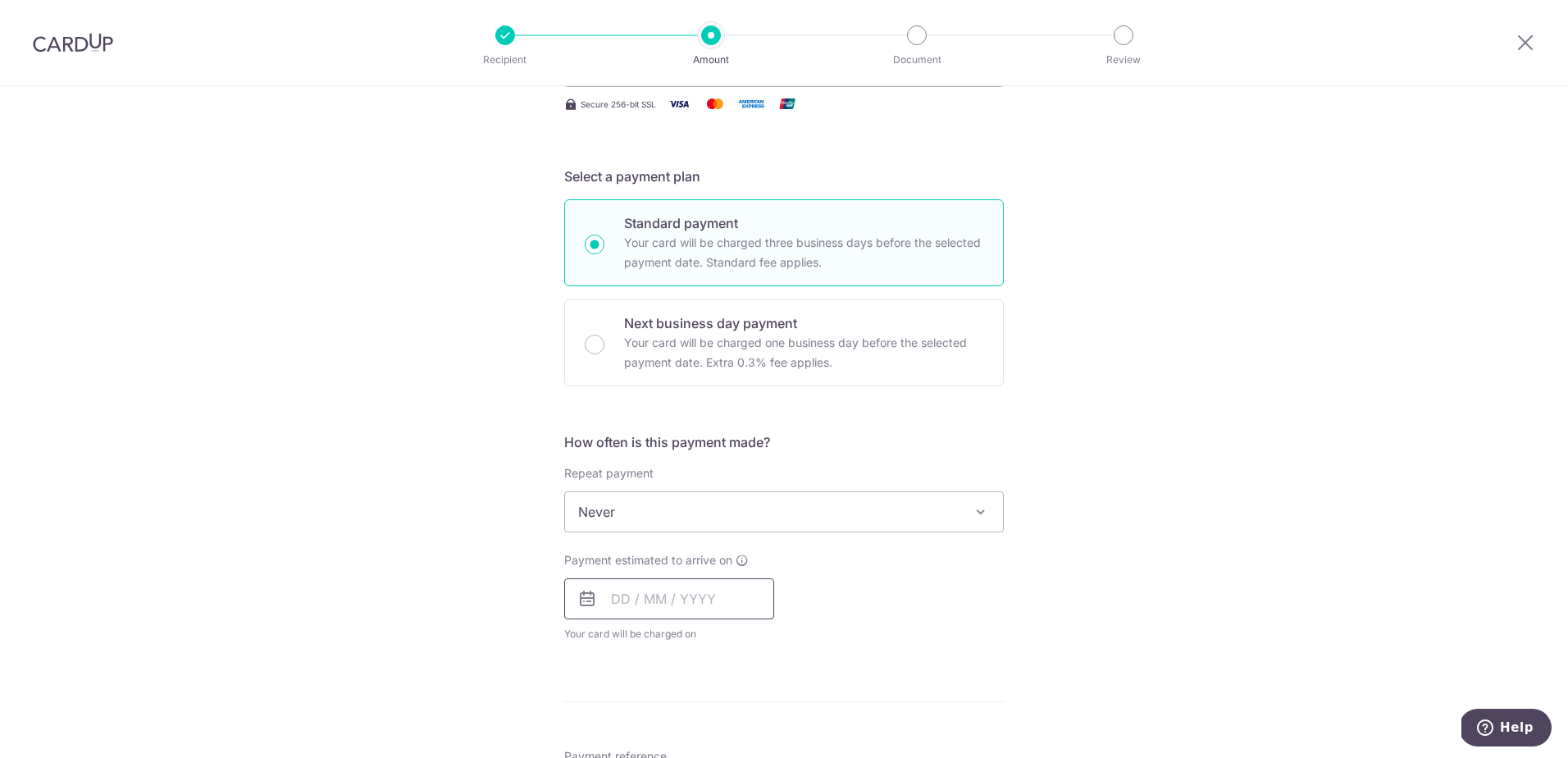
click at [707, 588] on input "text" at bounding box center [669, 599] width 210 height 41
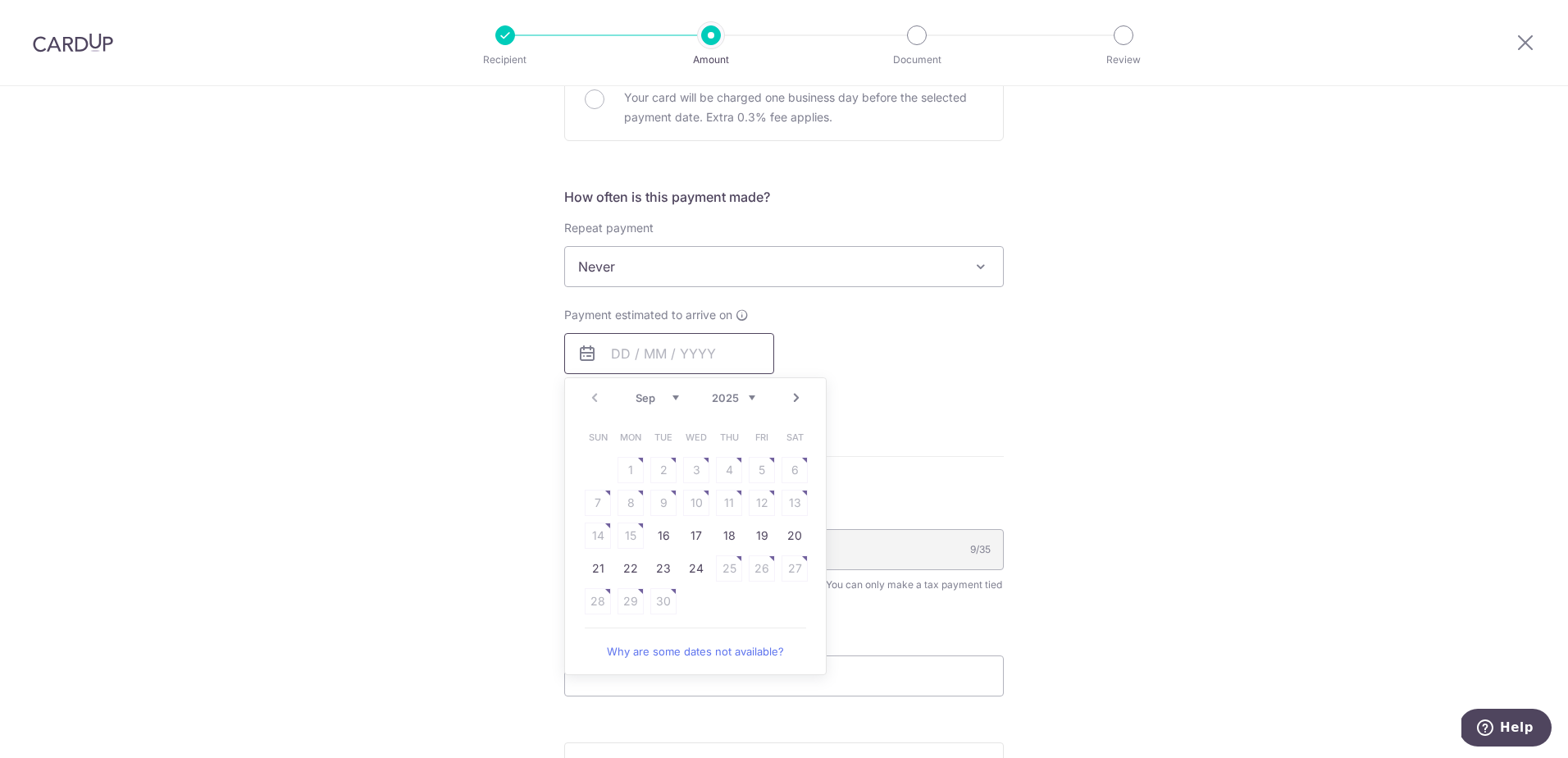
scroll to position [574, 0]
click at [724, 535] on link "18" at bounding box center [729, 535] width 26 height 26
type input "[DATE]"
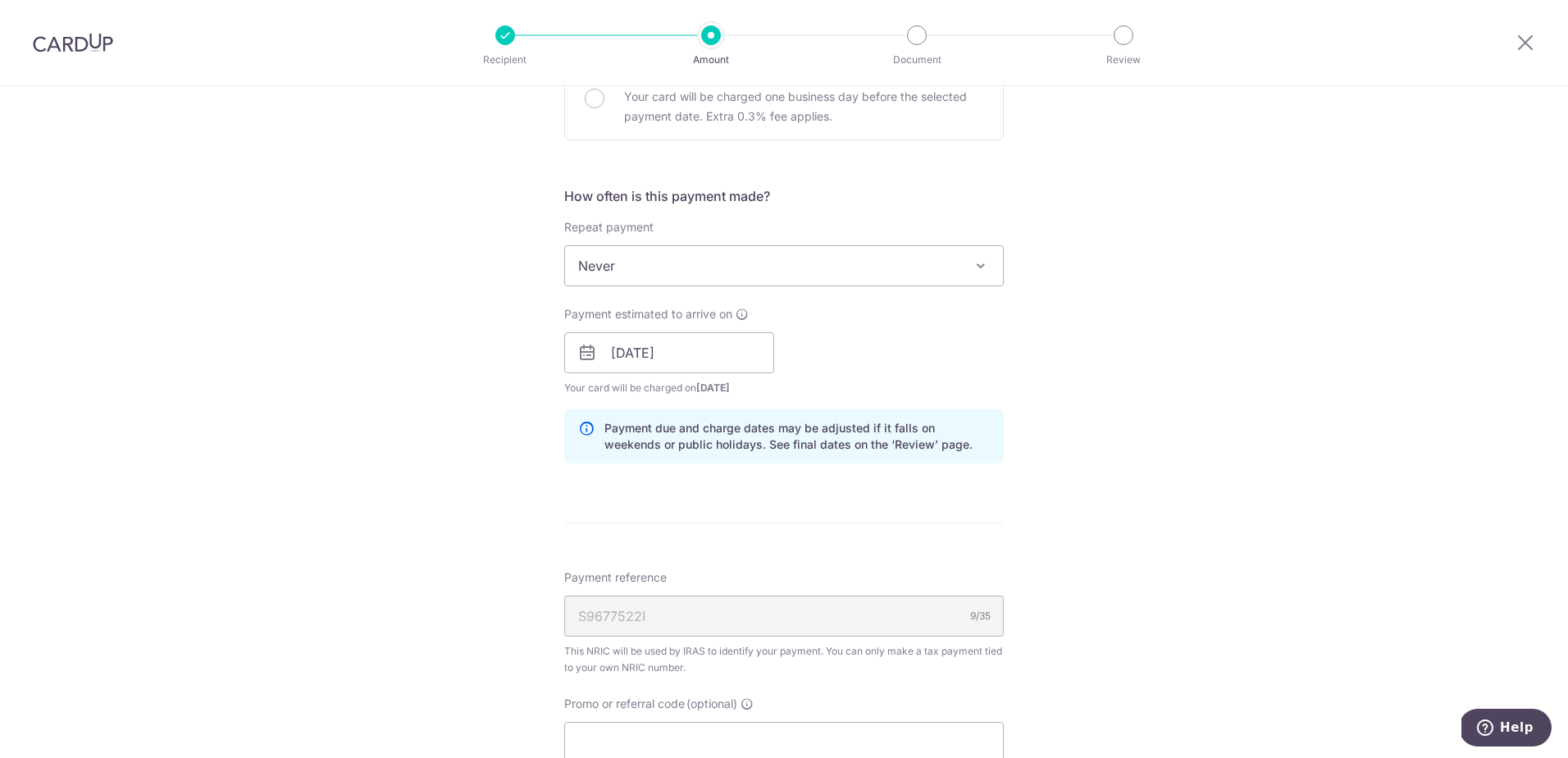
click at [843, 365] on div "Payment estimated to arrive on 18/09/2025 Prev Next Sep Oct Nov Dec 2025 2026 2…" at bounding box center [784, 351] width 459 height 90
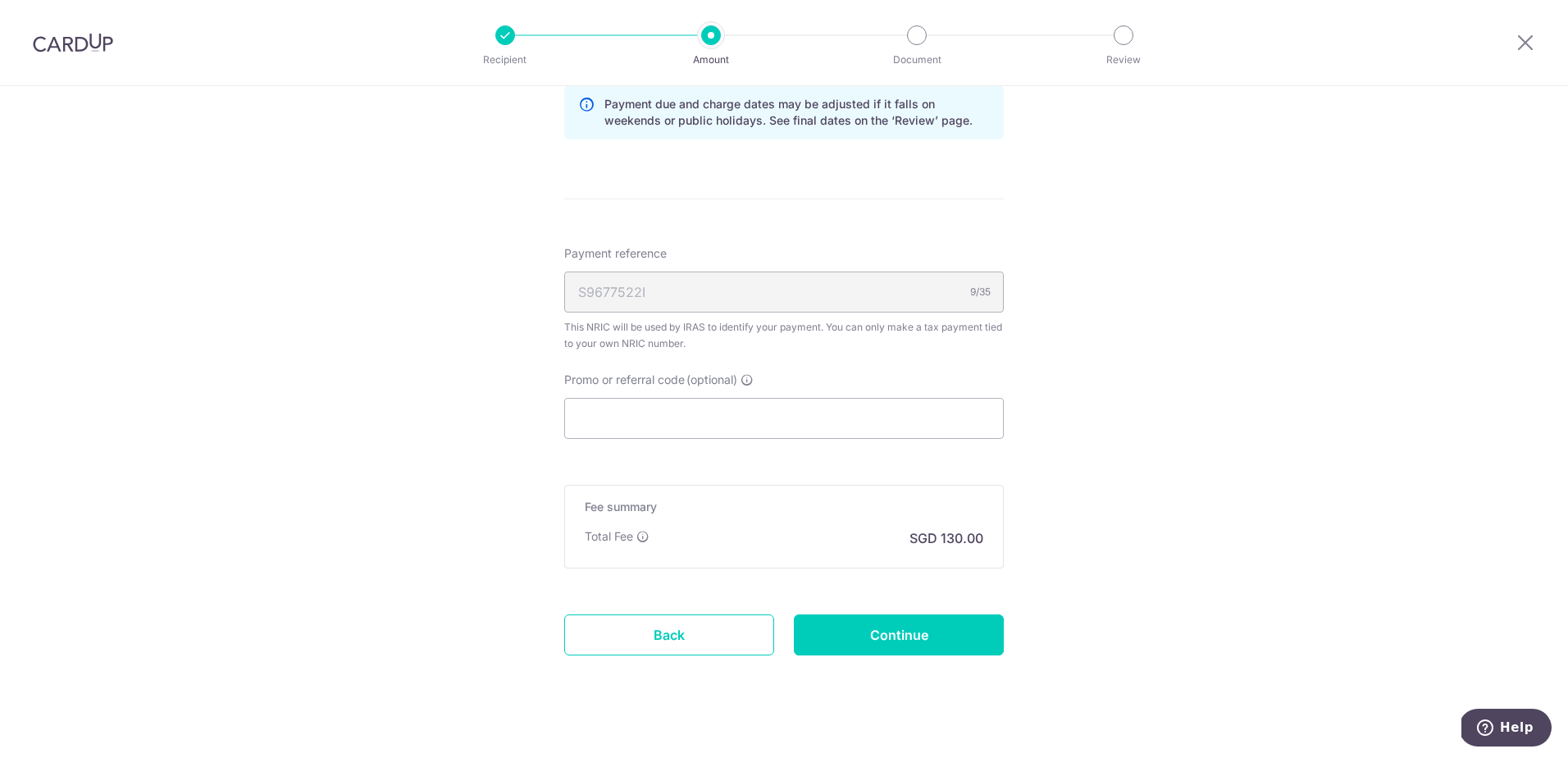
scroll to position [903, 0]
click at [790, 422] on input "Promo or referral code (optional)" at bounding box center [784, 415] width 440 height 41
paste input "MCTAX25"
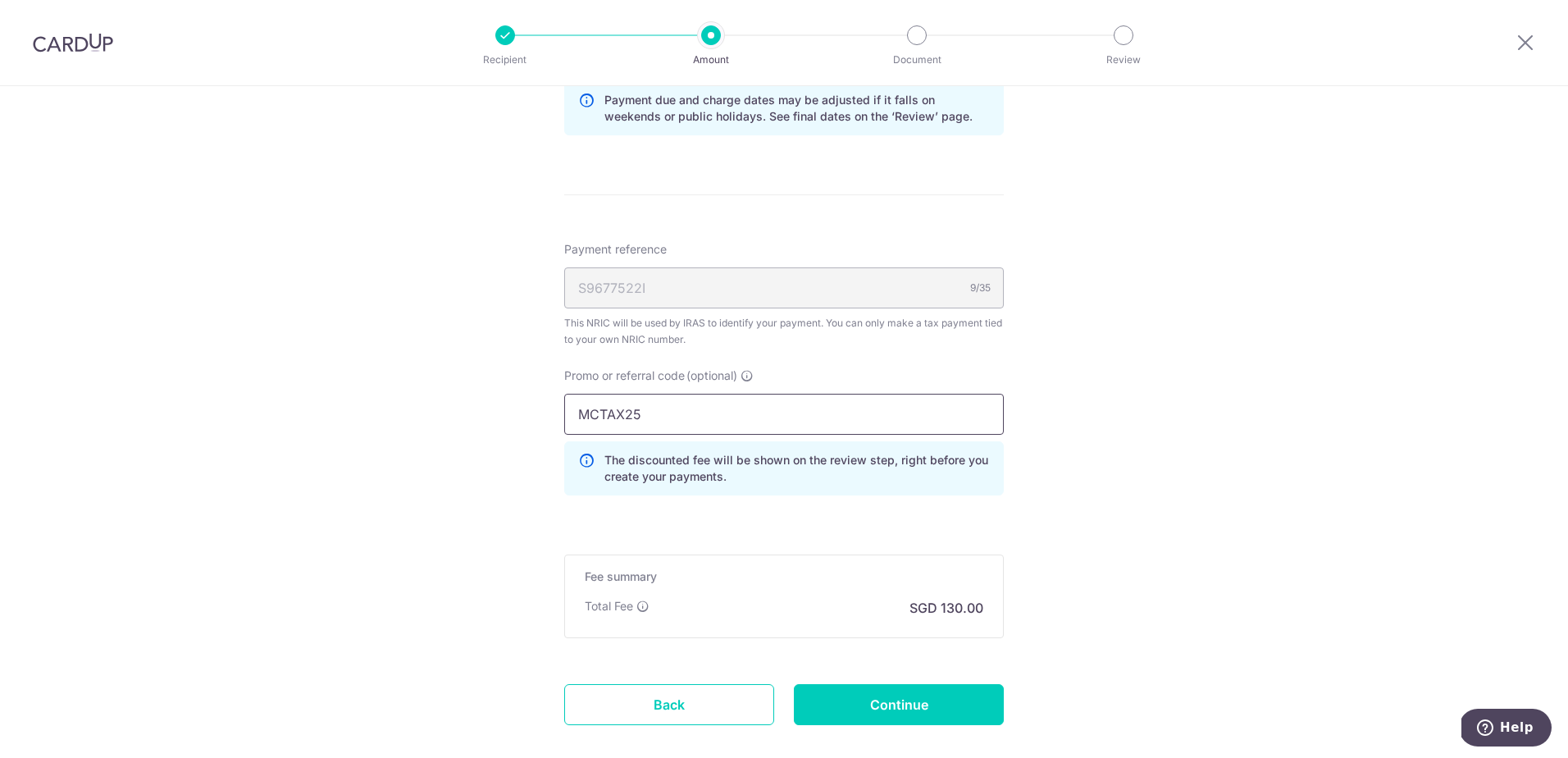
type input "MCTAX25"
click at [714, 524] on form "Enter one-time or monthly payment amount SGD 5,000.00 5000.00 The total tax pay…" at bounding box center [784, 32] width 440 height 1480
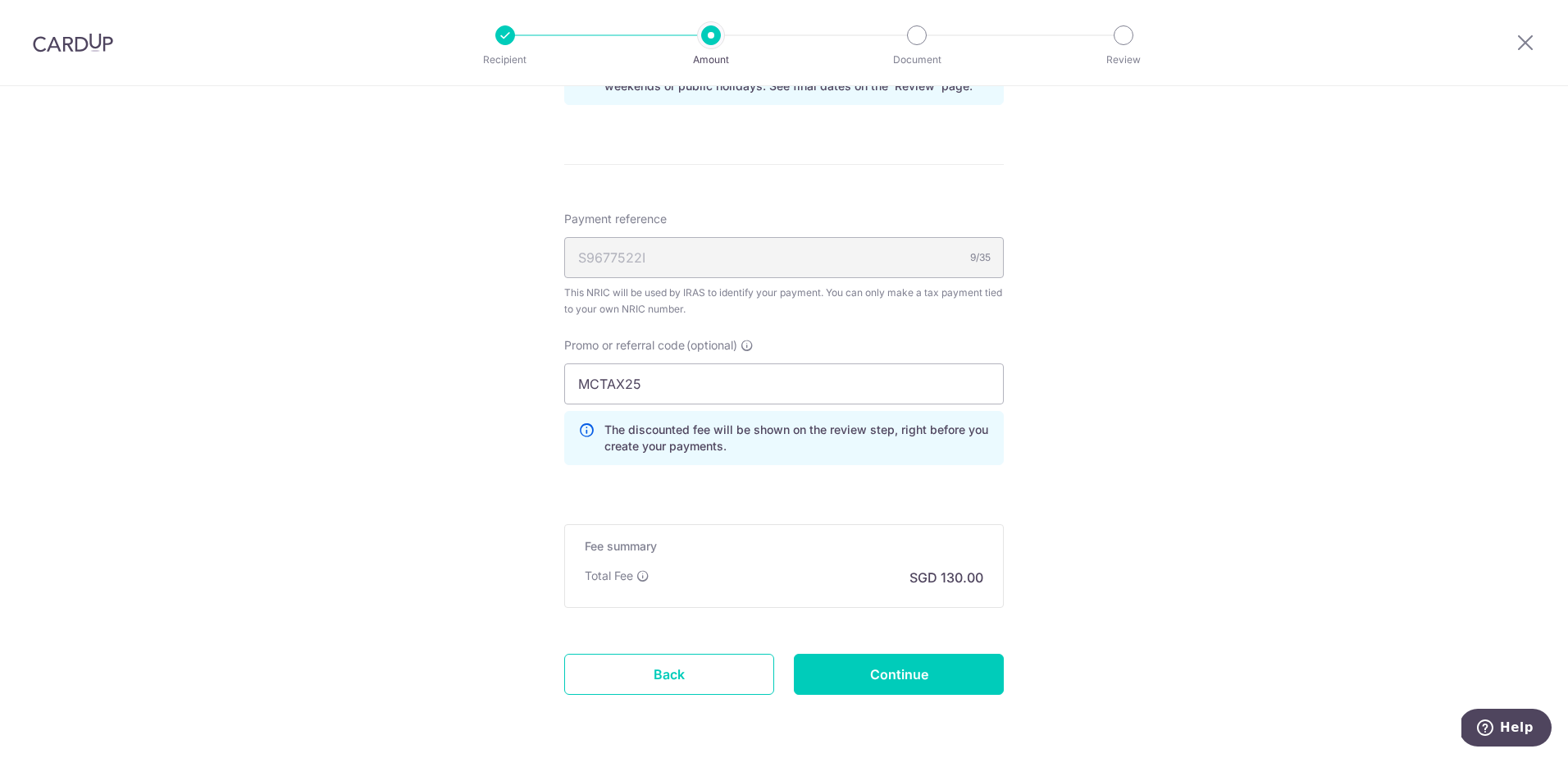
scroll to position [985, 0]
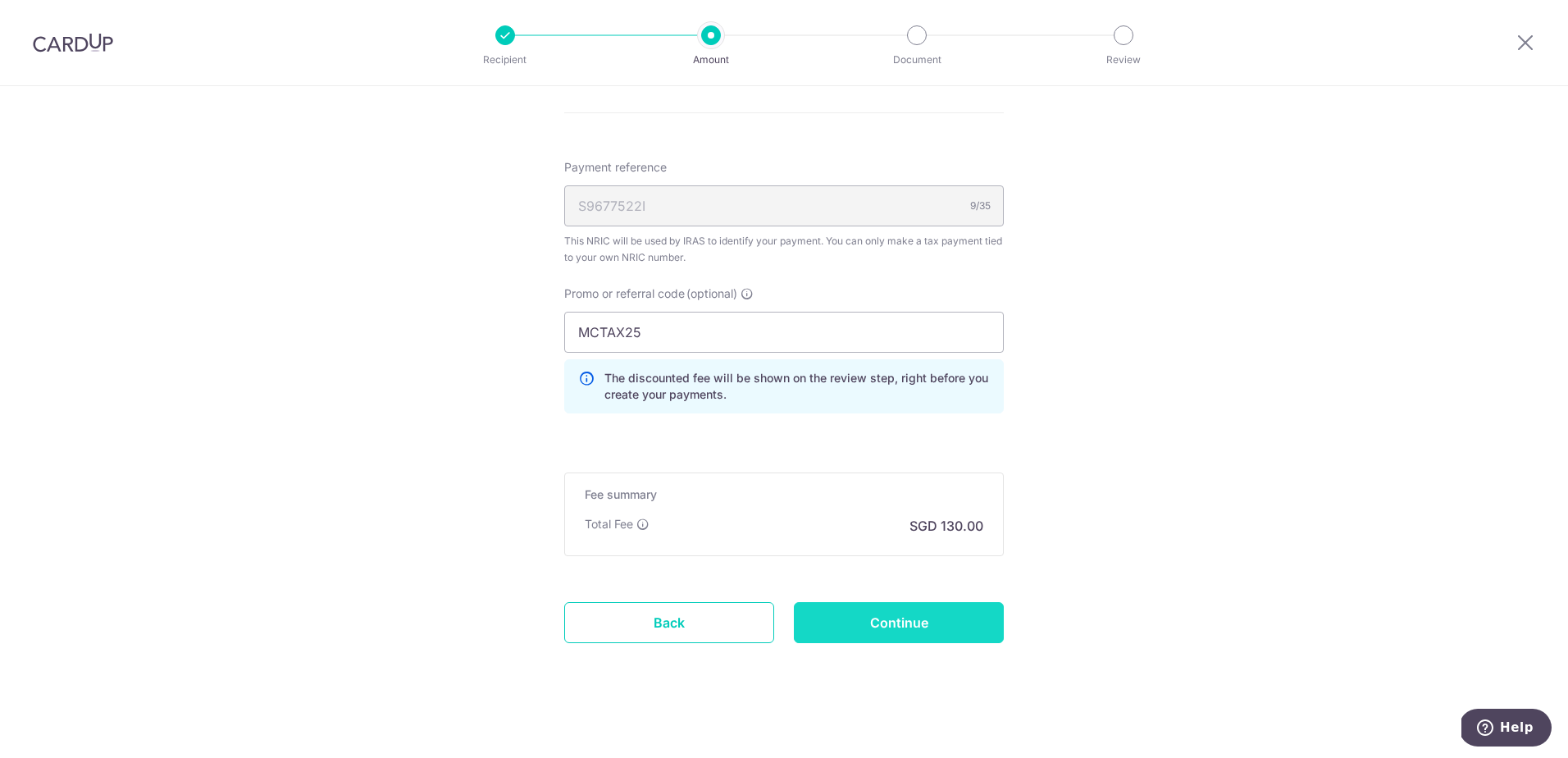
click at [878, 610] on input "Continue" at bounding box center [899, 623] width 210 height 41
type input "Create Schedule"
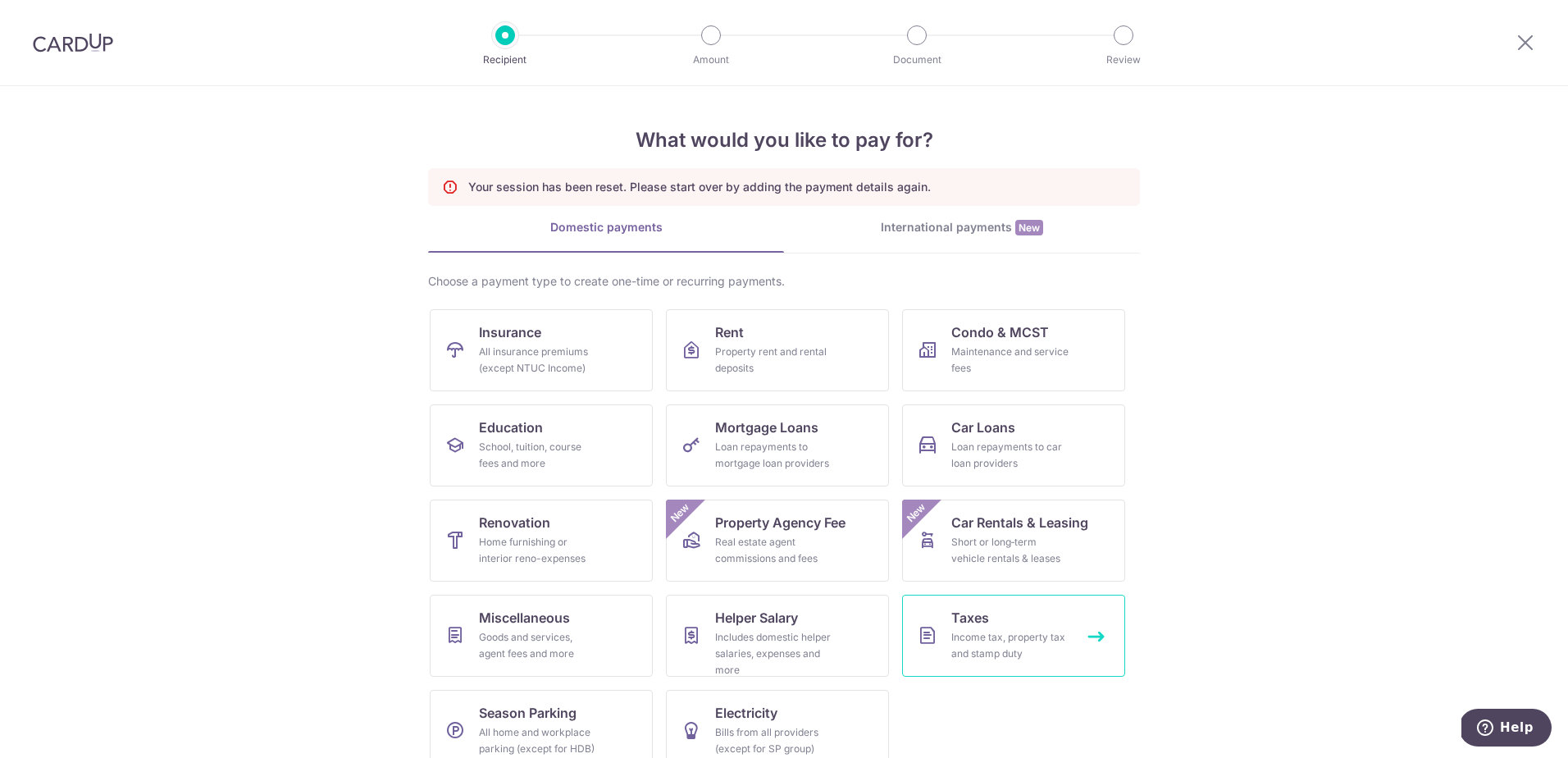
click at [972, 604] on link "Taxes Income tax, property tax and stamp duty" at bounding box center [1014, 636] width 223 height 82
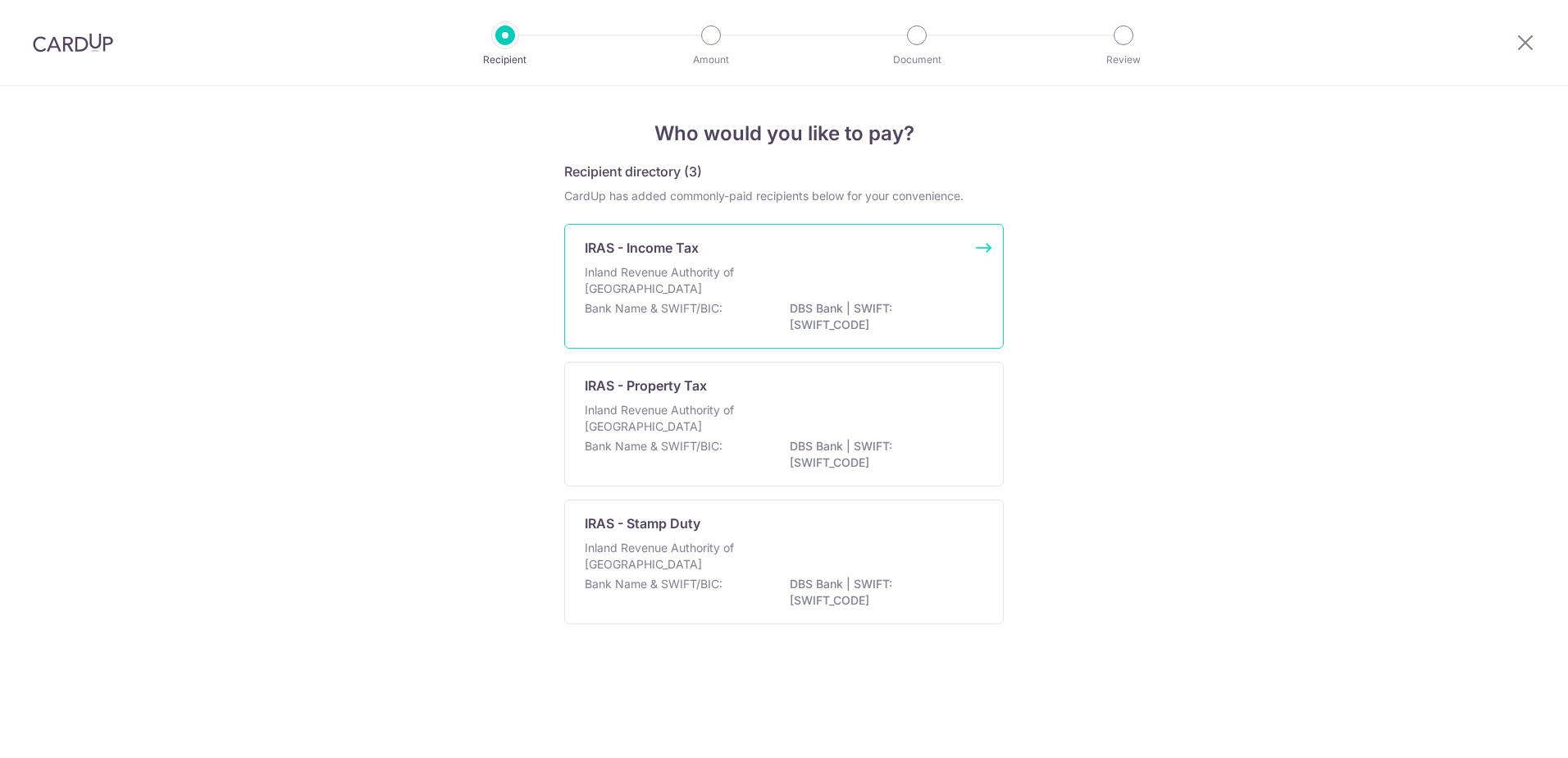
click at [796, 292] on div "Inland Revenue Authority of [GEOGRAPHIC_DATA]" at bounding box center [784, 282] width 398 height 36
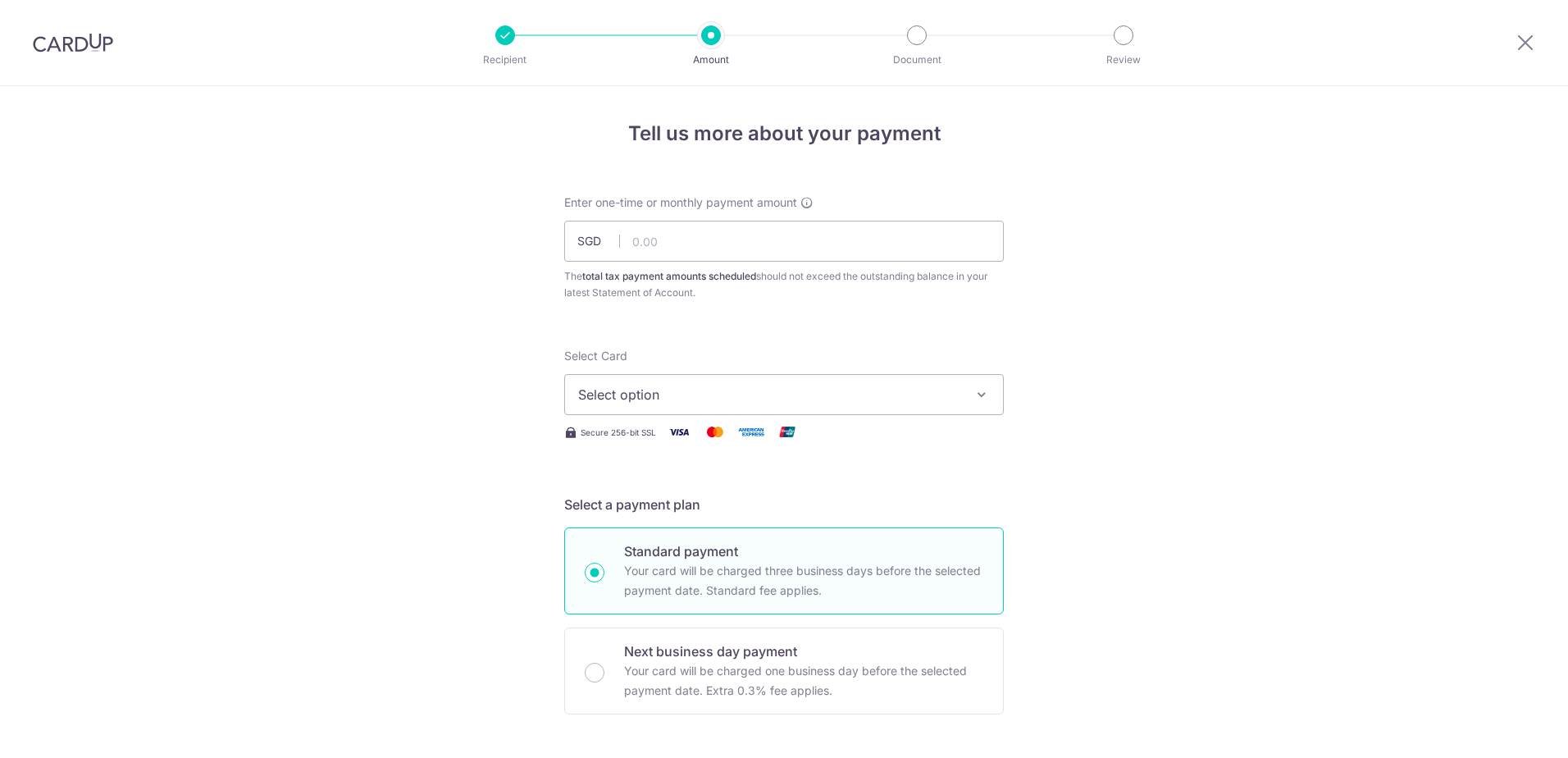
click at [768, 246] on input "text" at bounding box center [784, 241] width 440 height 41
type input "5,000.00"
click at [715, 403] on span "Select option" at bounding box center [769, 395] width 382 height 20
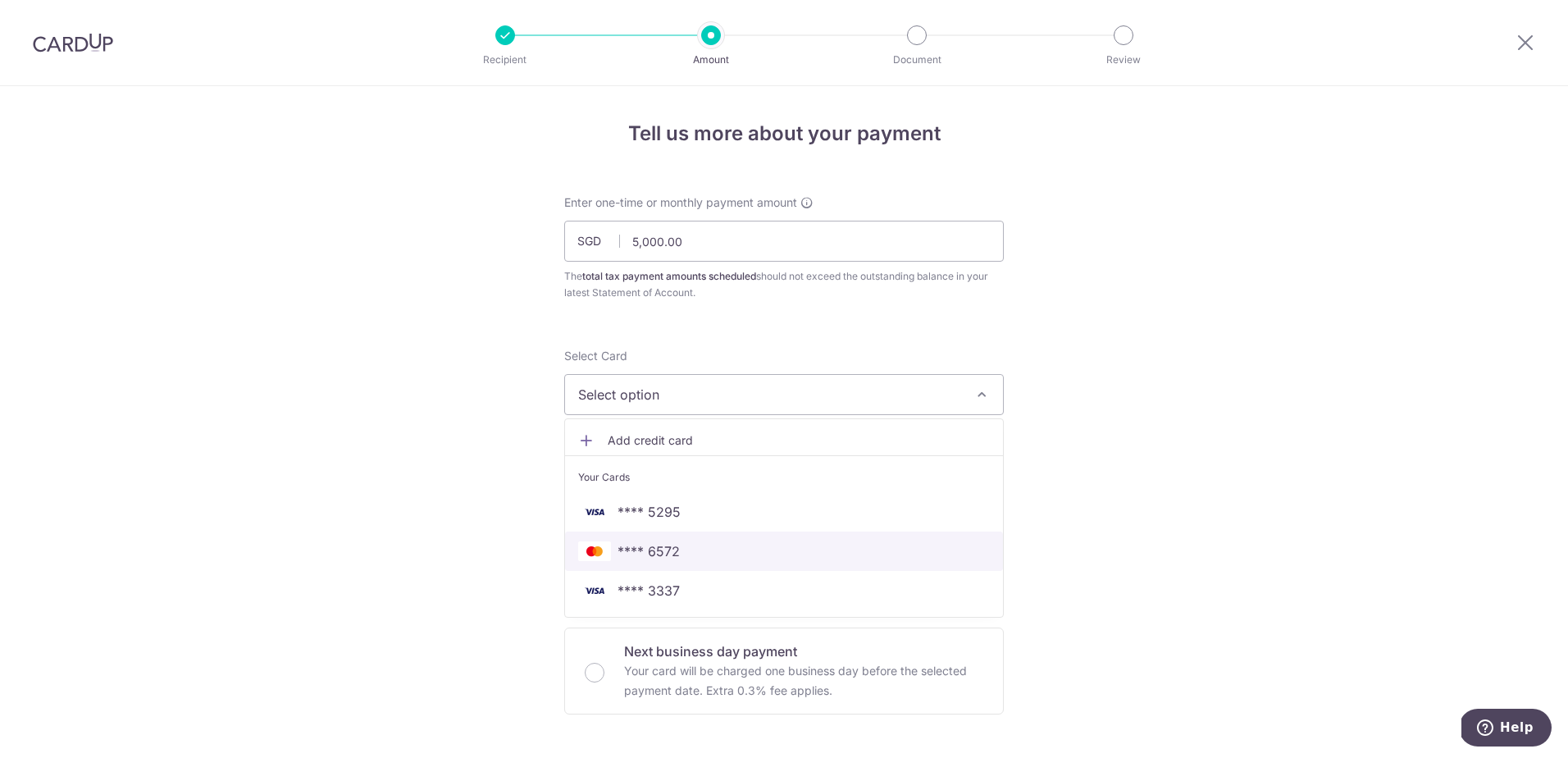
click at [657, 542] on span "**** 6572" at bounding box center [649, 552] width 63 height 20
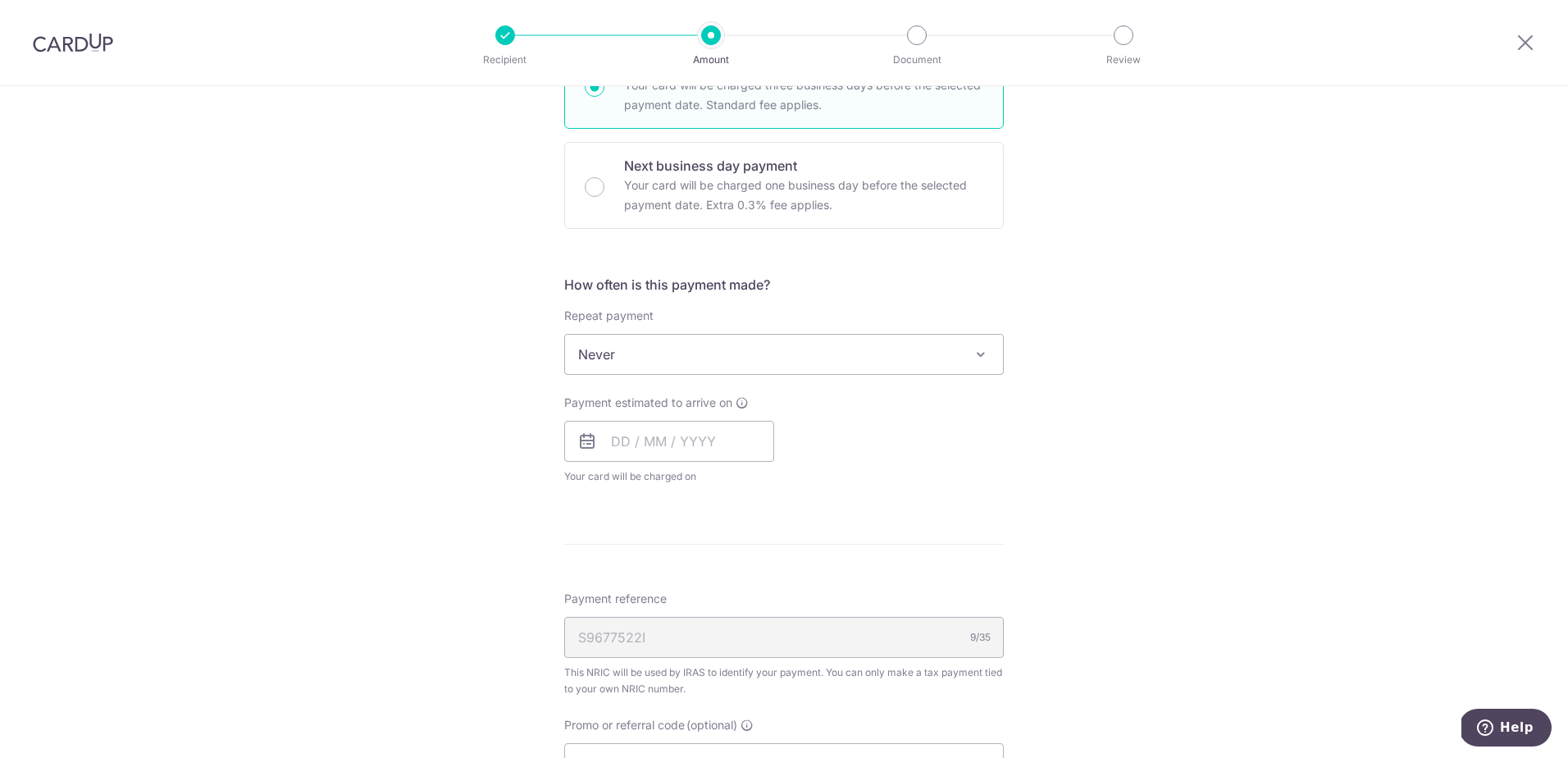
scroll to position [574, 0]
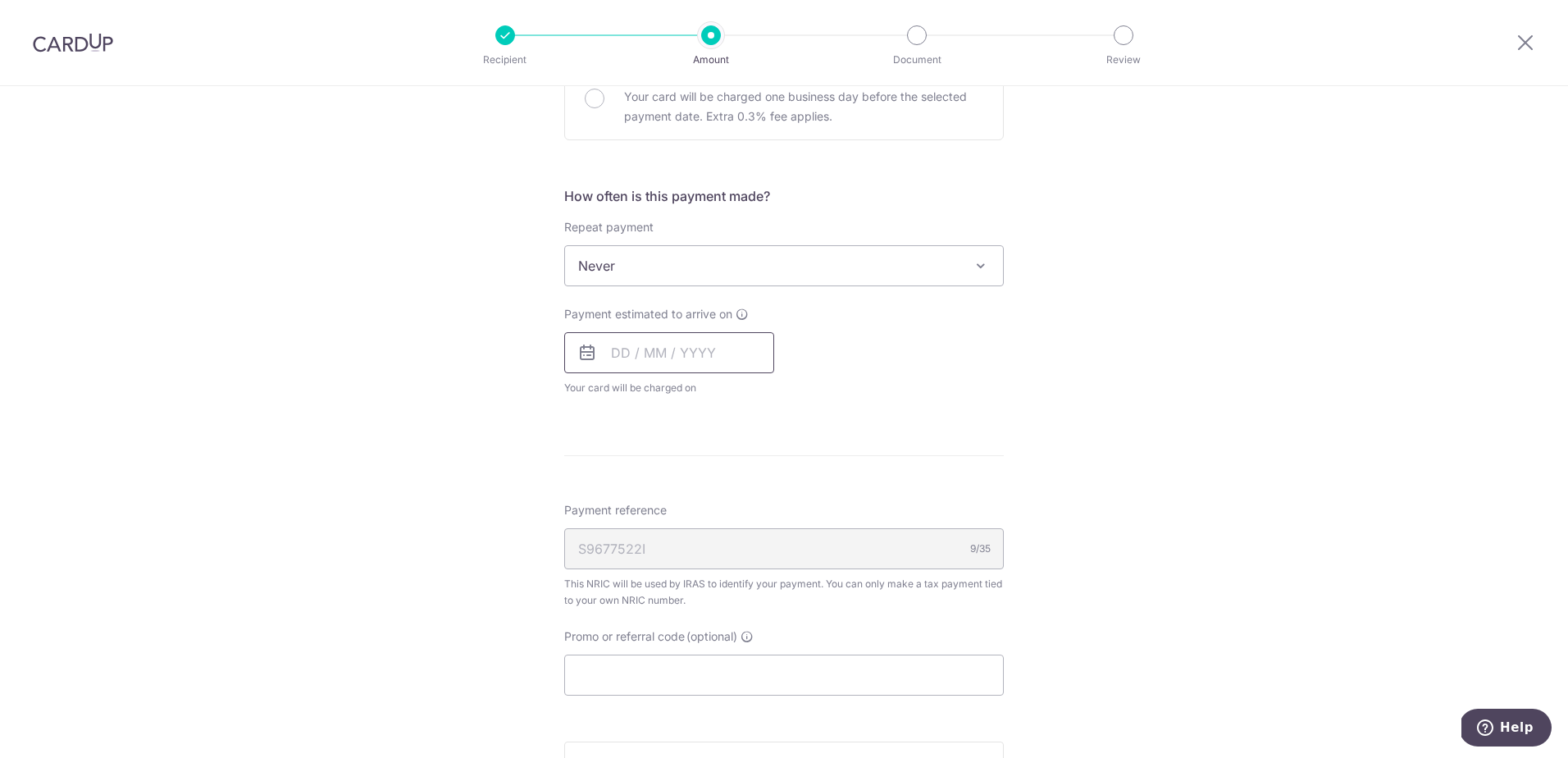
click at [614, 357] on input "text" at bounding box center [669, 353] width 210 height 41
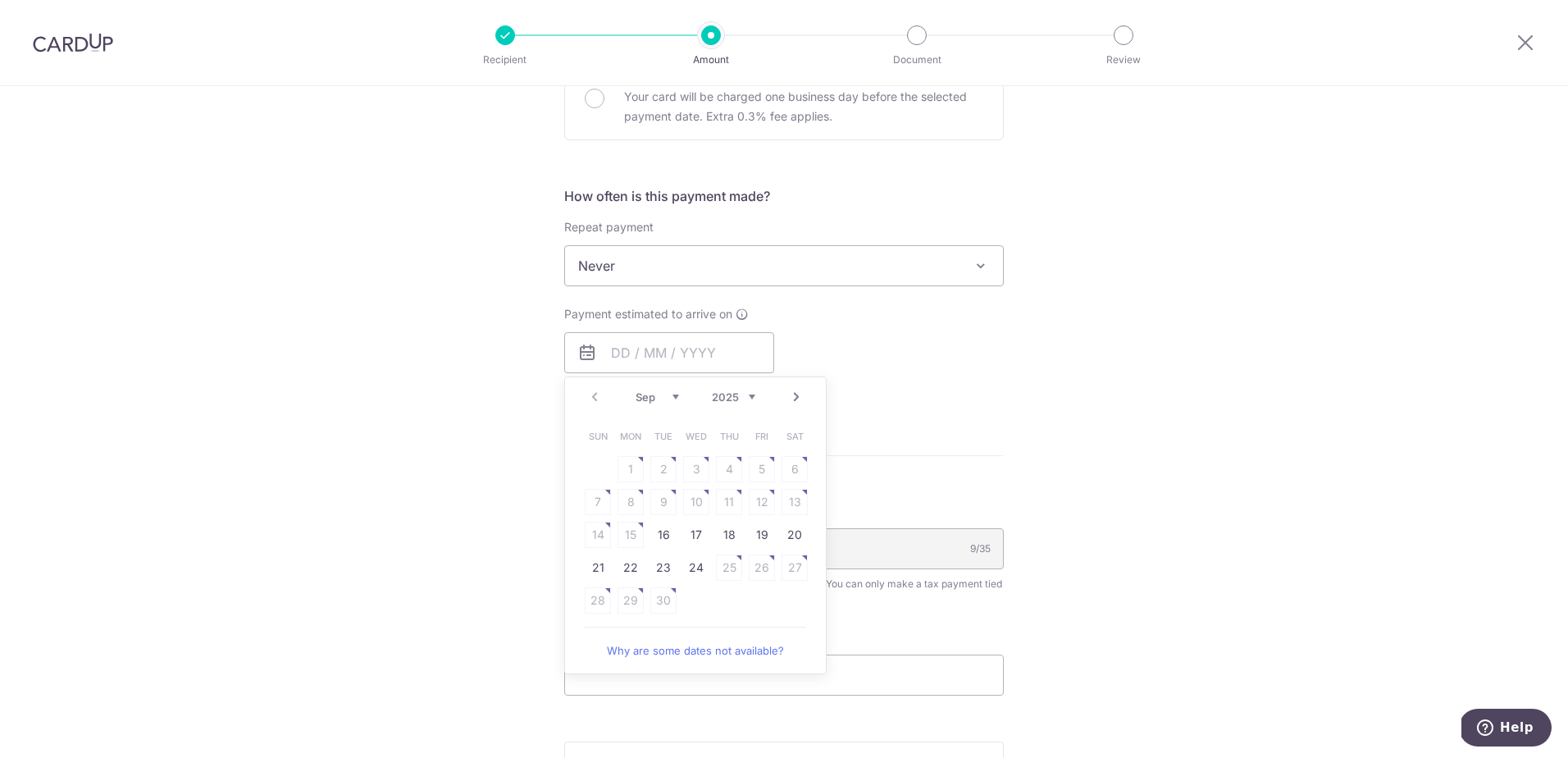
click at [713, 534] on td "18" at bounding box center [729, 535] width 33 height 33
type input "18/09/2025"
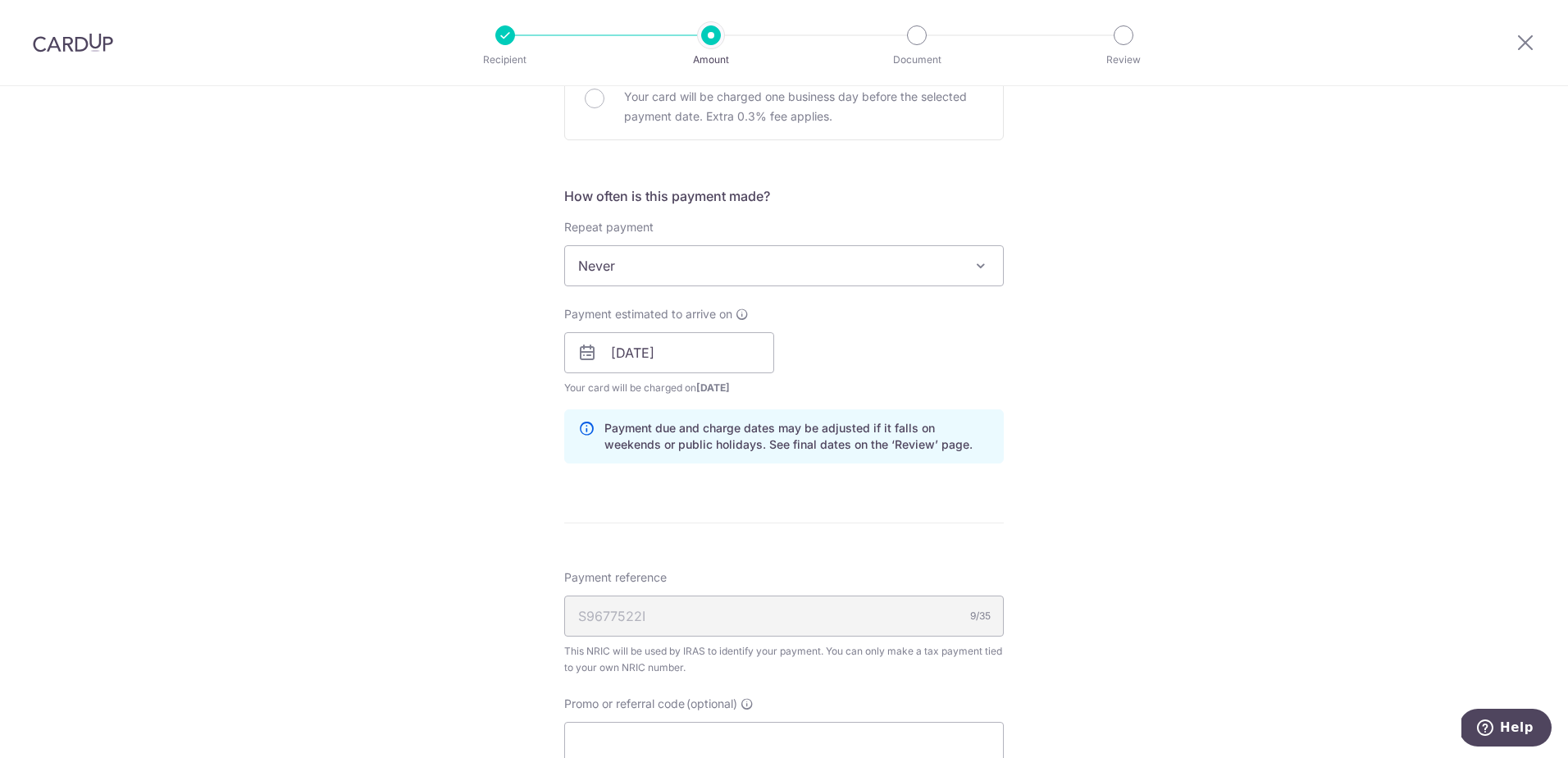
click at [717, 534] on link "18" at bounding box center [729, 535] width 26 height 26
click at [702, 511] on form "Enter one-time or monthly payment amount SGD 5,000.00 5000.00 The total tax pay…" at bounding box center [784, 323] width 440 height 1406
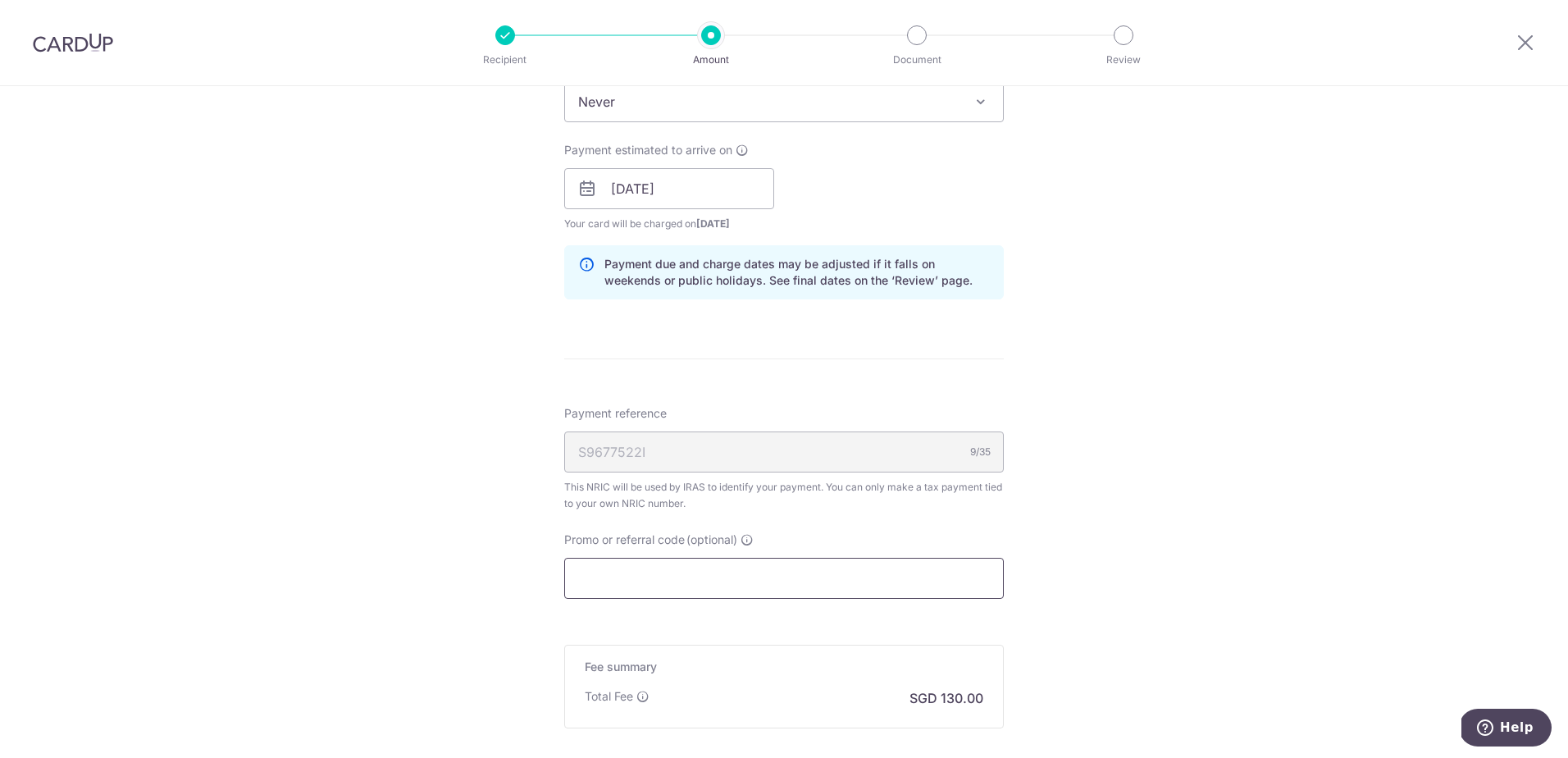
click at [696, 581] on input "Promo or referral code (optional)" at bounding box center [784, 579] width 440 height 41
paste input "MCTAX25"
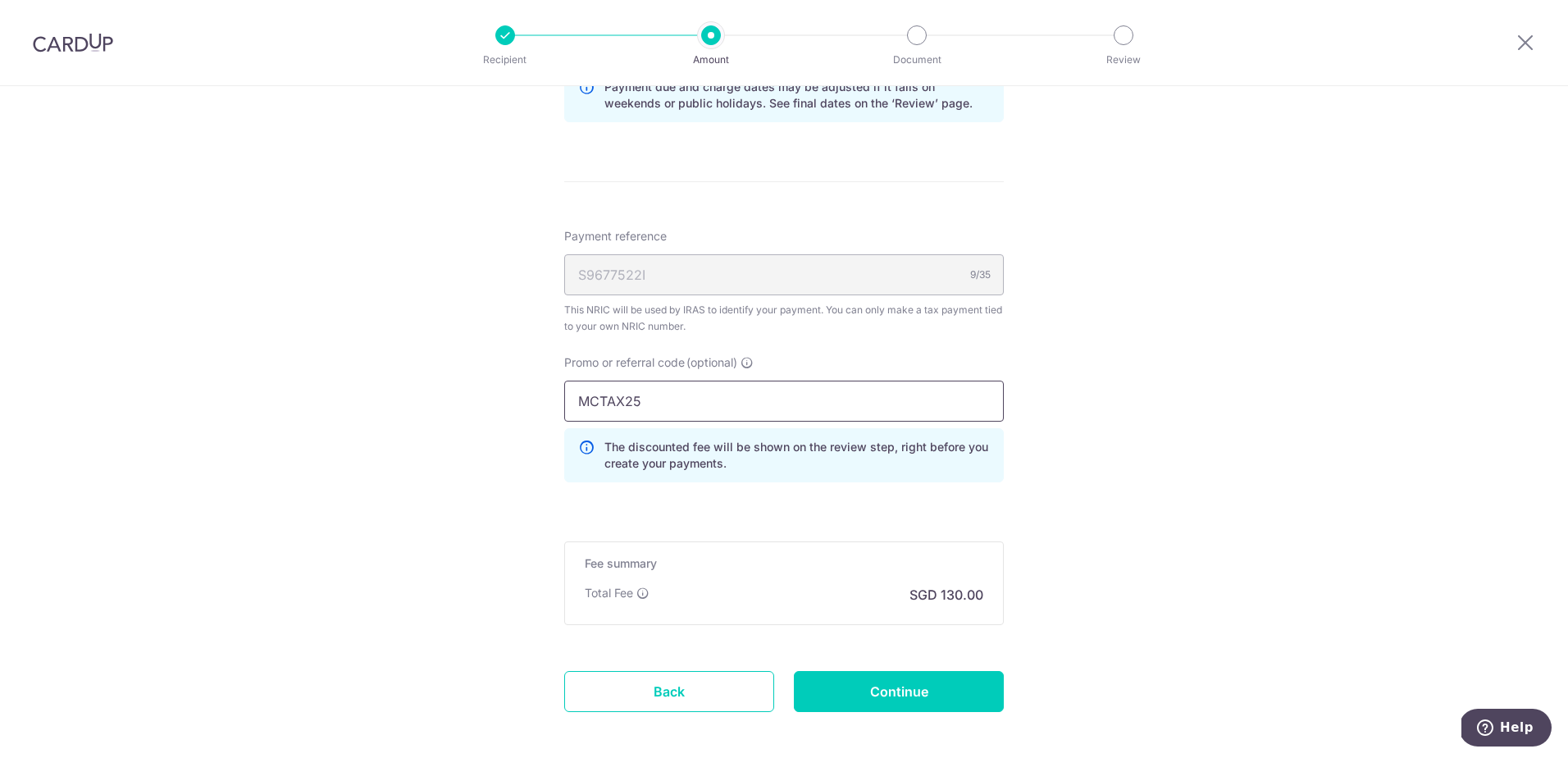
scroll to position [993, 0]
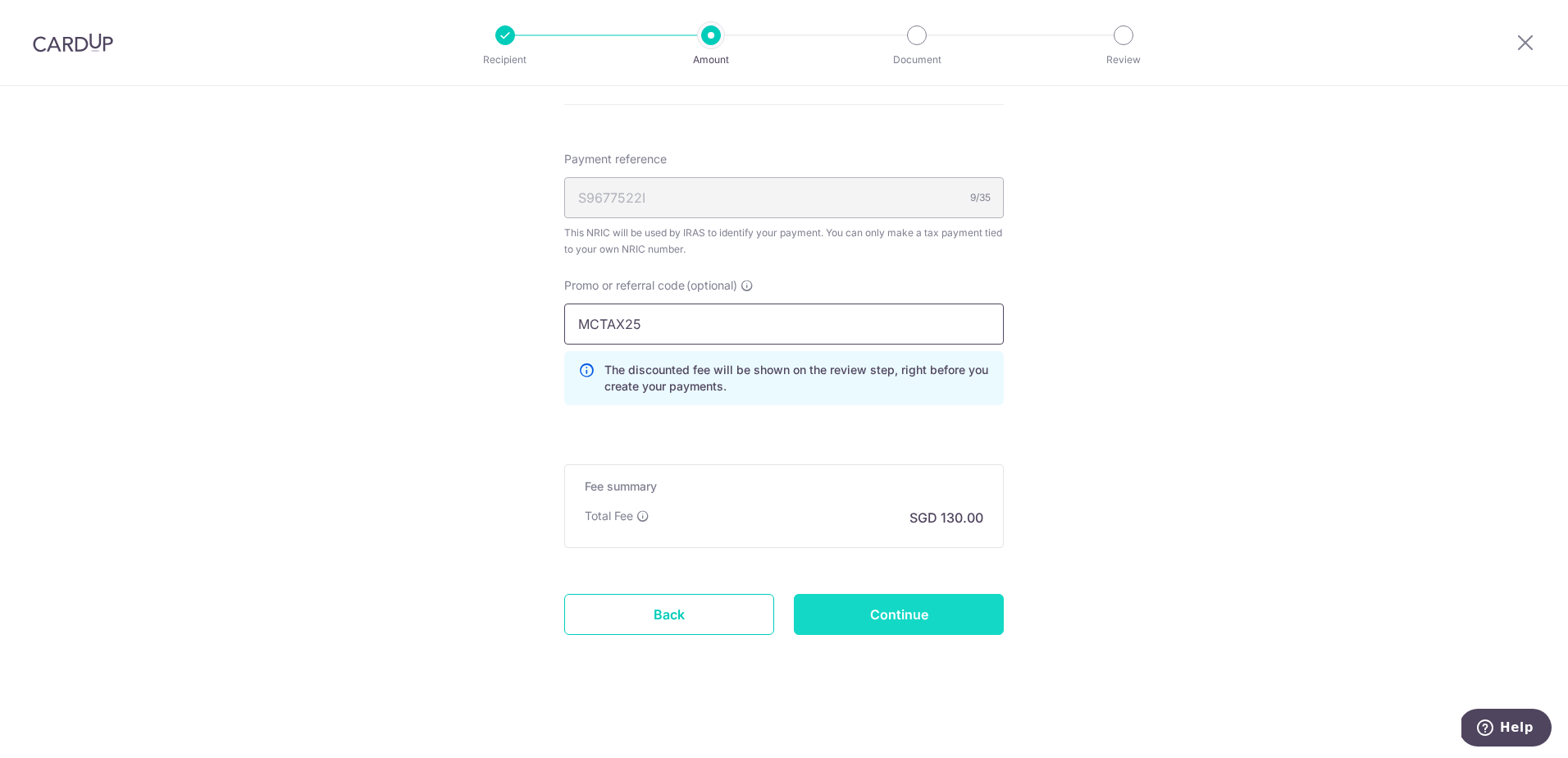
type input "MCTAX25"
click at [894, 603] on input "Continue" at bounding box center [899, 615] width 210 height 41
type input "Create Schedule"
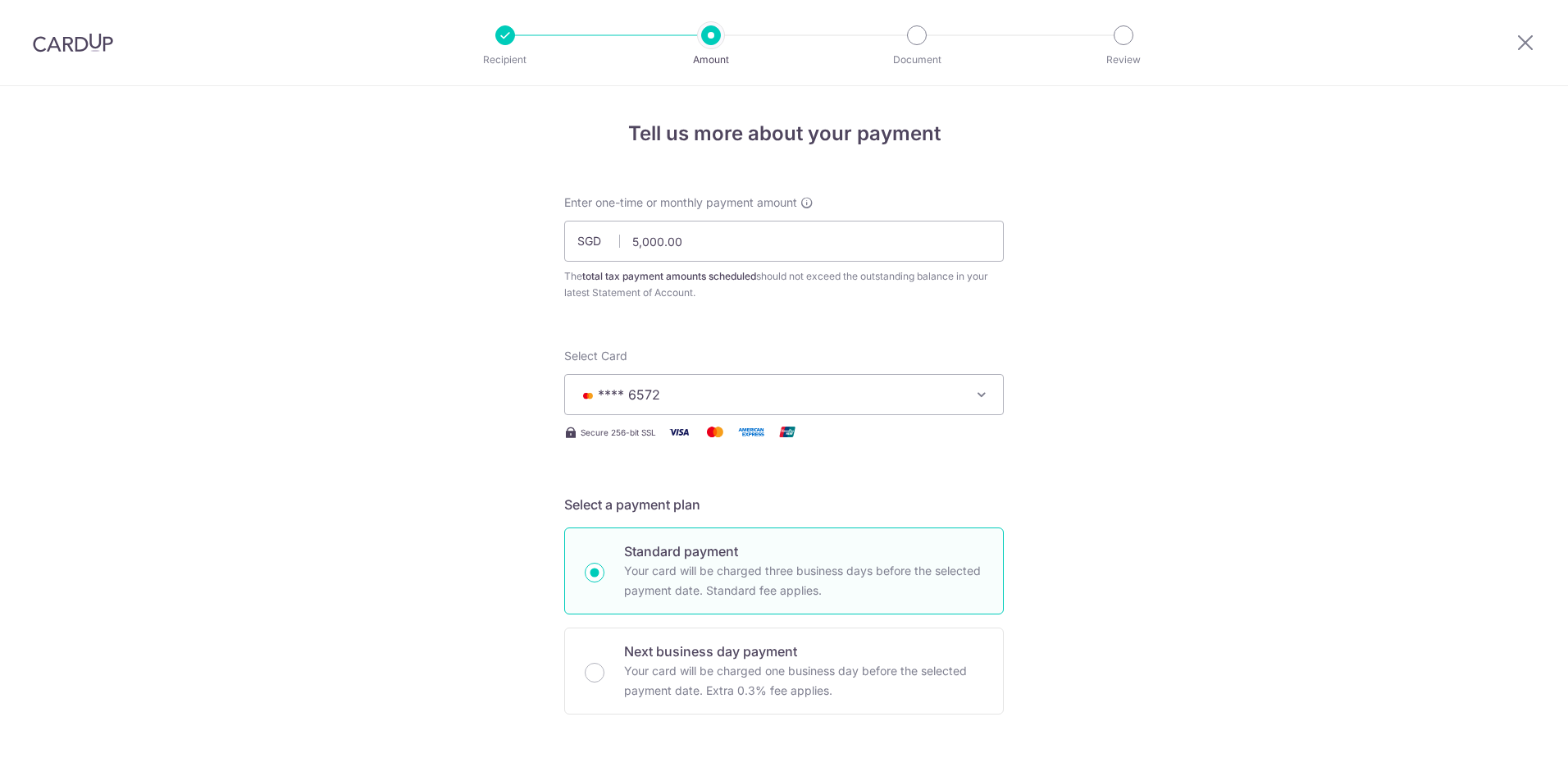
scroll to position [1016, 0]
